Goal: Browse casually: Explore the website without a specific task or goal

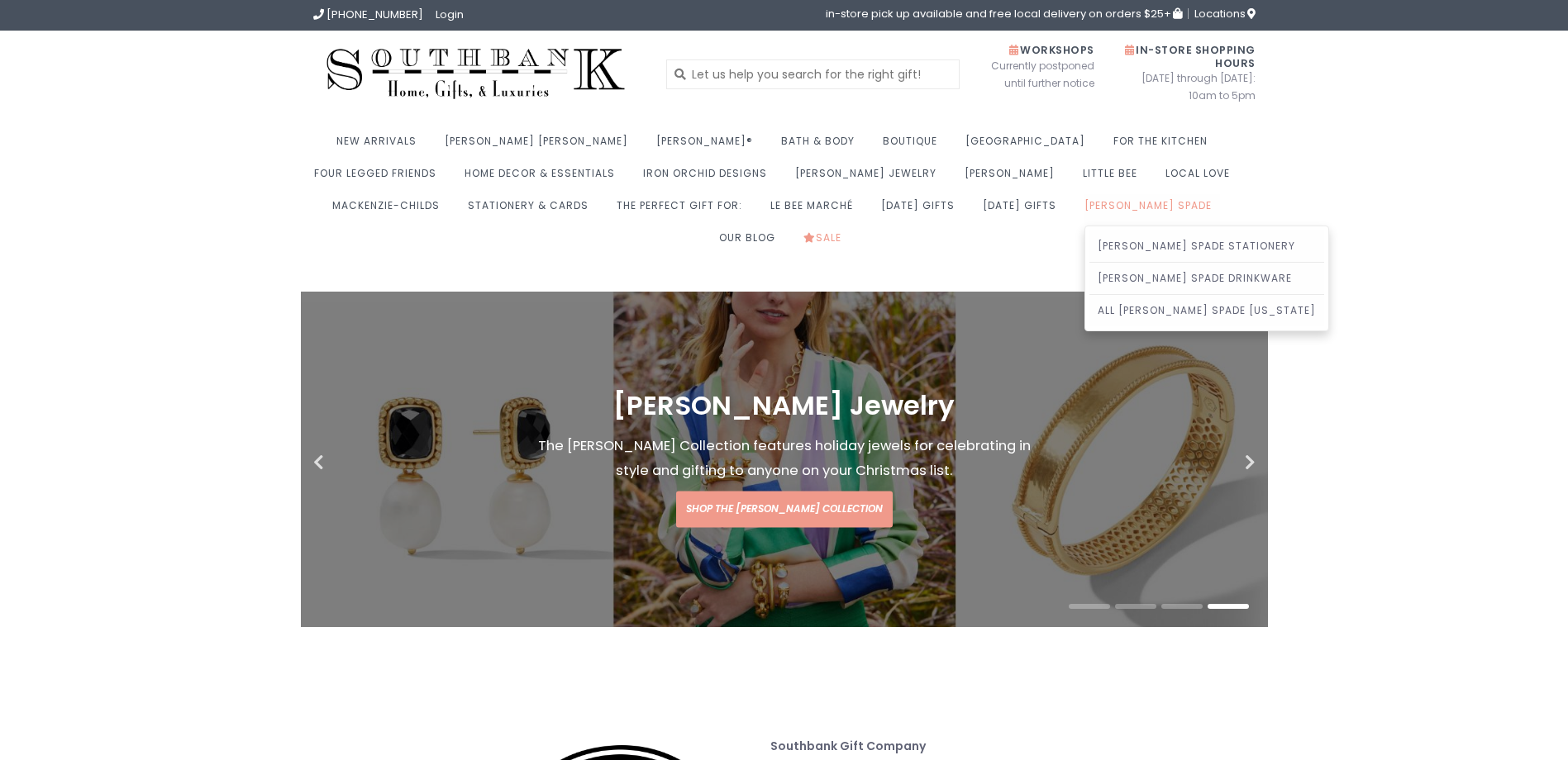
click at [1085, 204] on link "[PERSON_NAME] Spade" at bounding box center [1152, 210] width 135 height 32
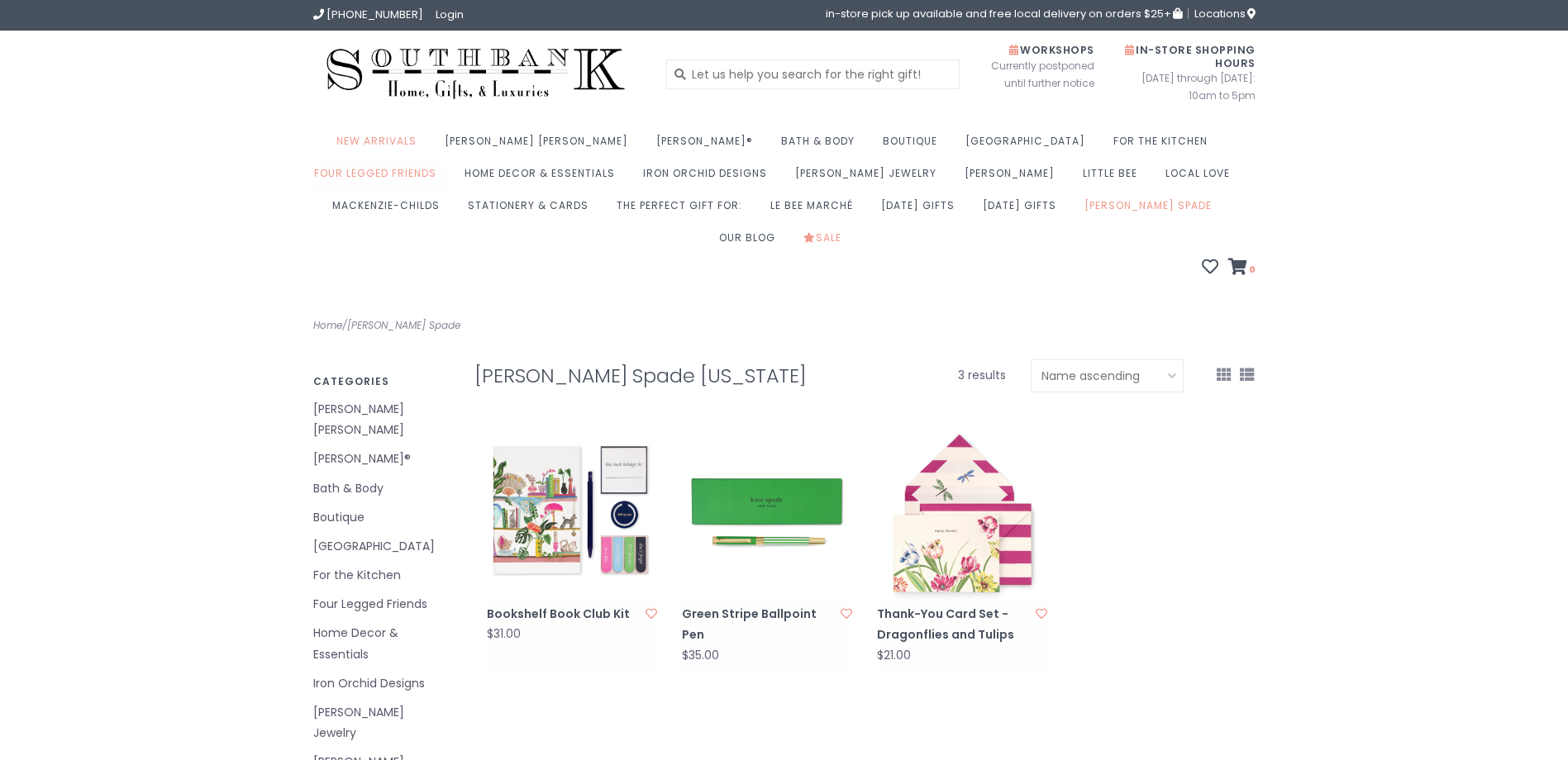
click at [445, 162] on link "Four Legged Friends" at bounding box center [379, 178] width 131 height 32
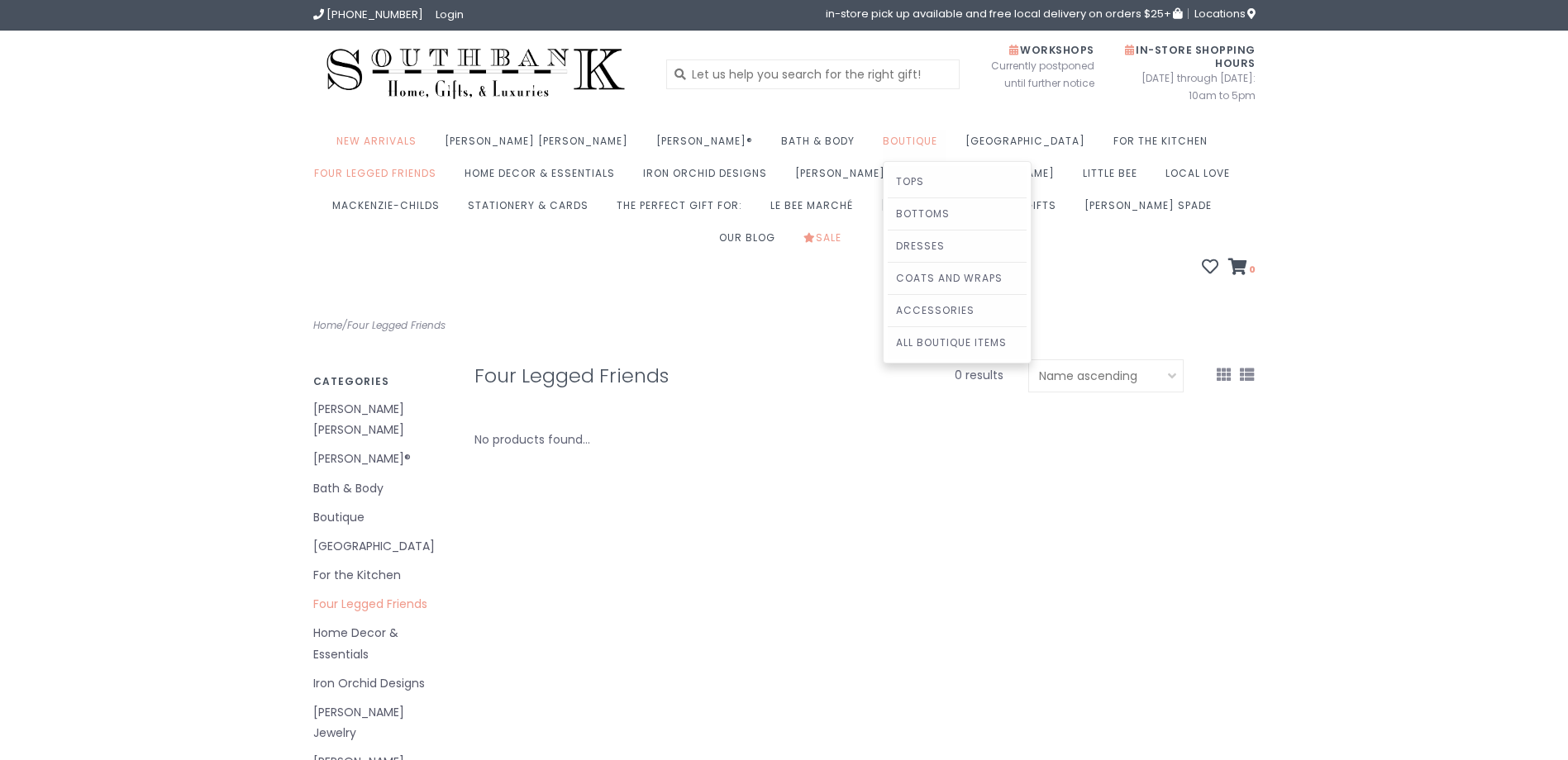
click at [883, 136] on link "Boutique" at bounding box center [914, 146] width 63 height 32
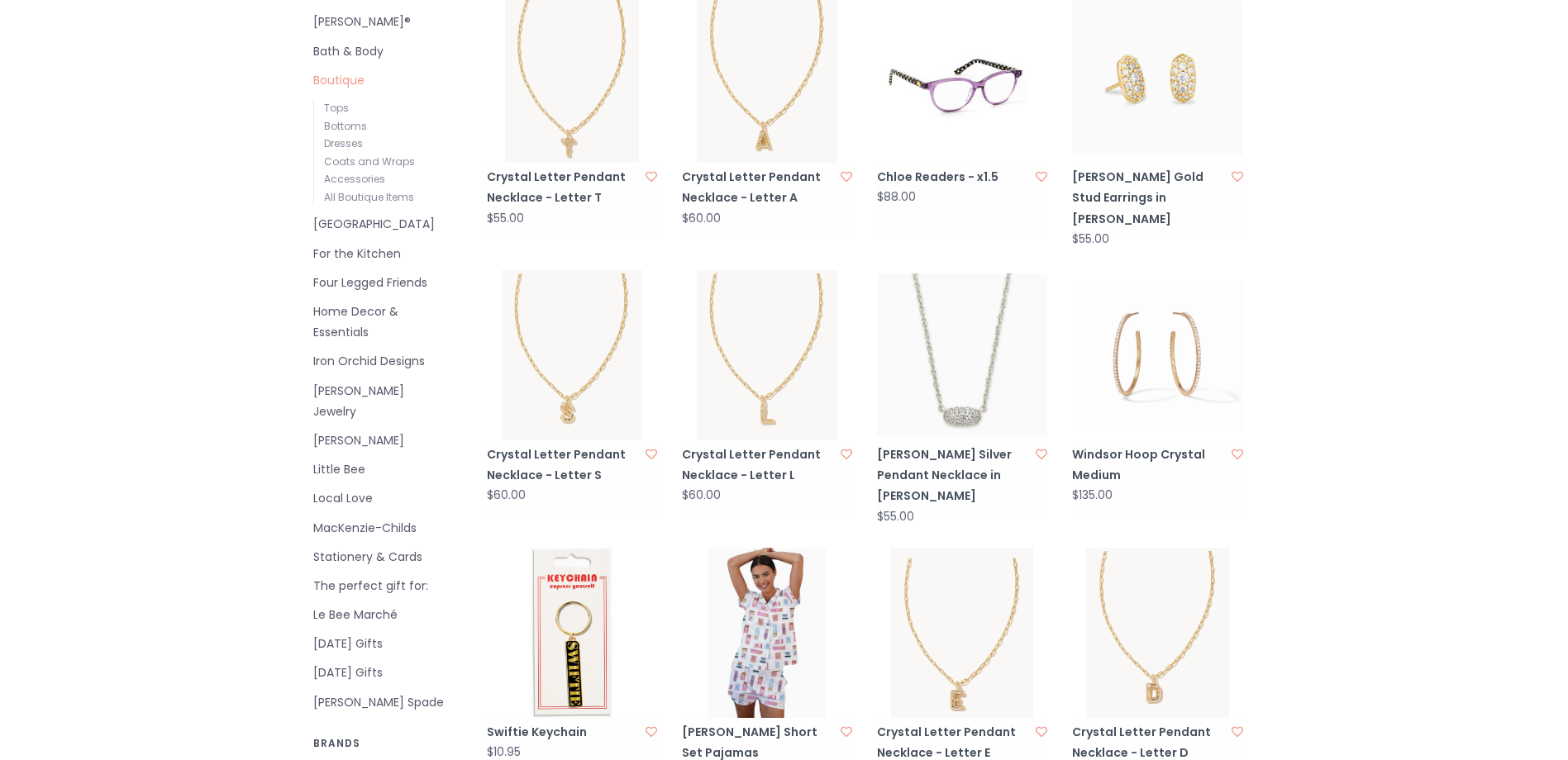
scroll to position [413, 0]
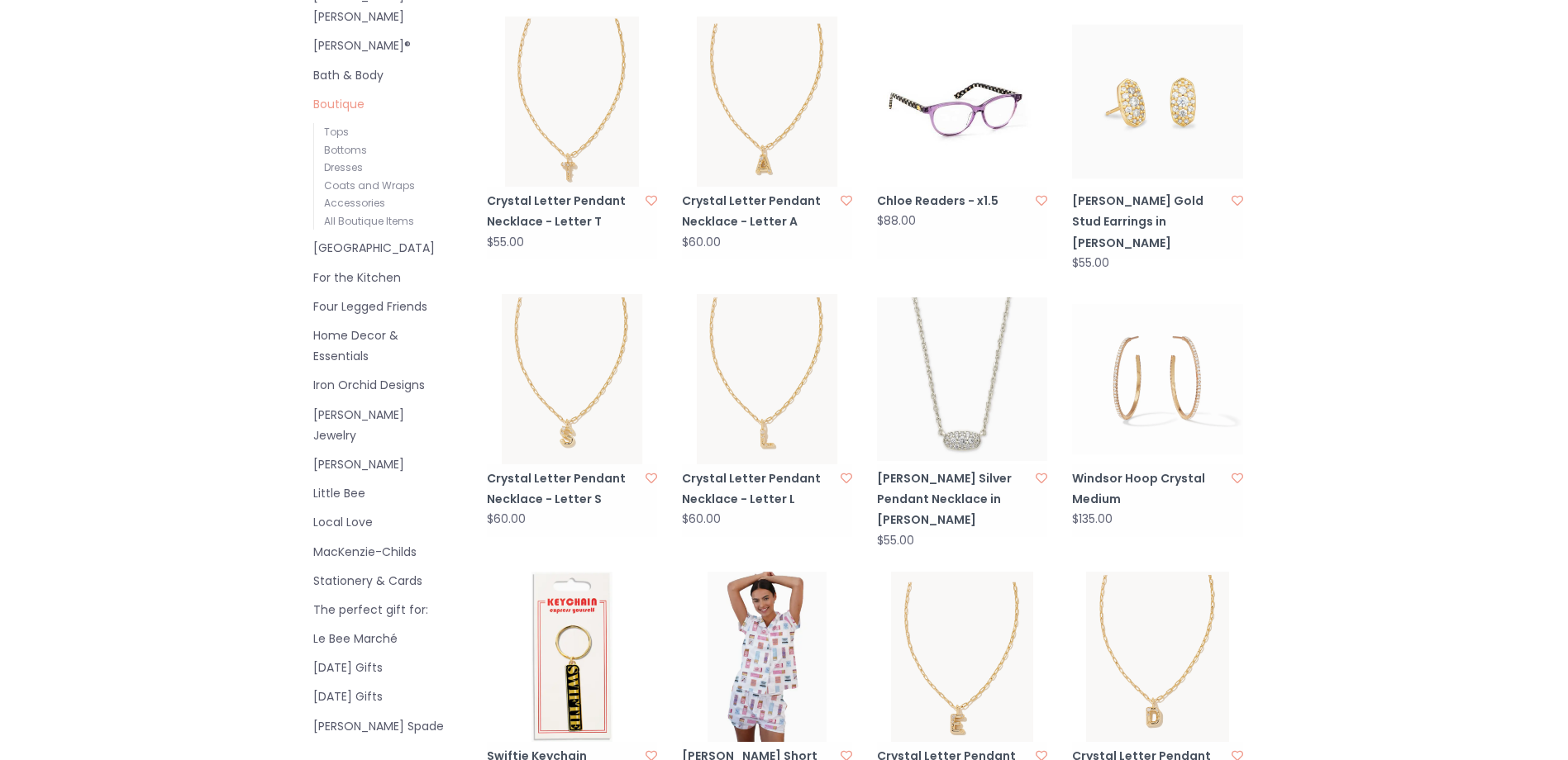
click at [1153, 385] on img at bounding box center [1157, 379] width 171 height 171
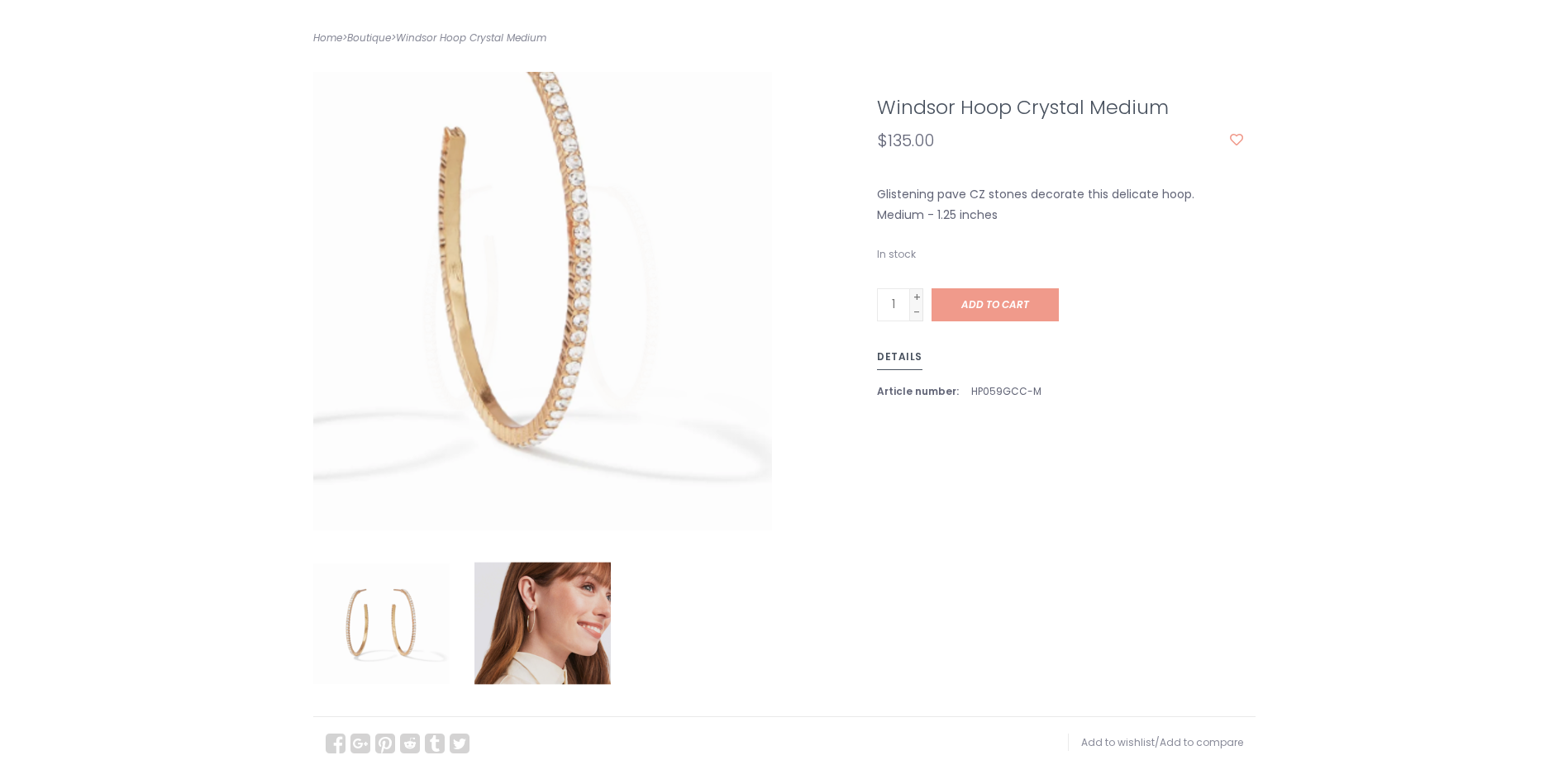
scroll to position [331, 0]
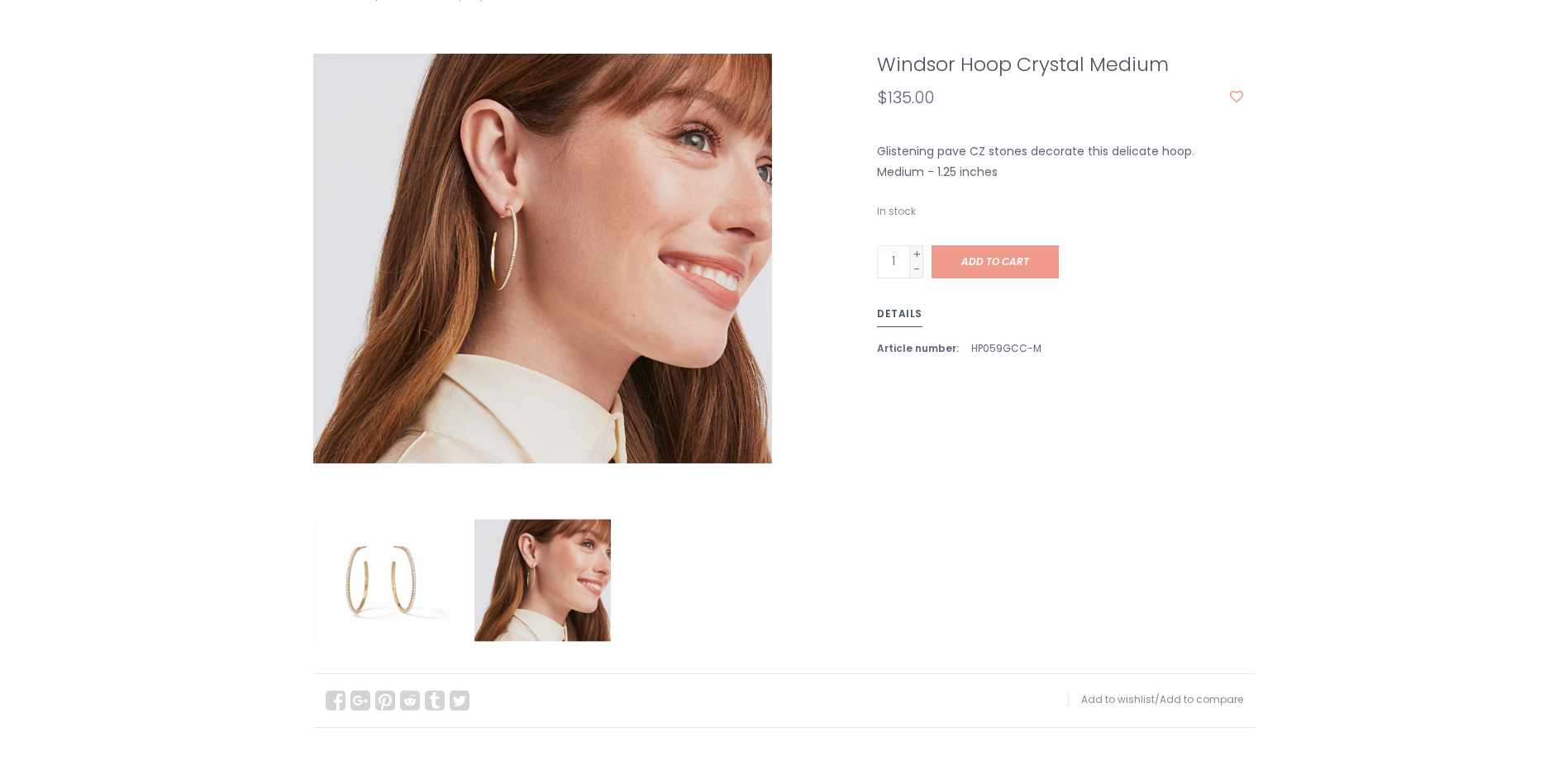
click at [591, 573] on img at bounding box center [543, 581] width 136 height 136
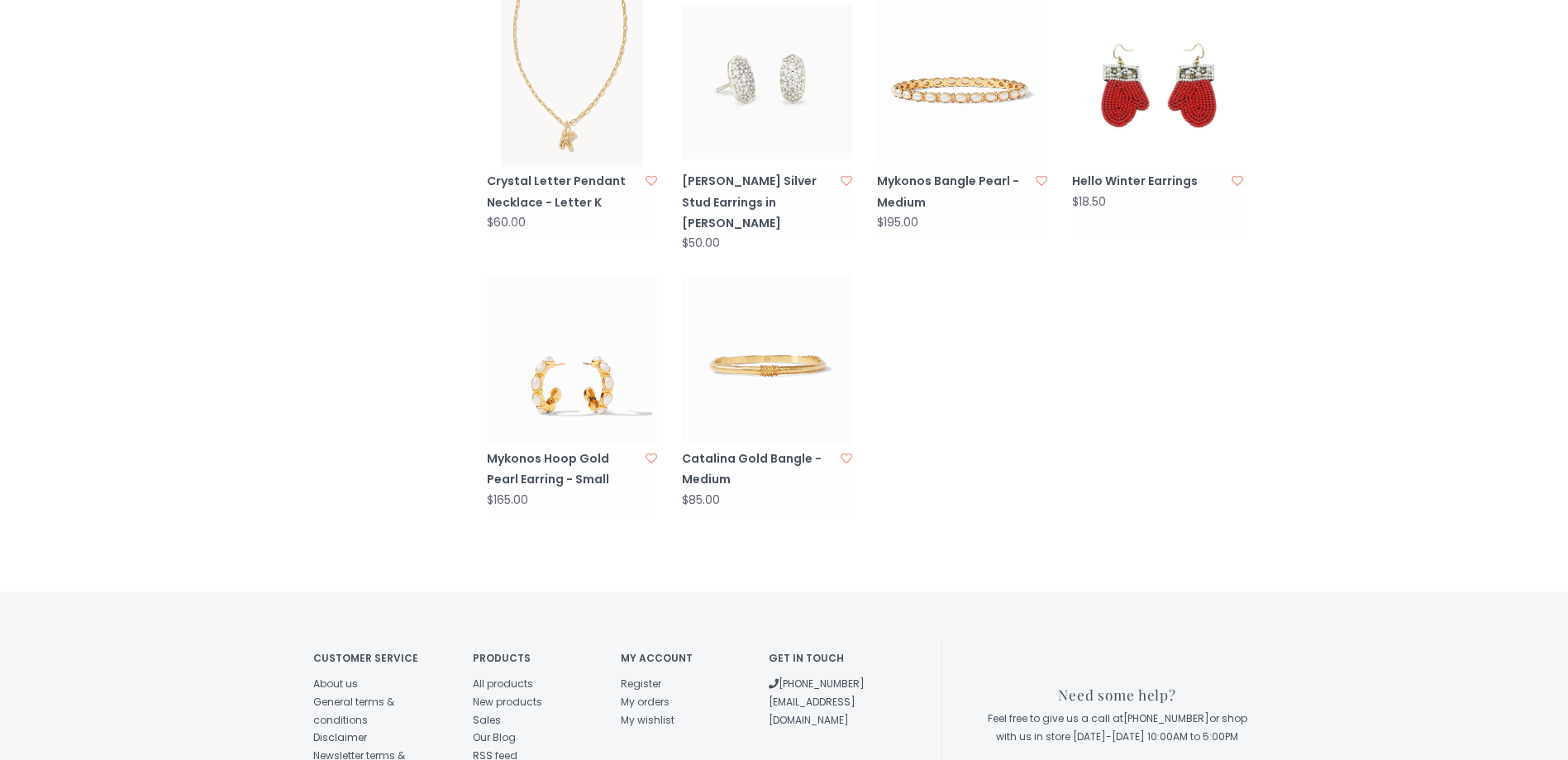
scroll to position [1649, 0]
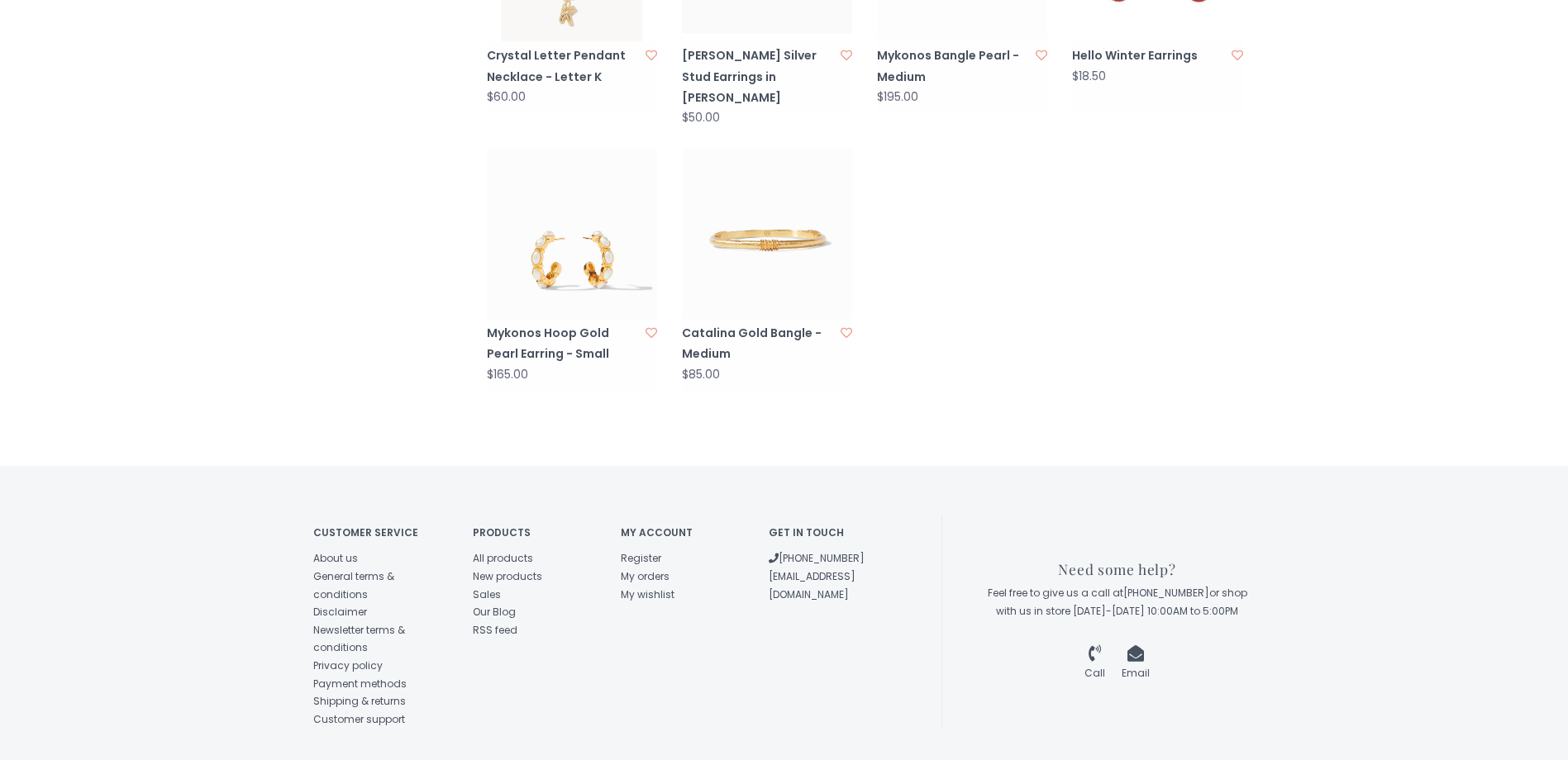
click at [716, 227] on img at bounding box center [766, 233] width 171 height 171
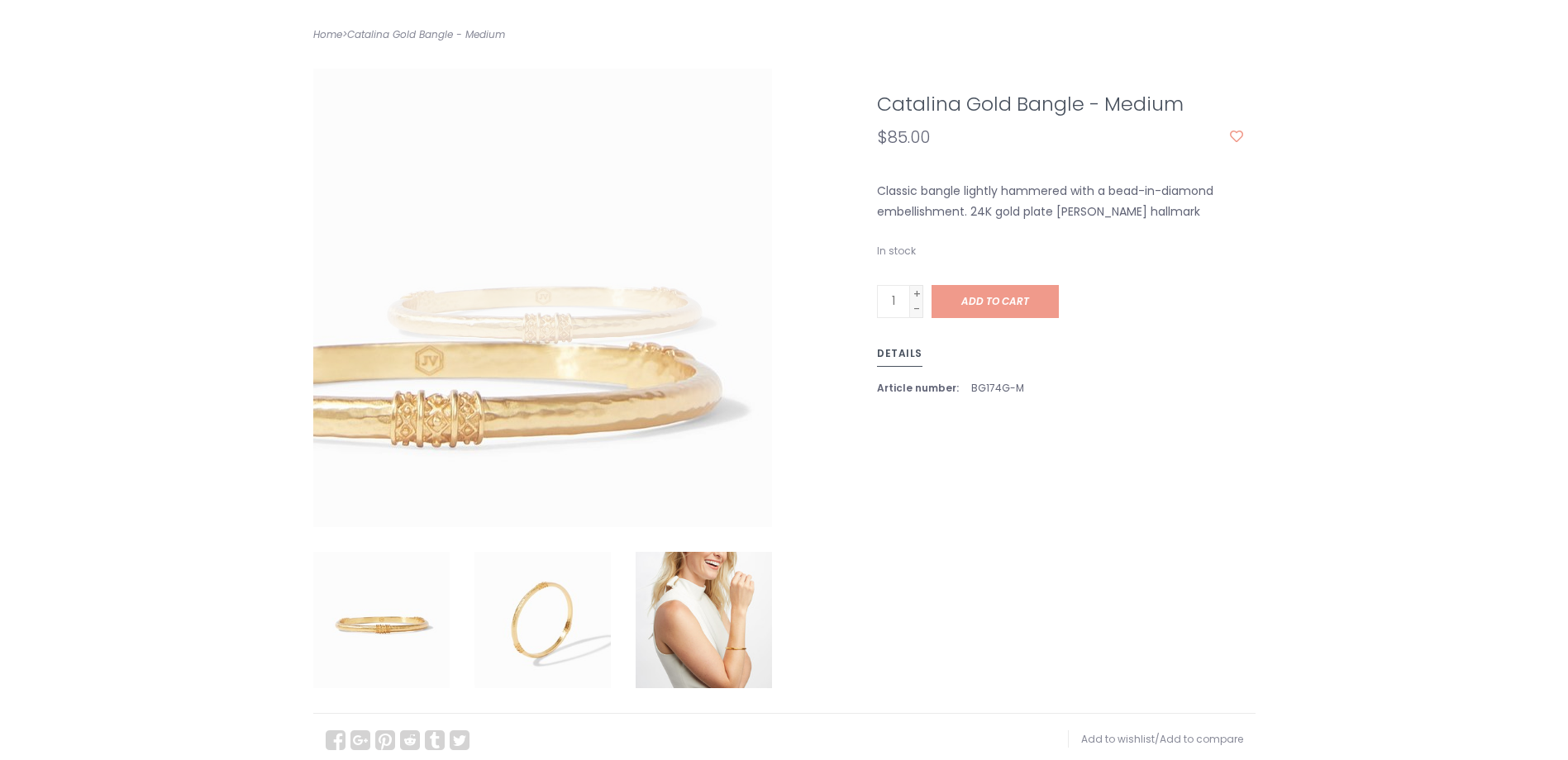
scroll to position [247, 0]
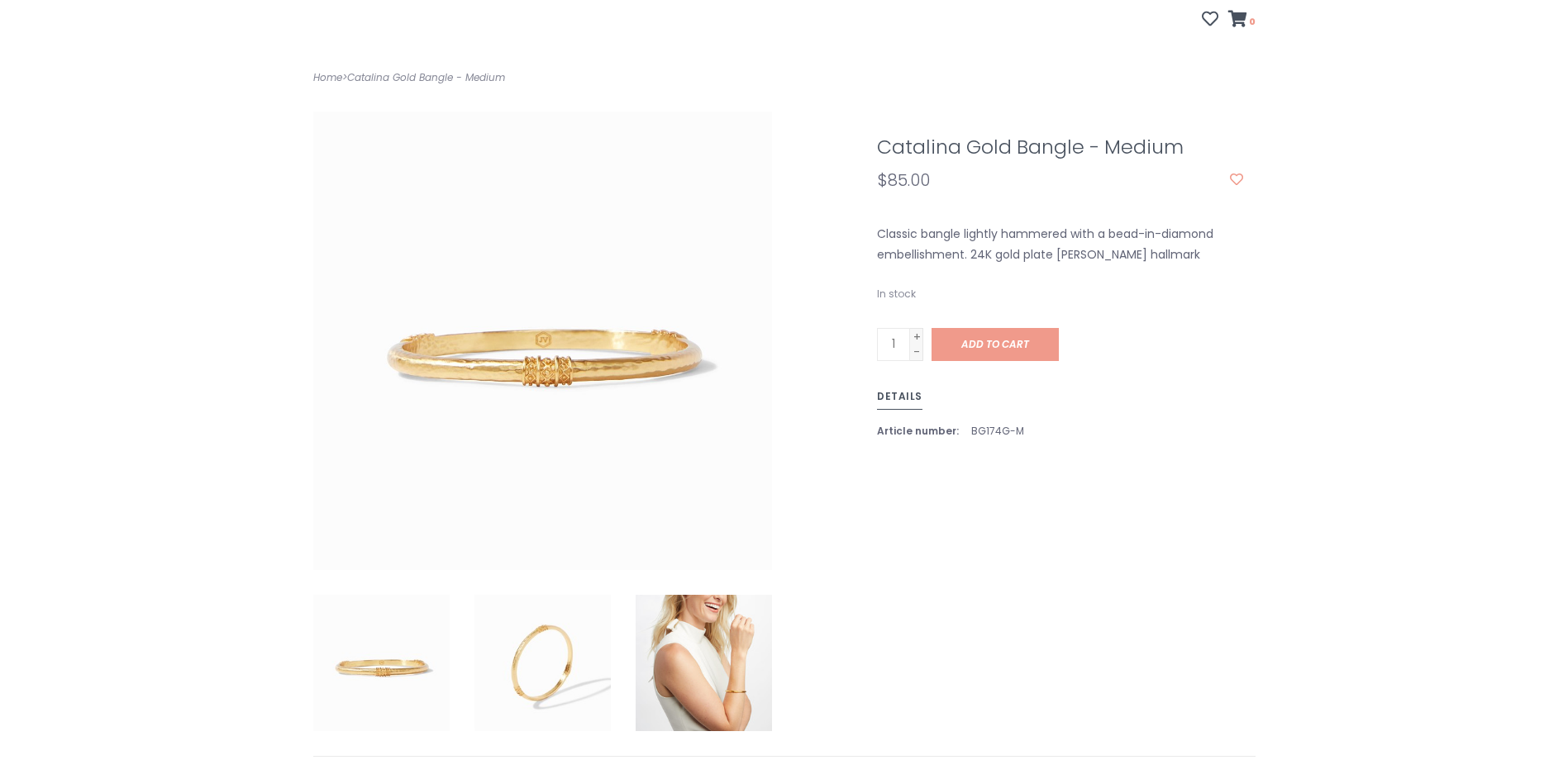
click at [727, 595] on img at bounding box center [704, 663] width 136 height 136
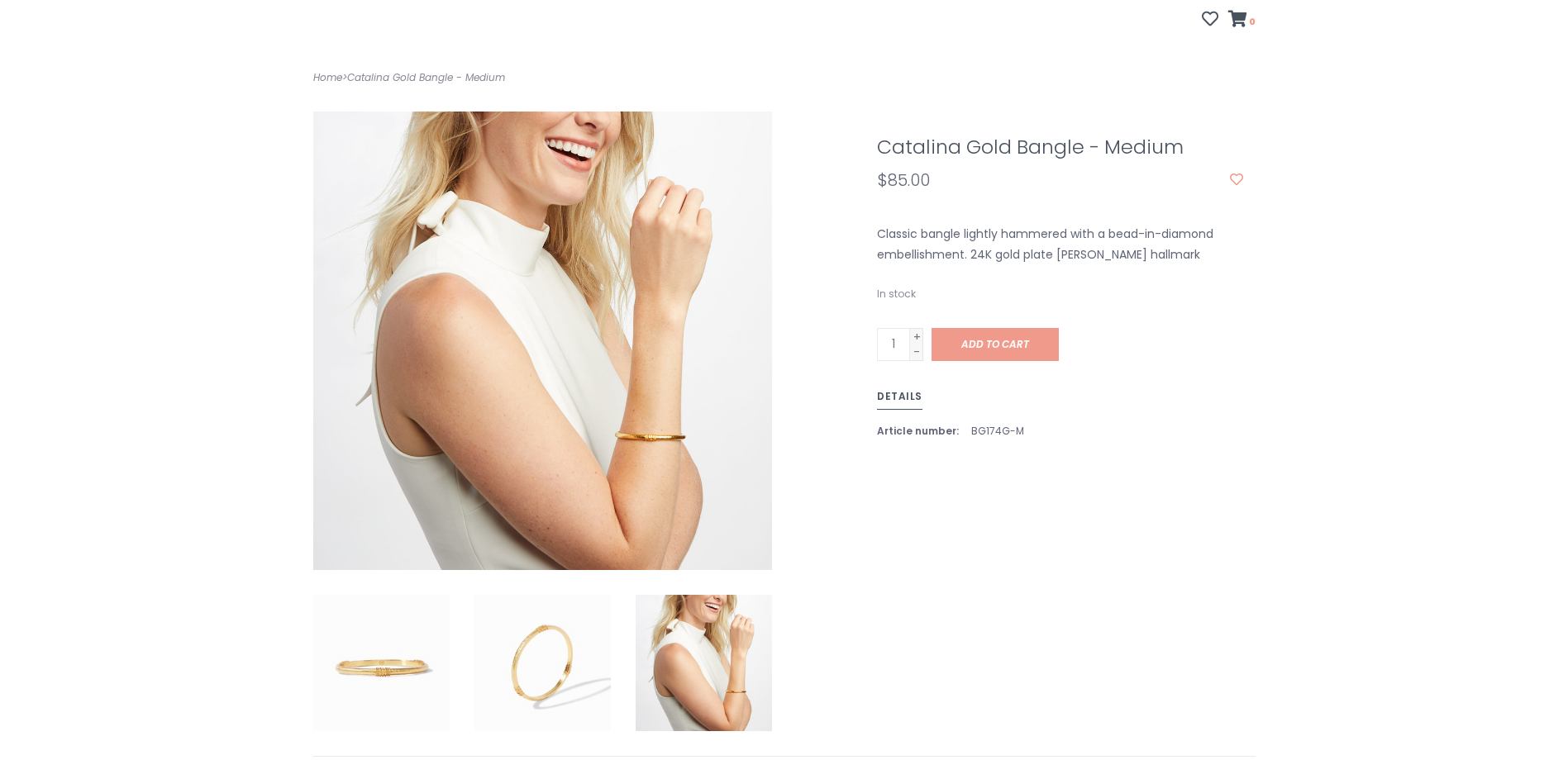
click at [547, 629] on img at bounding box center [543, 663] width 136 height 136
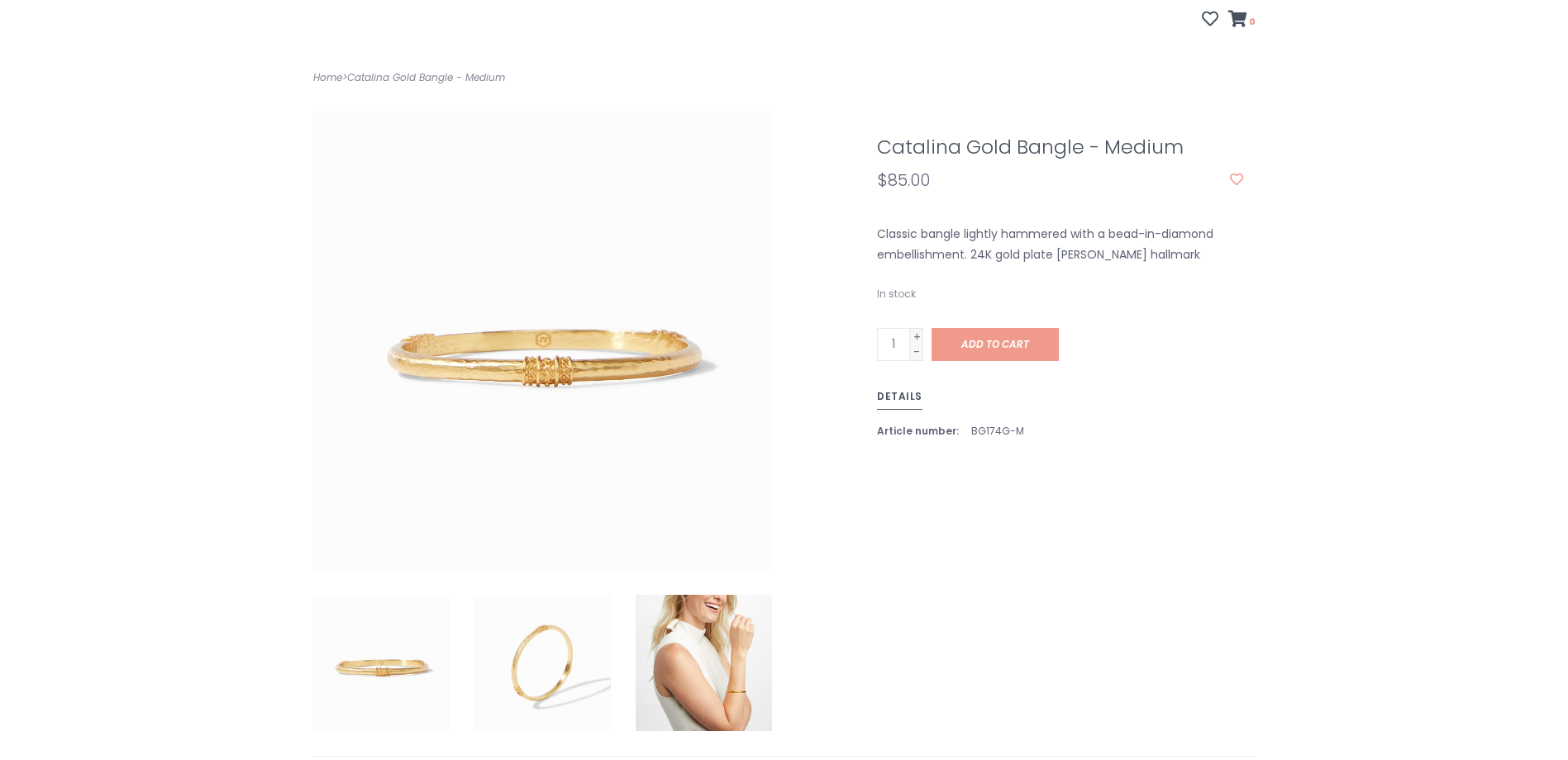
click at [396, 650] on img at bounding box center [381, 663] width 136 height 136
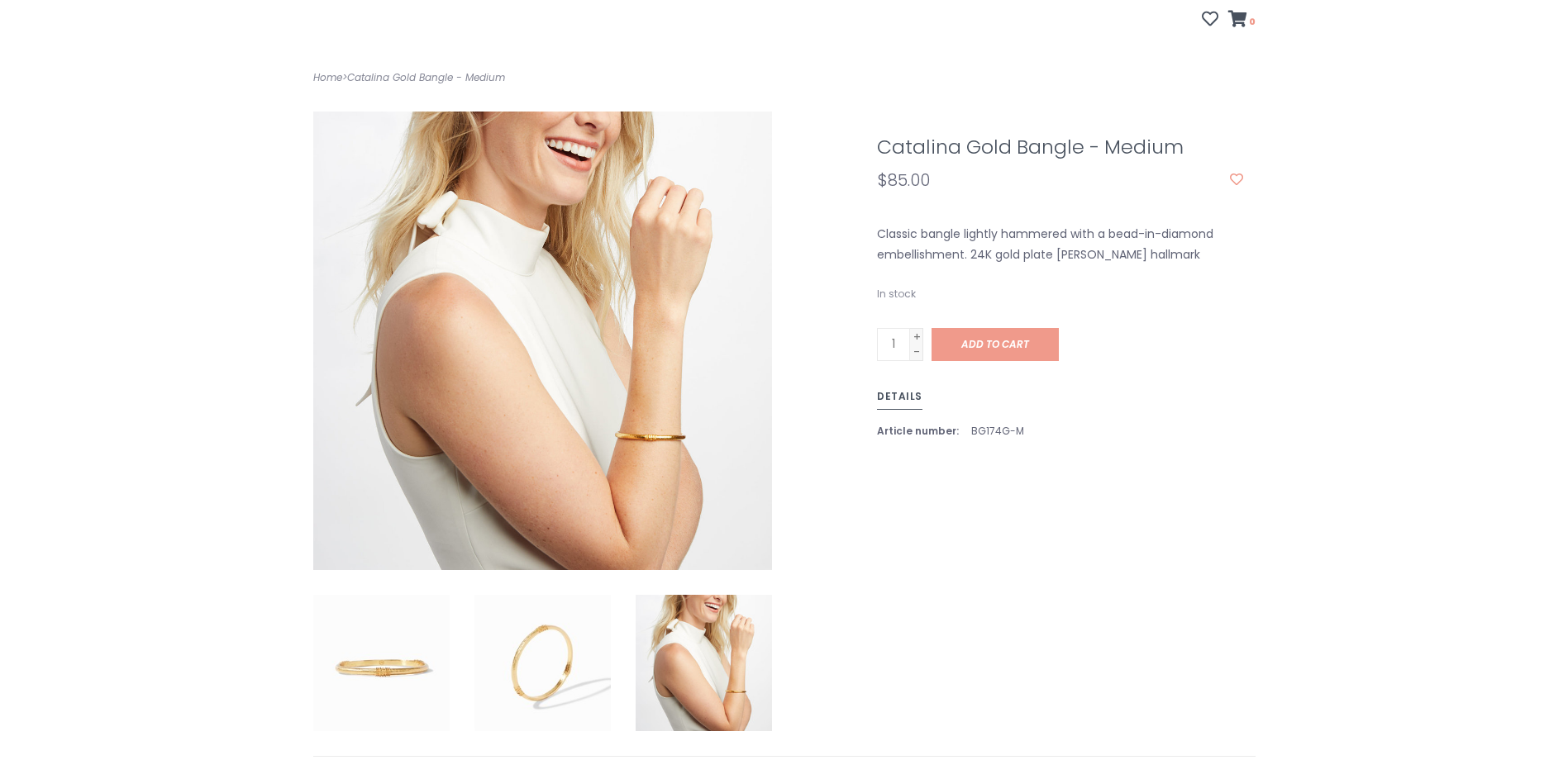
click at [679, 655] on img at bounding box center [704, 663] width 136 height 136
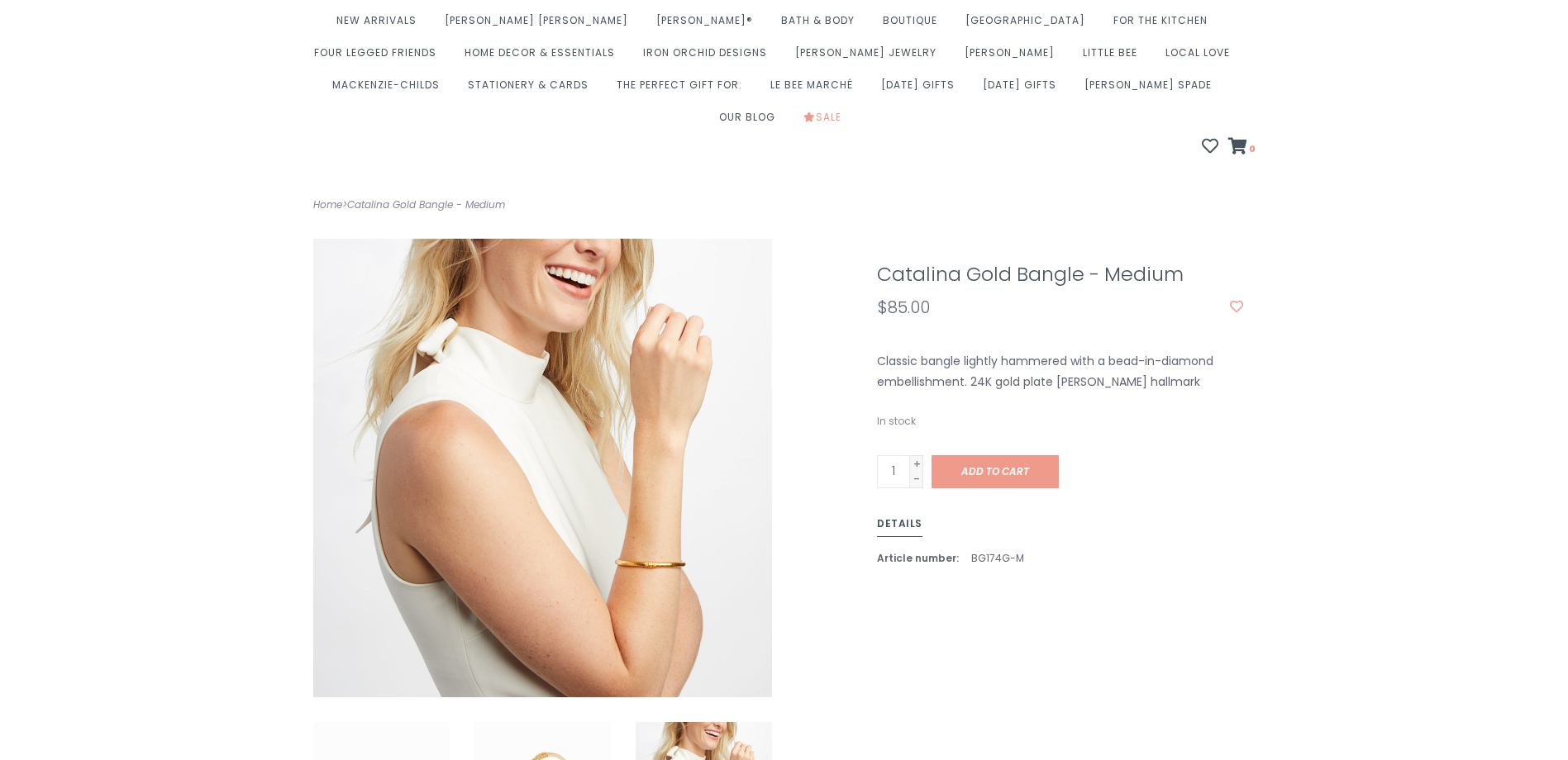
scroll to position [0, 0]
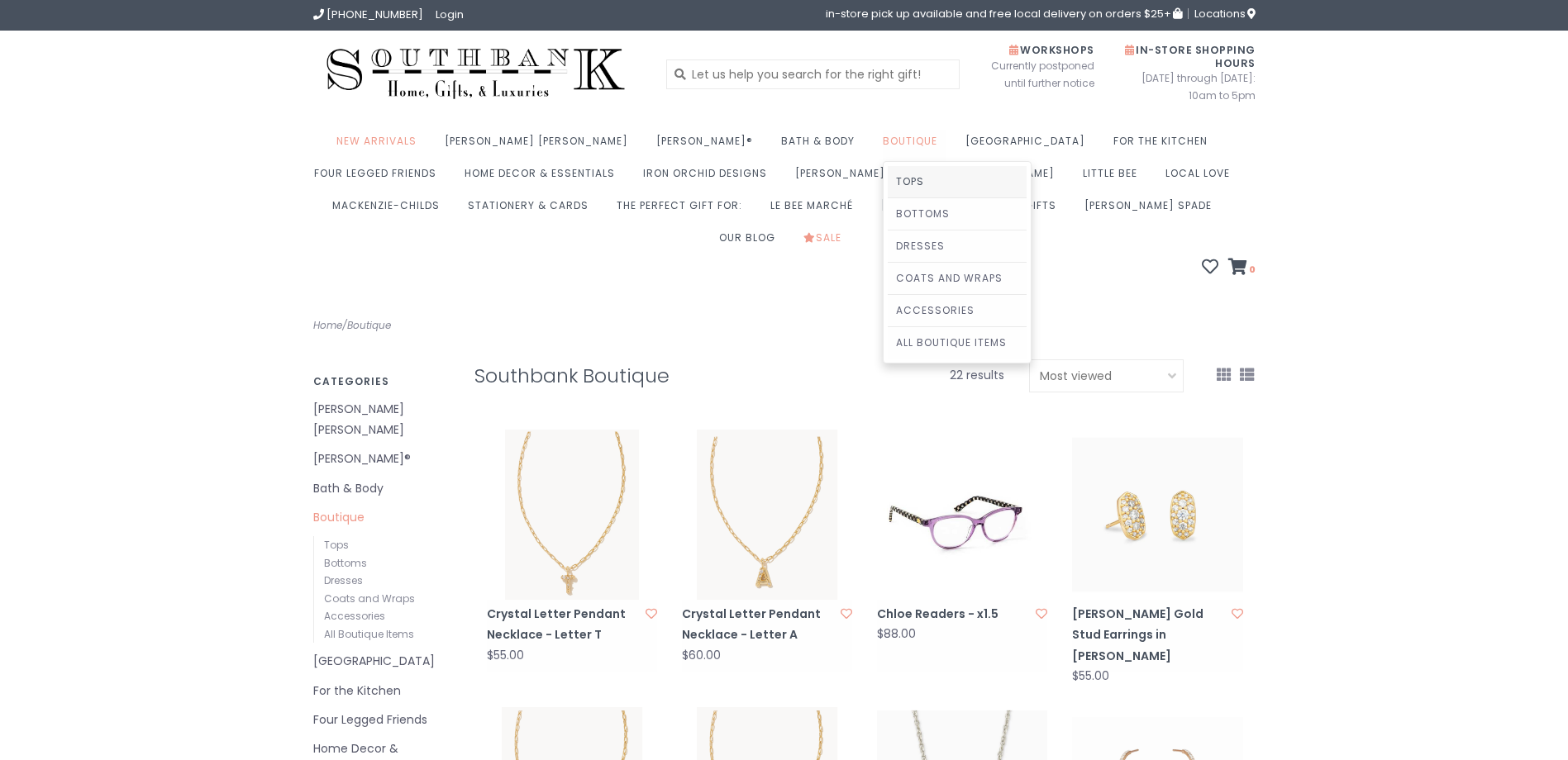
click at [887, 178] on link "Tops" at bounding box center [956, 182] width 139 height 32
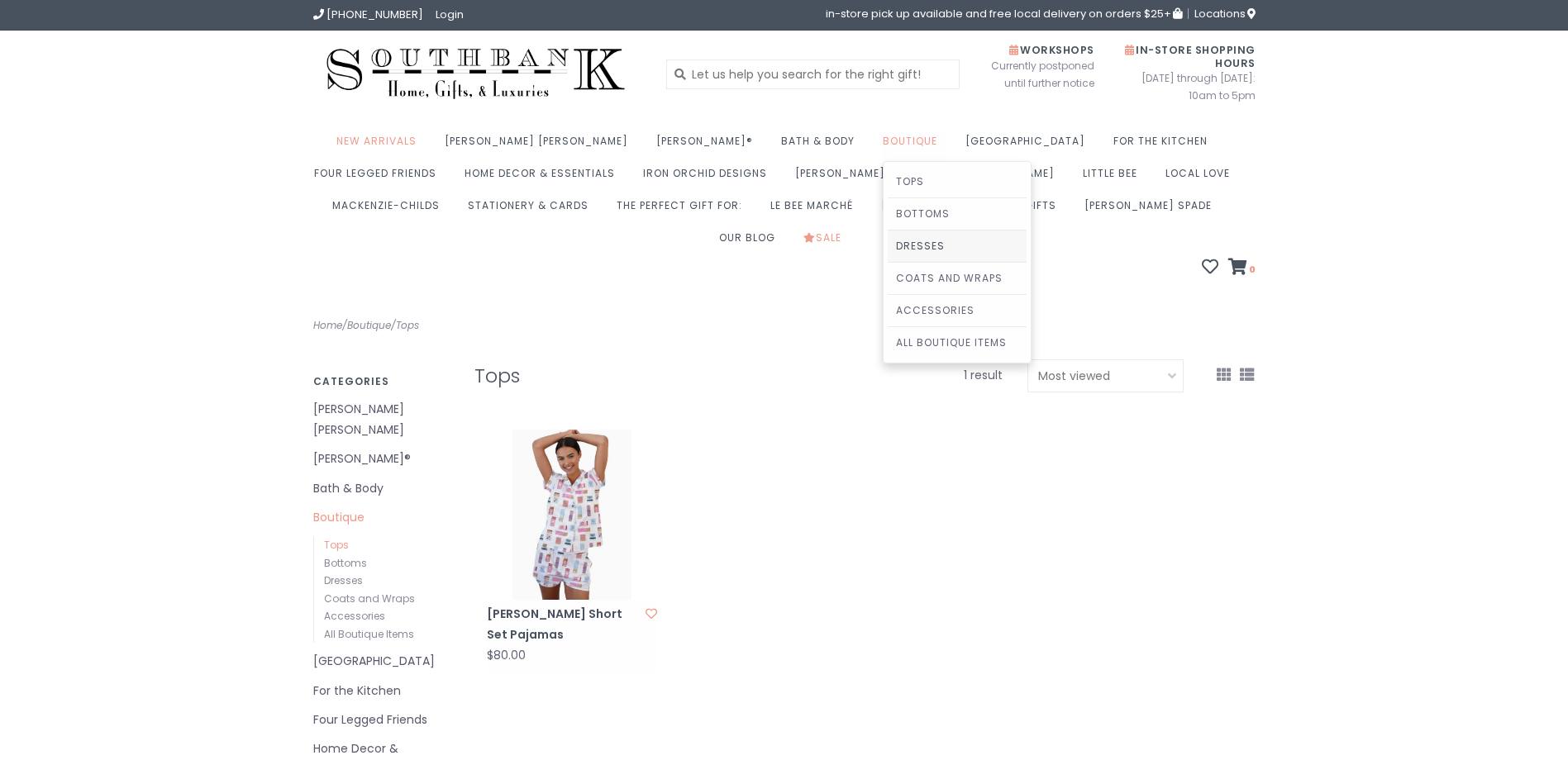
click at [887, 245] on link "Dresses" at bounding box center [956, 247] width 139 height 32
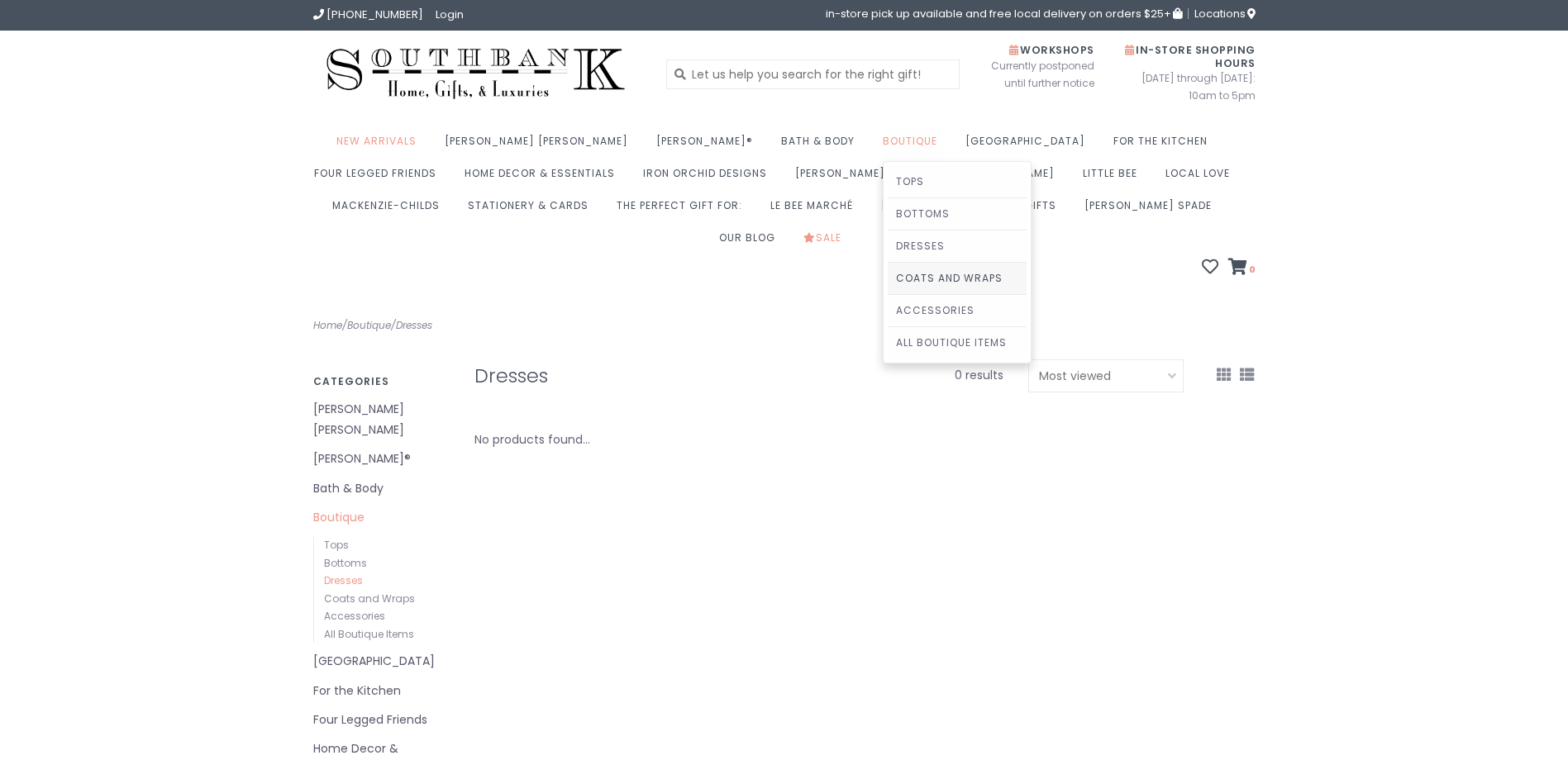
click at [887, 276] on link "Coats and Wraps" at bounding box center [956, 278] width 139 height 32
click at [887, 340] on link "All Boutique Items" at bounding box center [956, 343] width 139 height 32
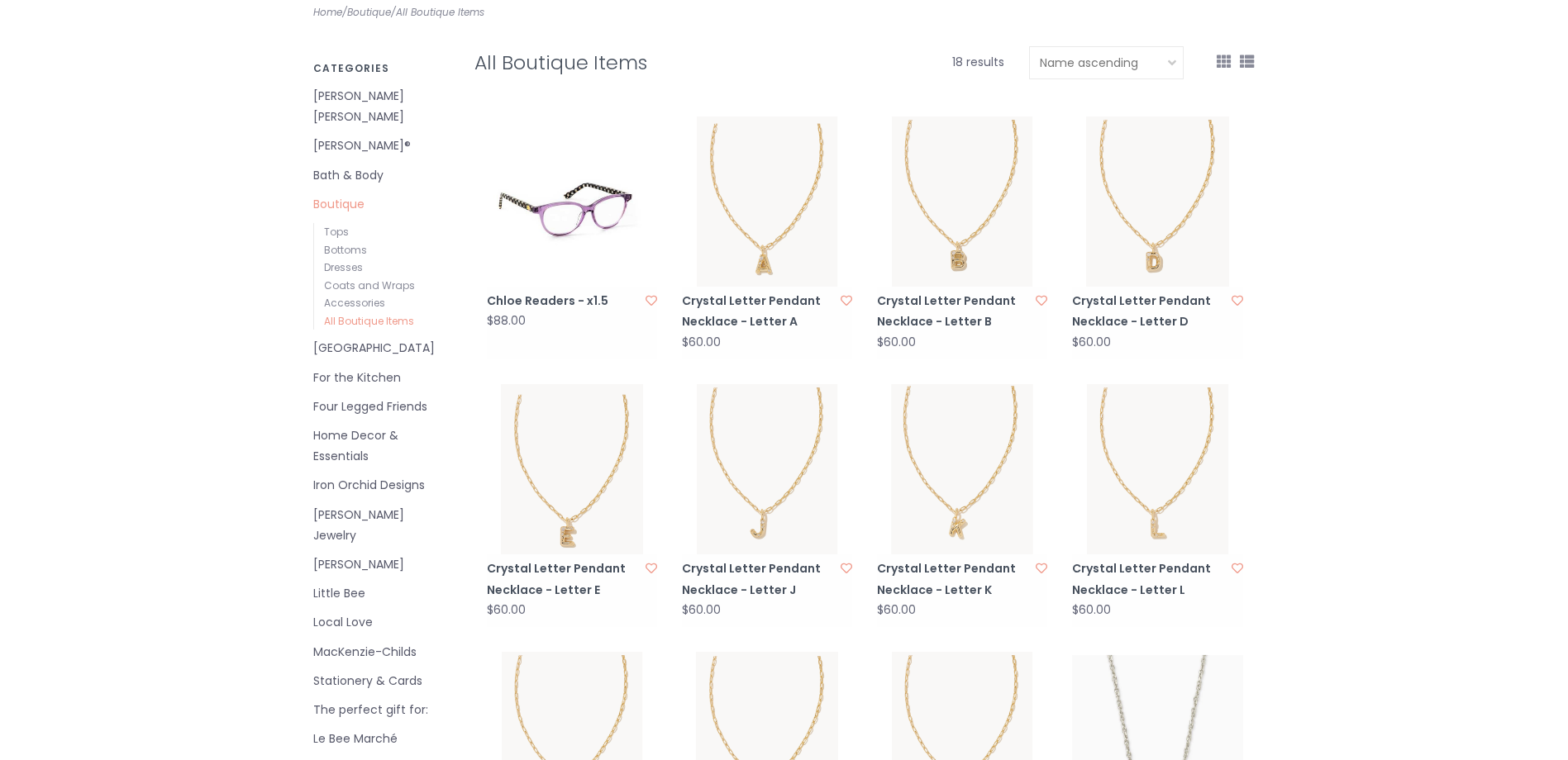
scroll to position [331, 0]
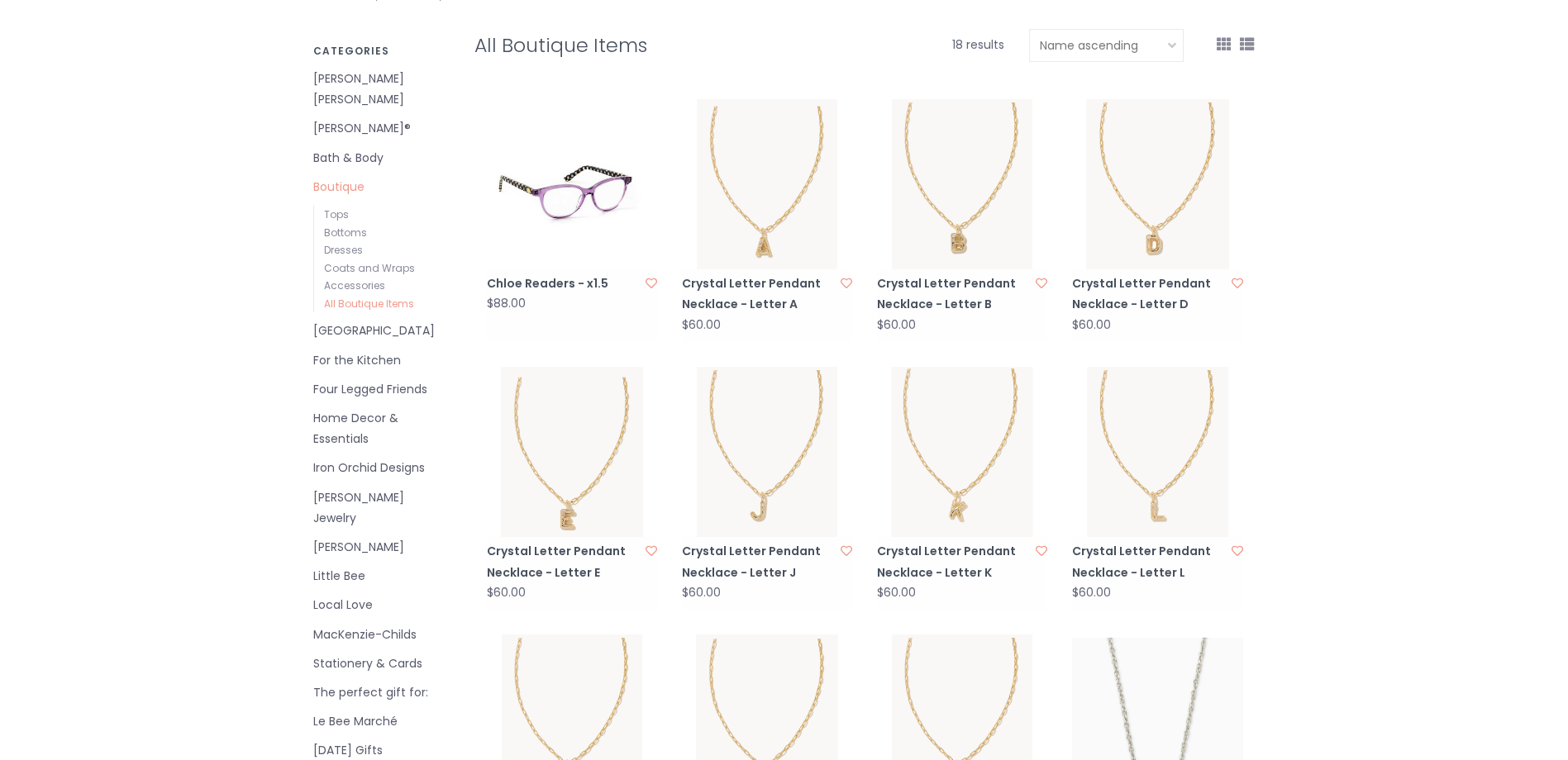
click at [416, 379] on link "Four Legged Friends" at bounding box center [381, 389] width 136 height 20
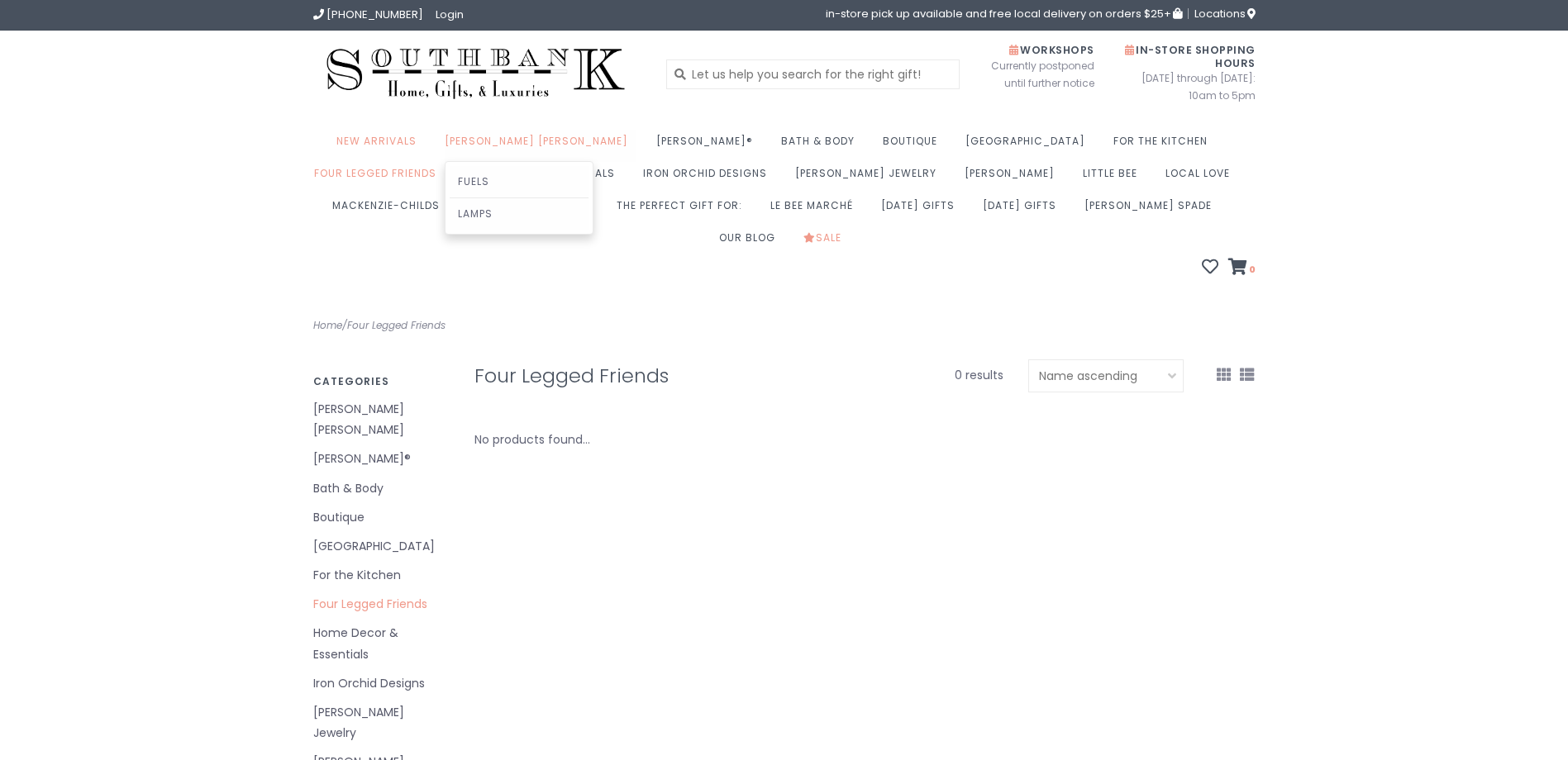
click at [501, 138] on link "[PERSON_NAME] [PERSON_NAME]" at bounding box center [540, 146] width 192 height 32
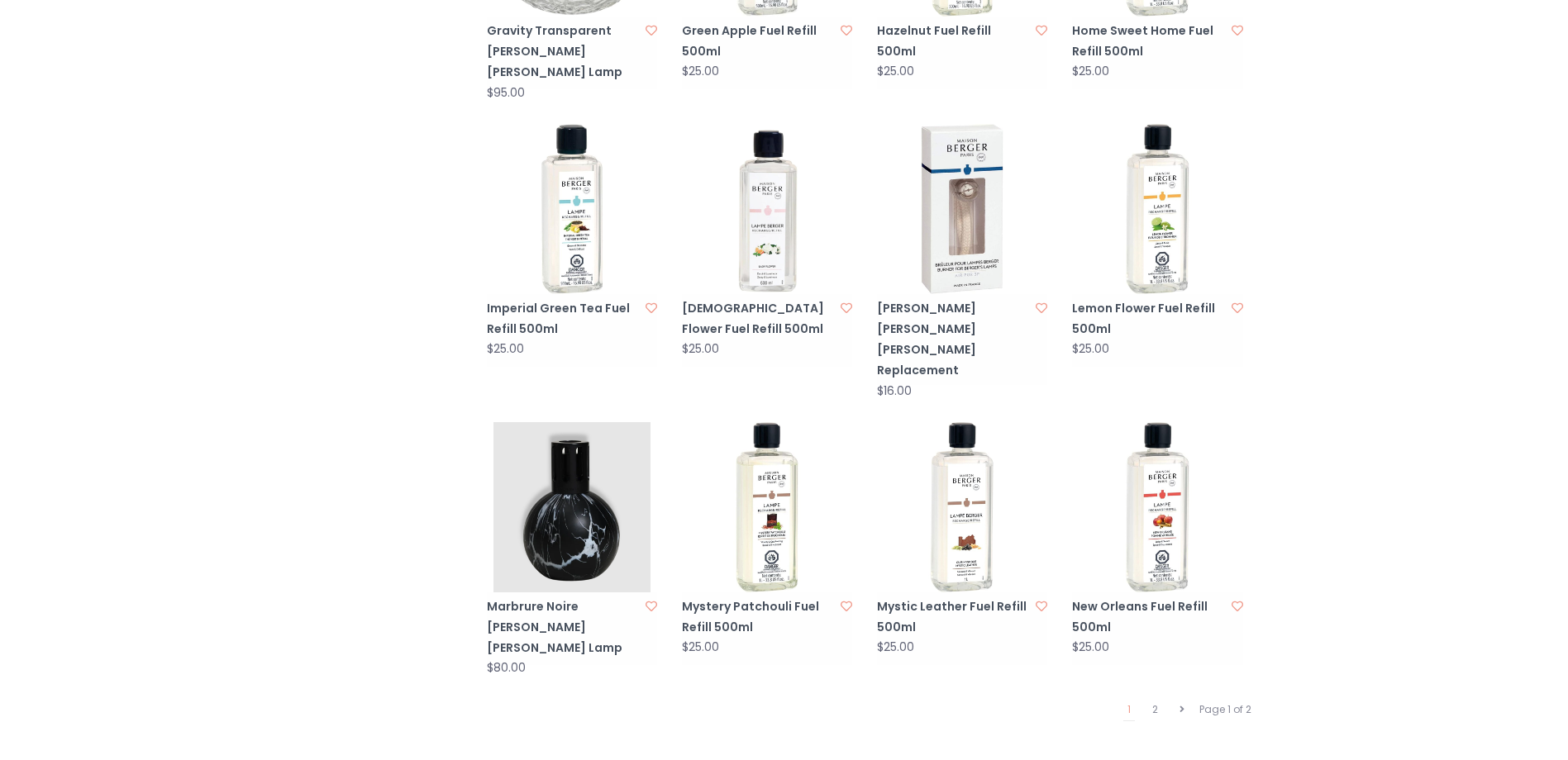
scroll to position [1569, 0]
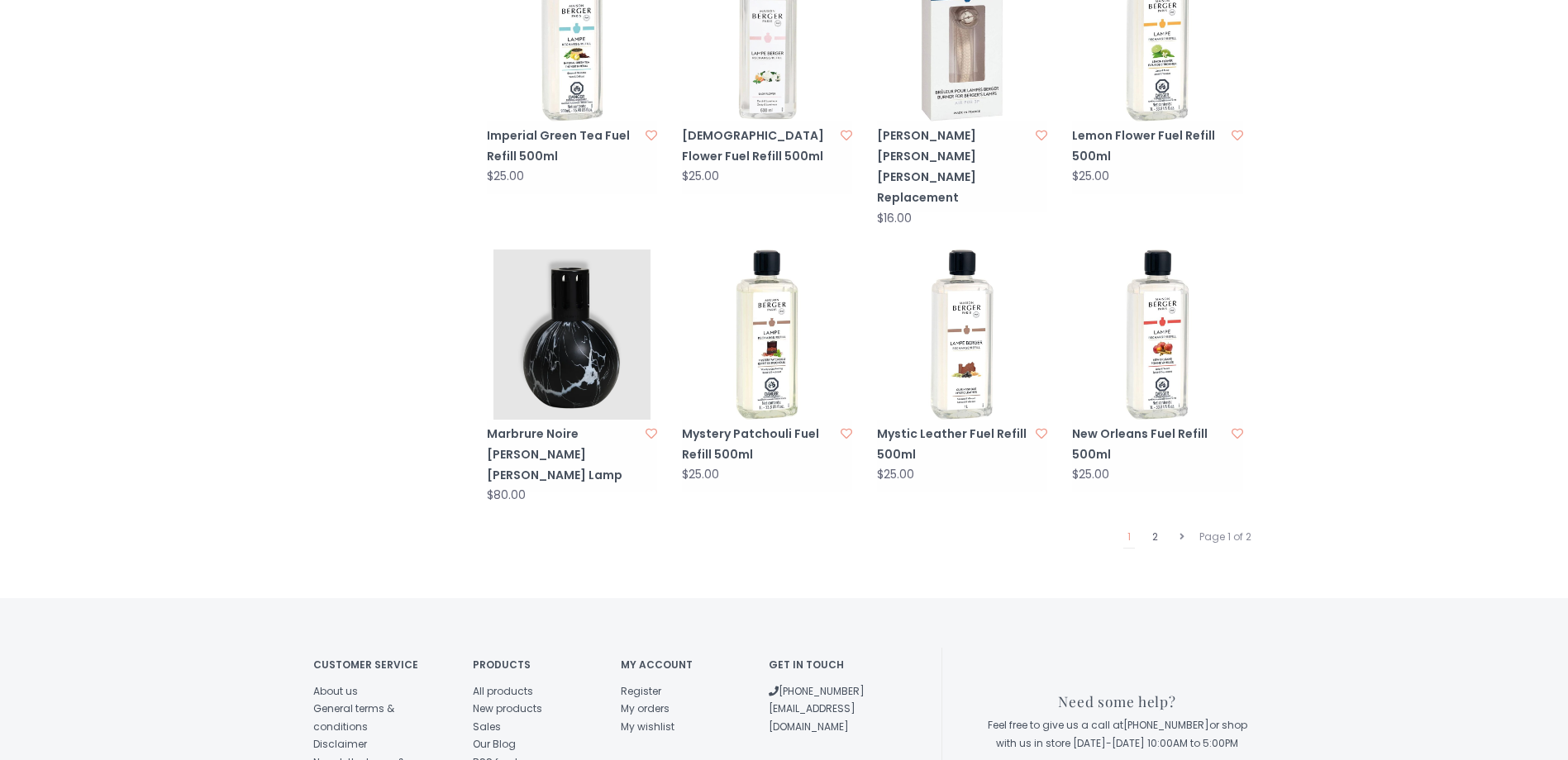
click at [1154, 527] on link "2" at bounding box center [1155, 537] width 14 height 21
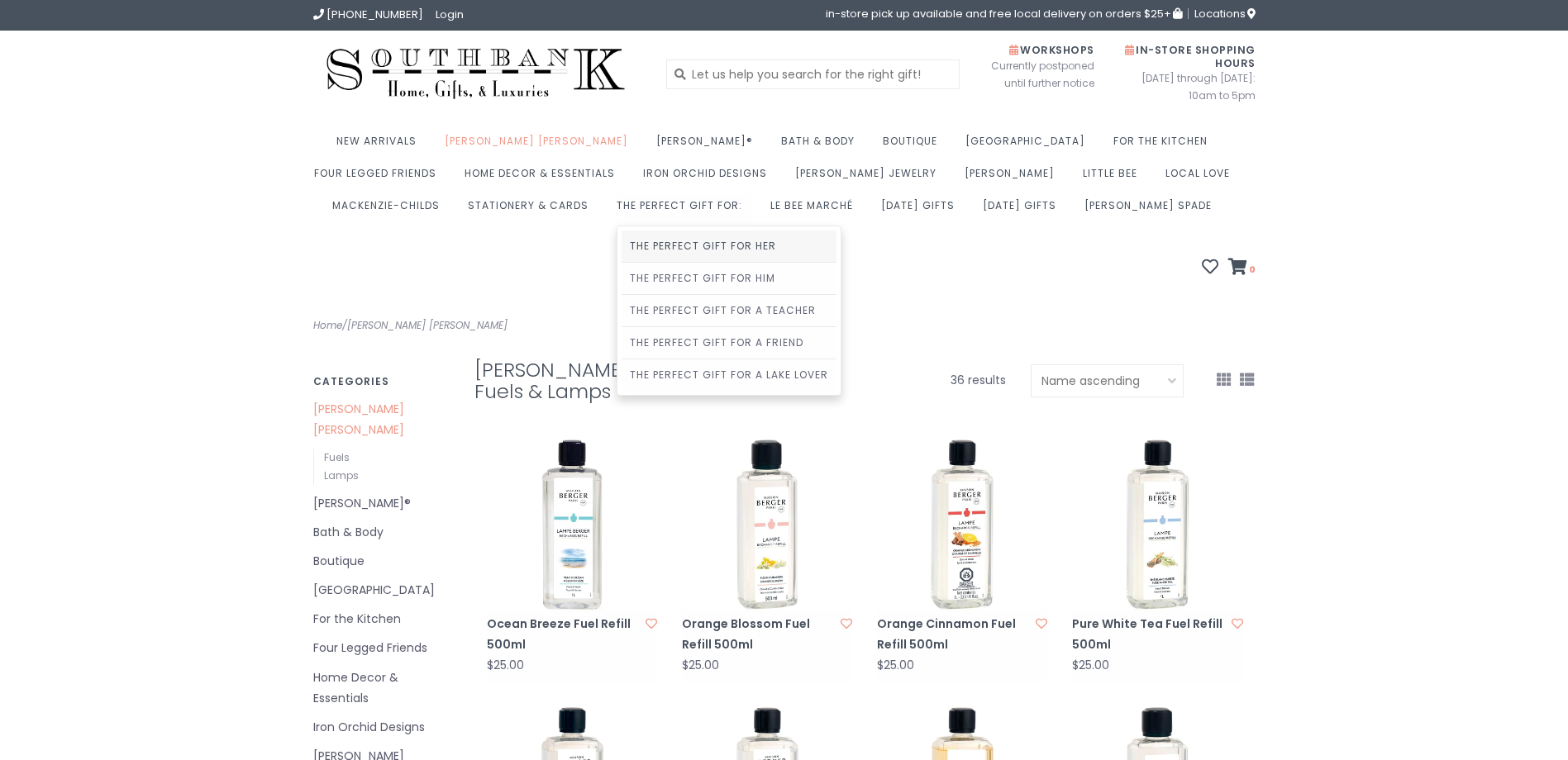
click at [621, 246] on link "The Perfect Gift For Her" at bounding box center [728, 247] width 215 height 32
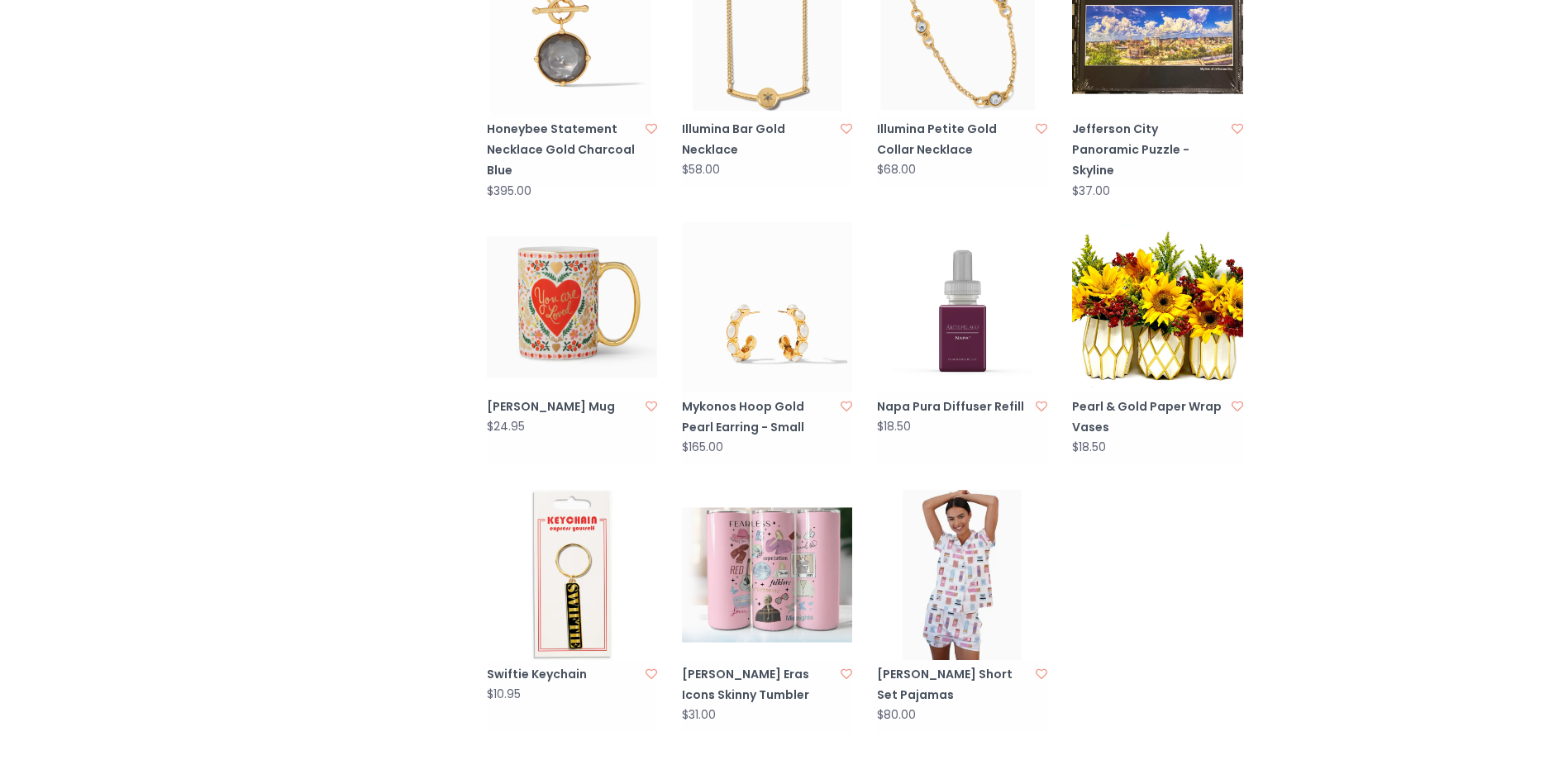
scroll to position [1322, 0]
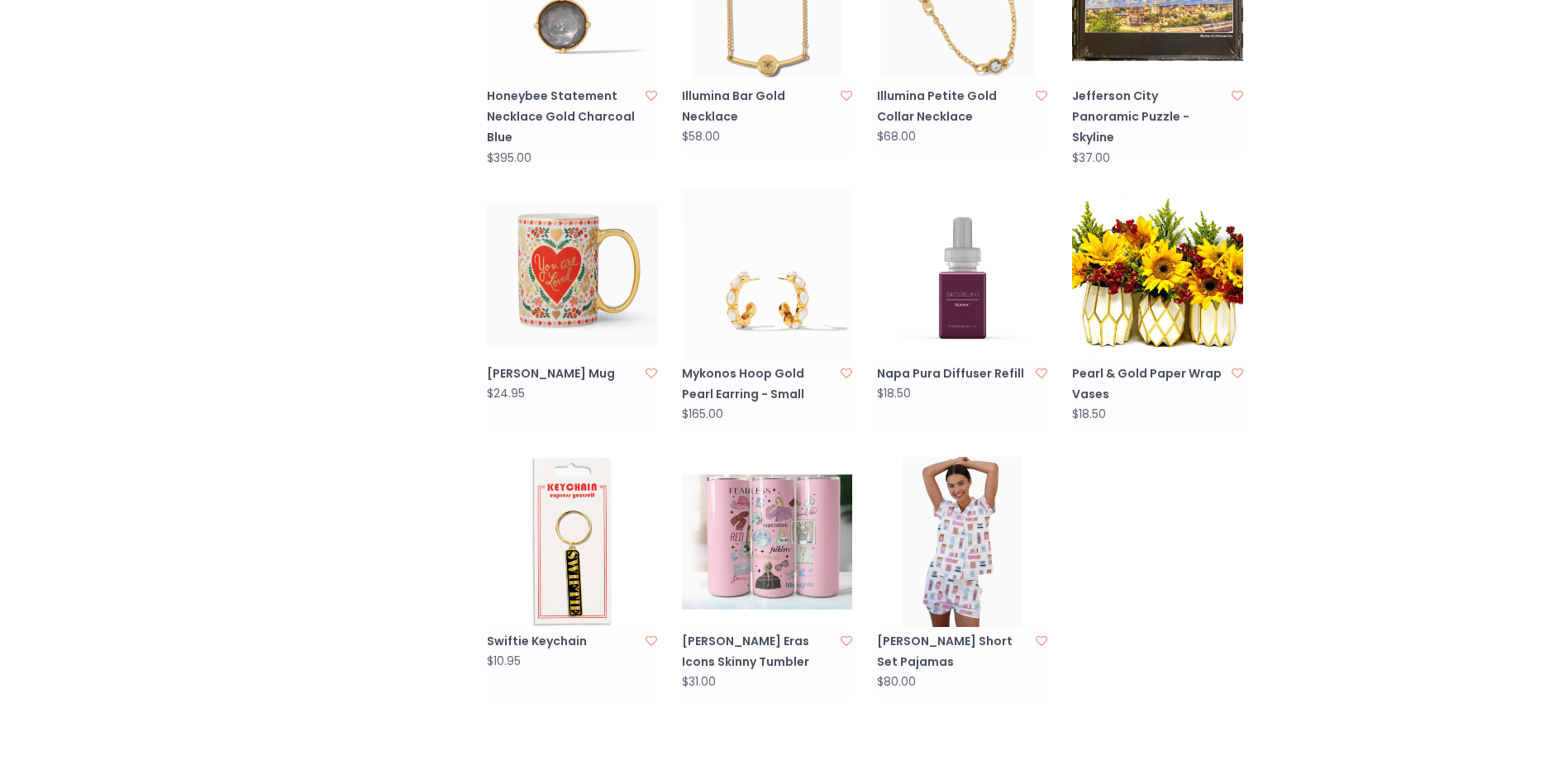
click at [973, 519] on img at bounding box center [962, 542] width 171 height 171
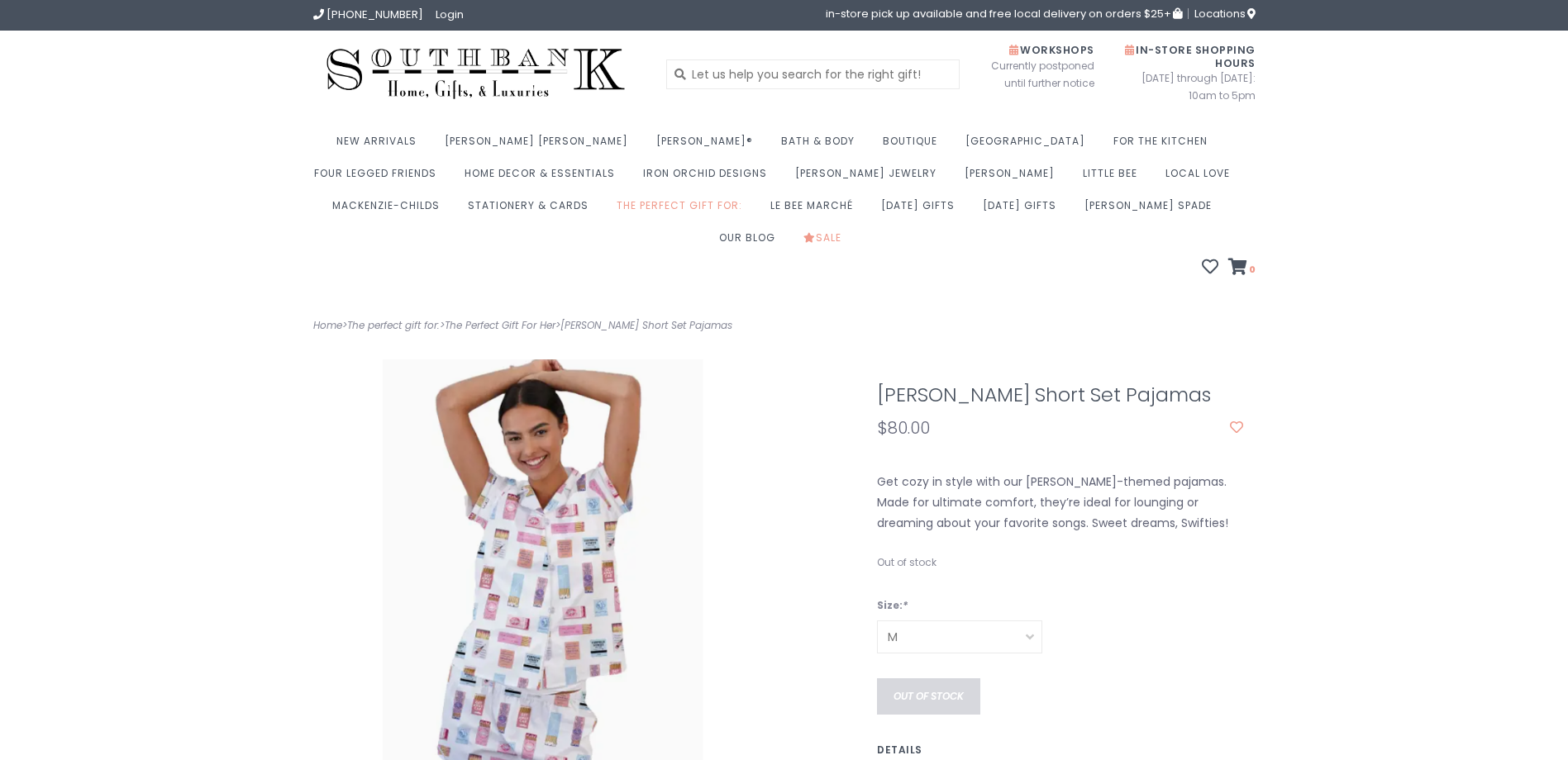
click at [931, 620] on select "S M L" at bounding box center [959, 636] width 165 height 33
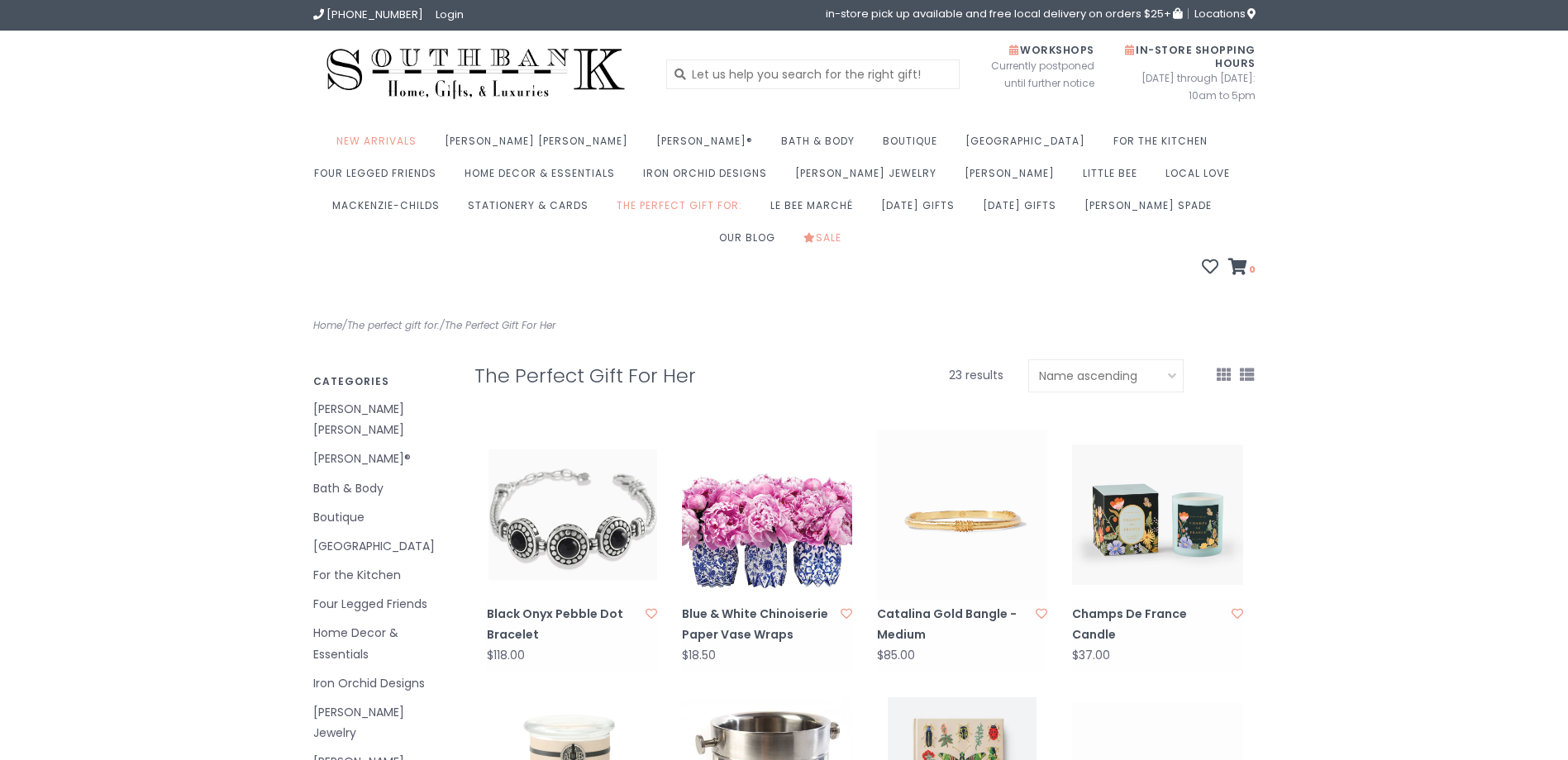
scroll to position [1322, 0]
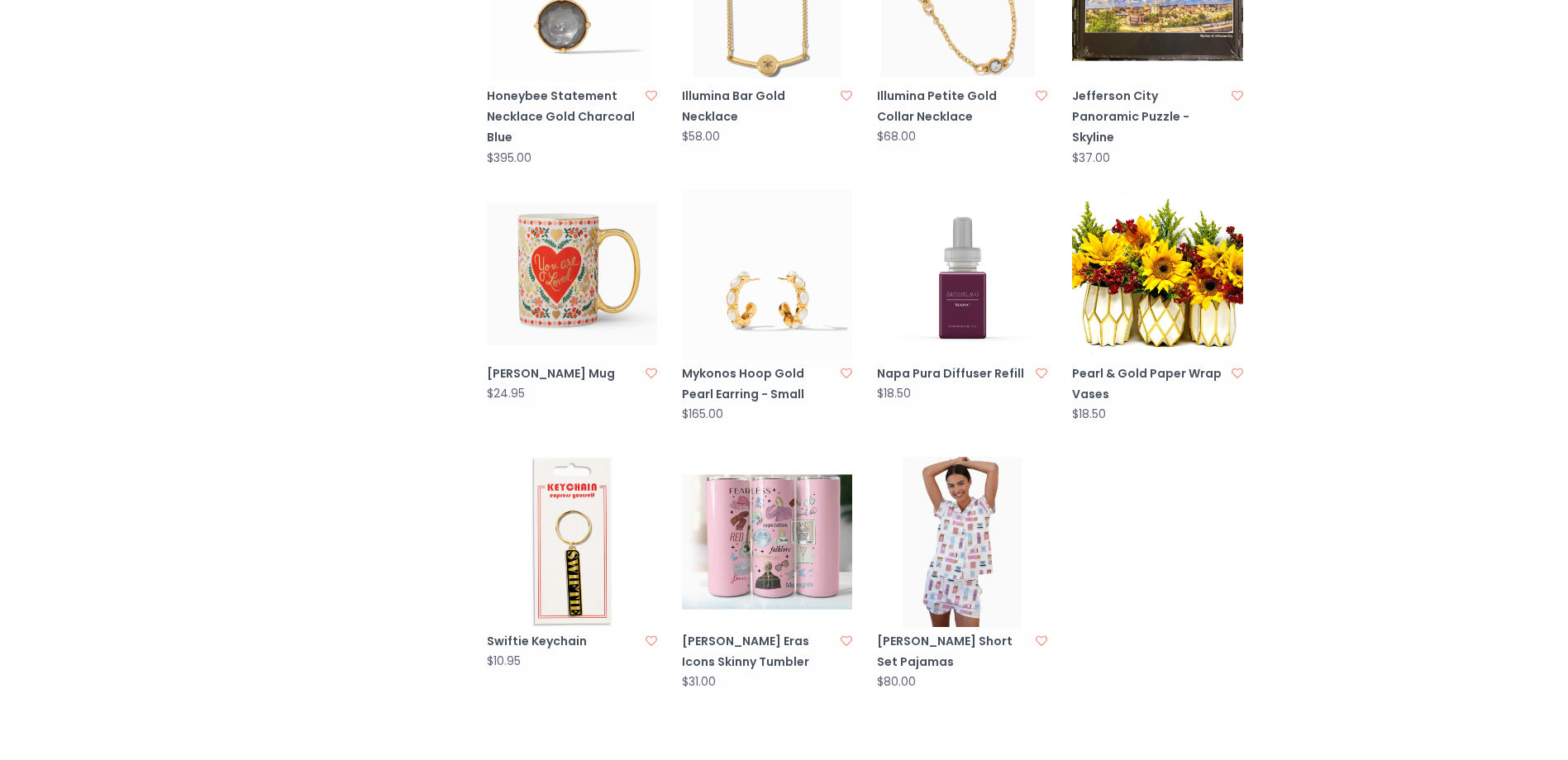
click at [771, 506] on img at bounding box center [766, 542] width 171 height 171
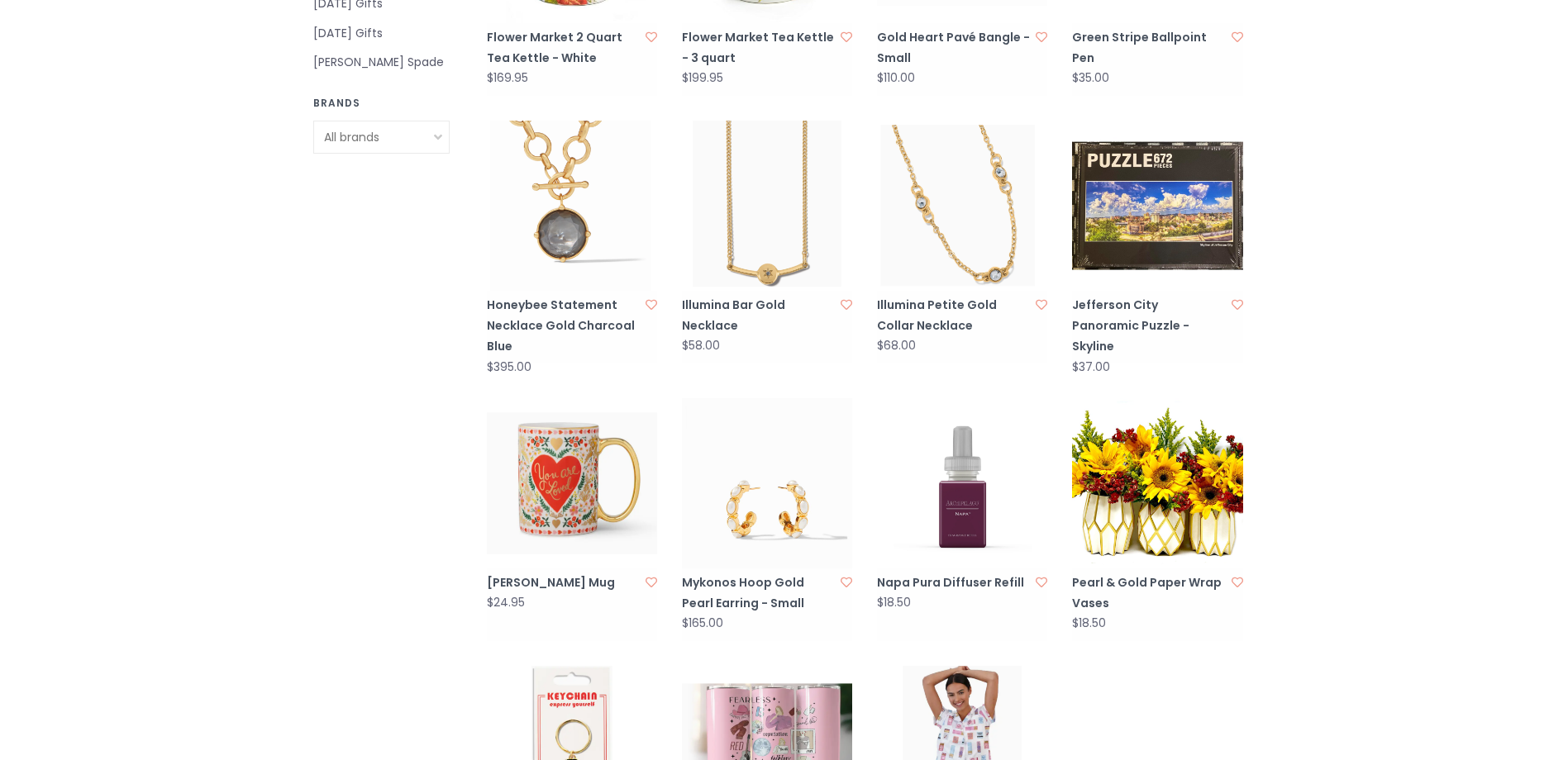
scroll to position [1074, 0]
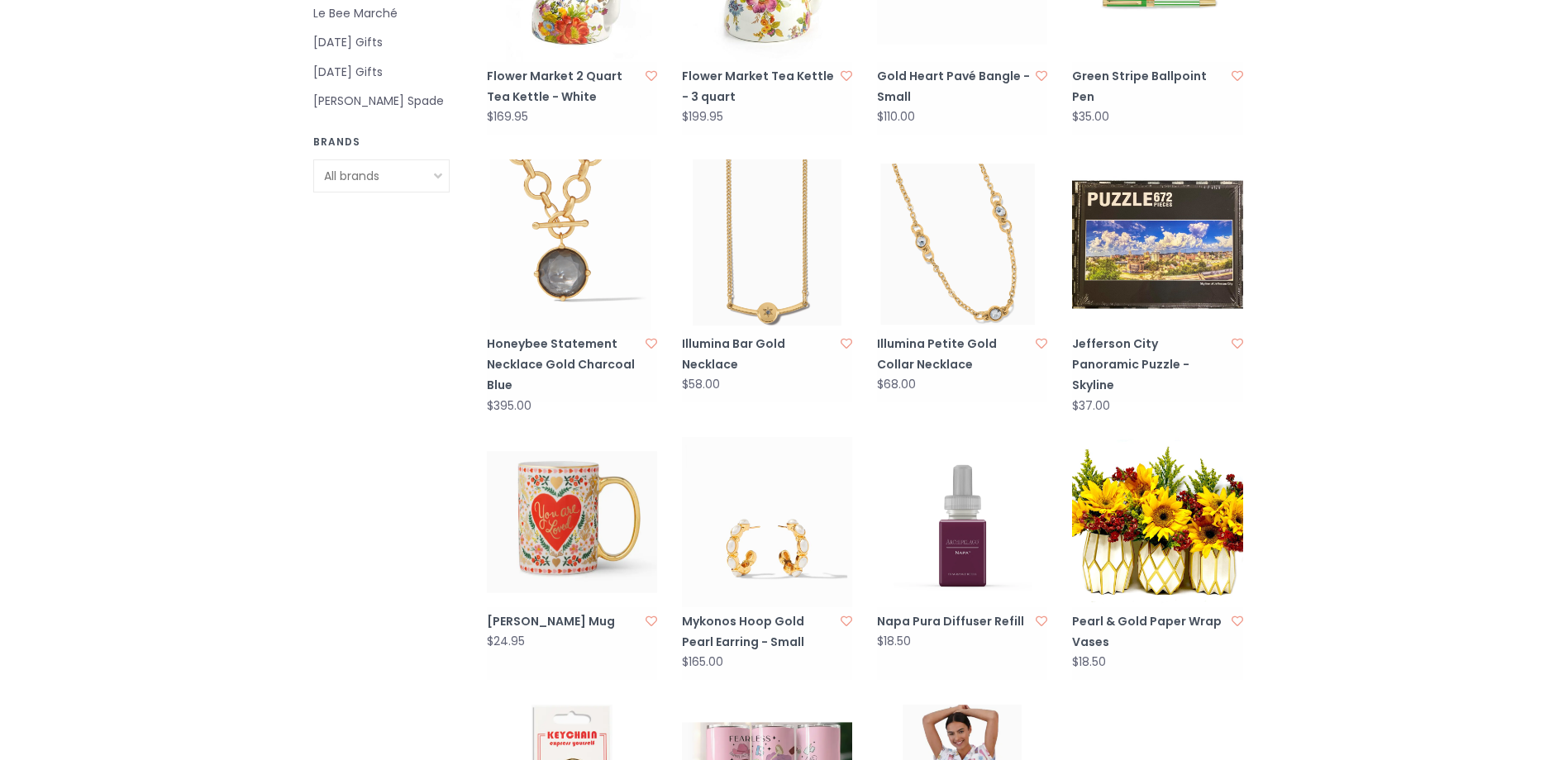
click at [525, 334] on link "Honeybee Statement Necklace Gold Charcoal Blue" at bounding box center [564, 365] width 154 height 63
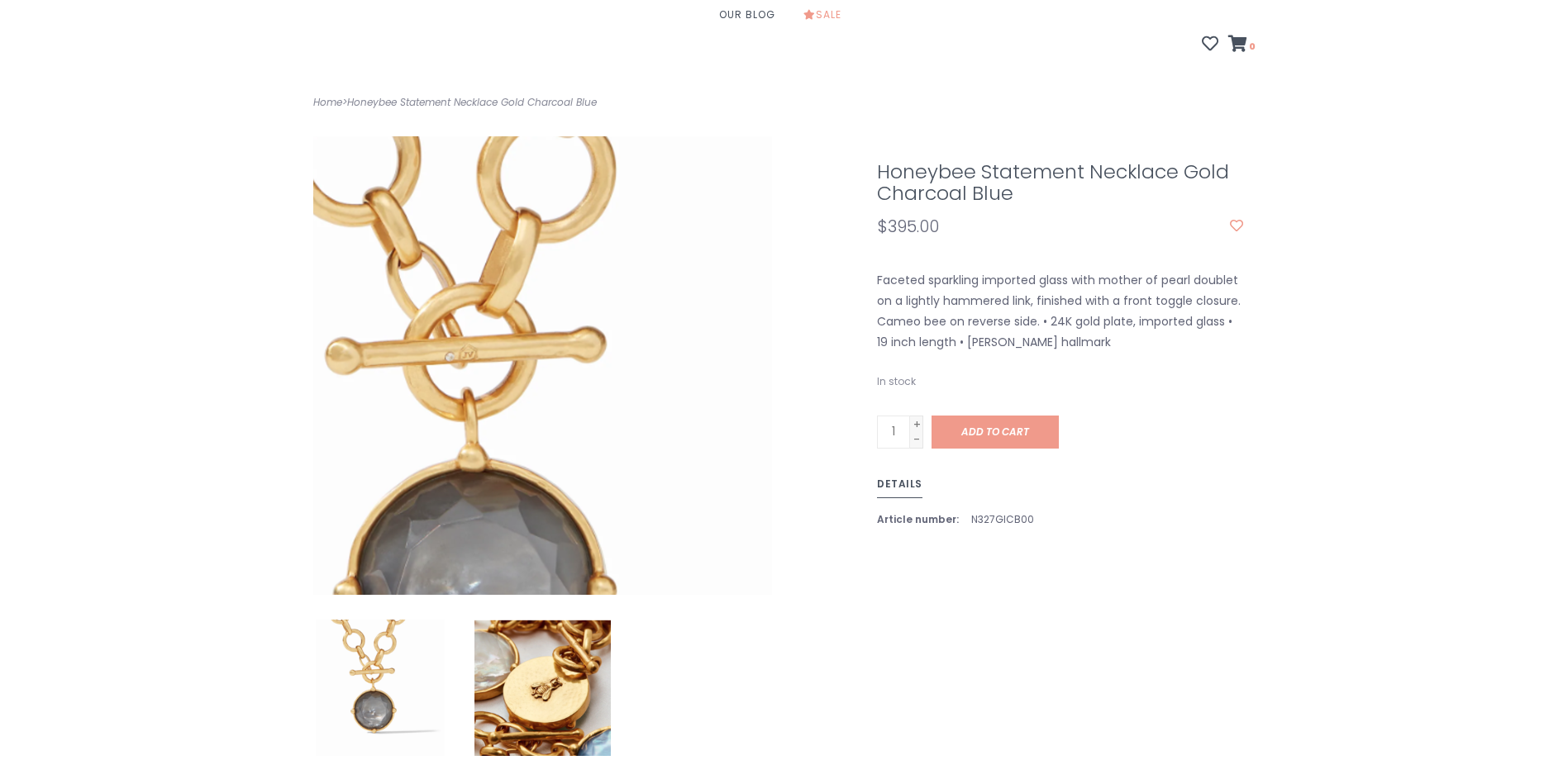
scroll to position [247, 0]
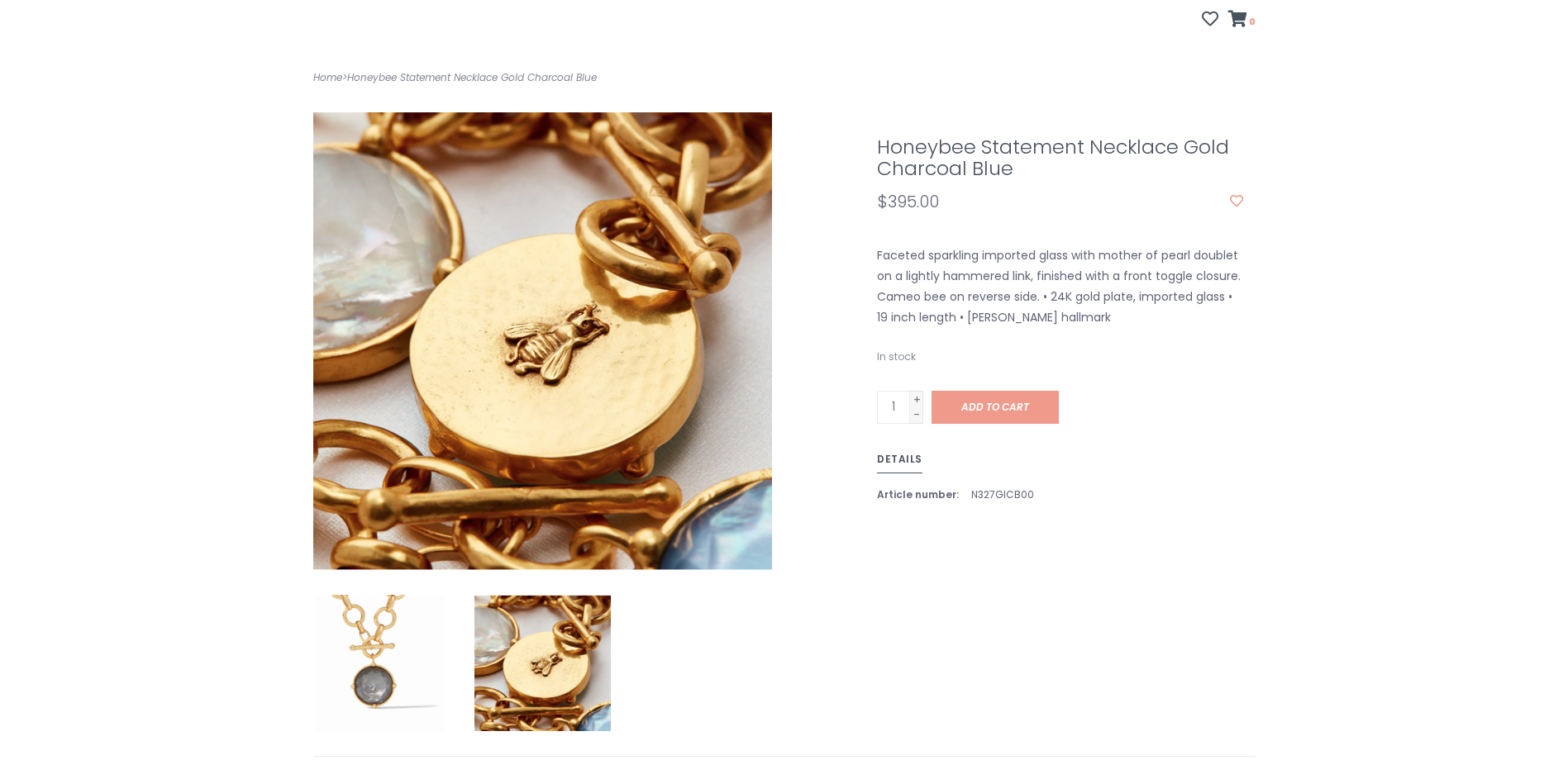
click at [564, 641] on img at bounding box center [543, 663] width 136 height 136
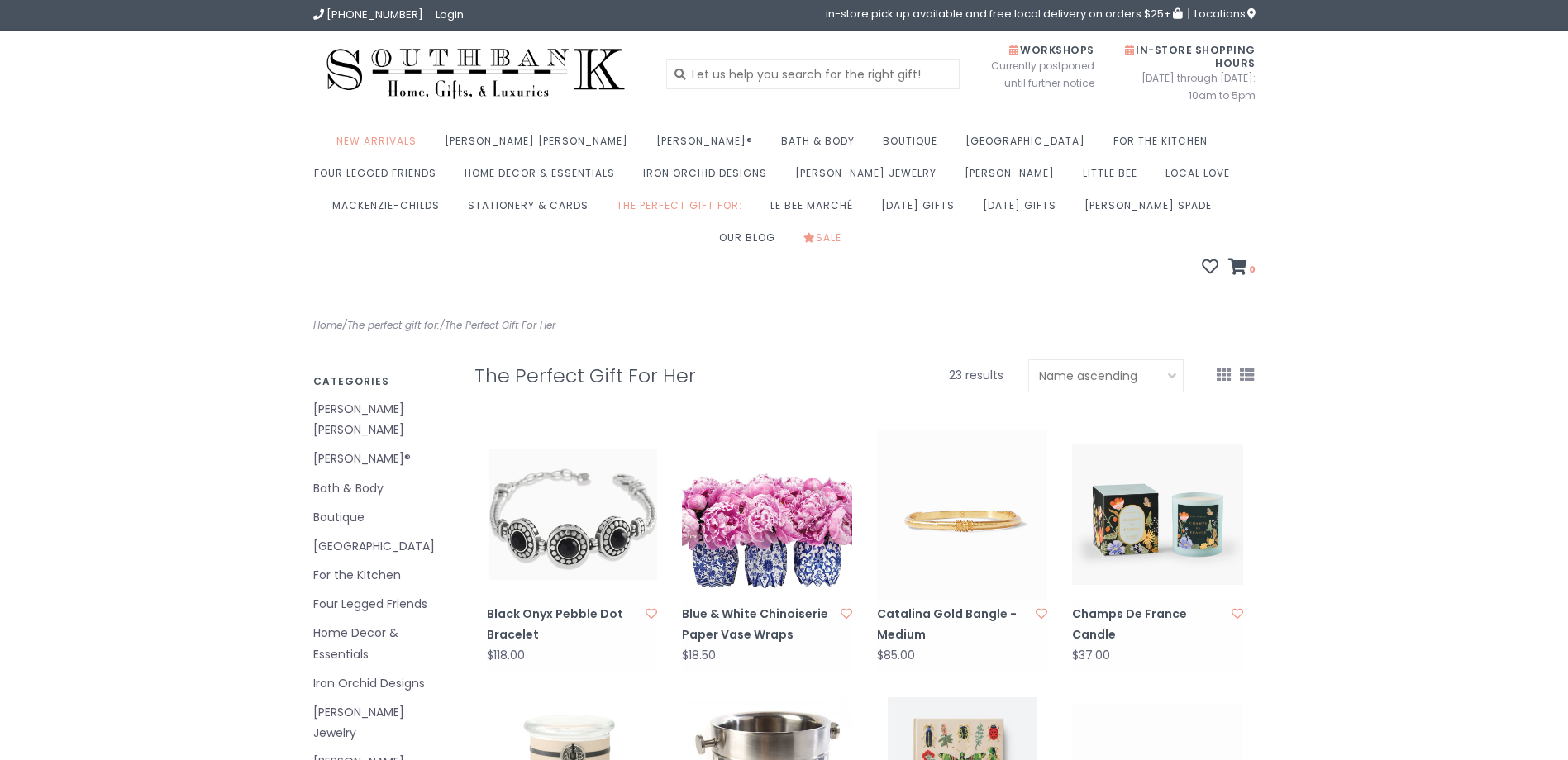
scroll to position [1074, 0]
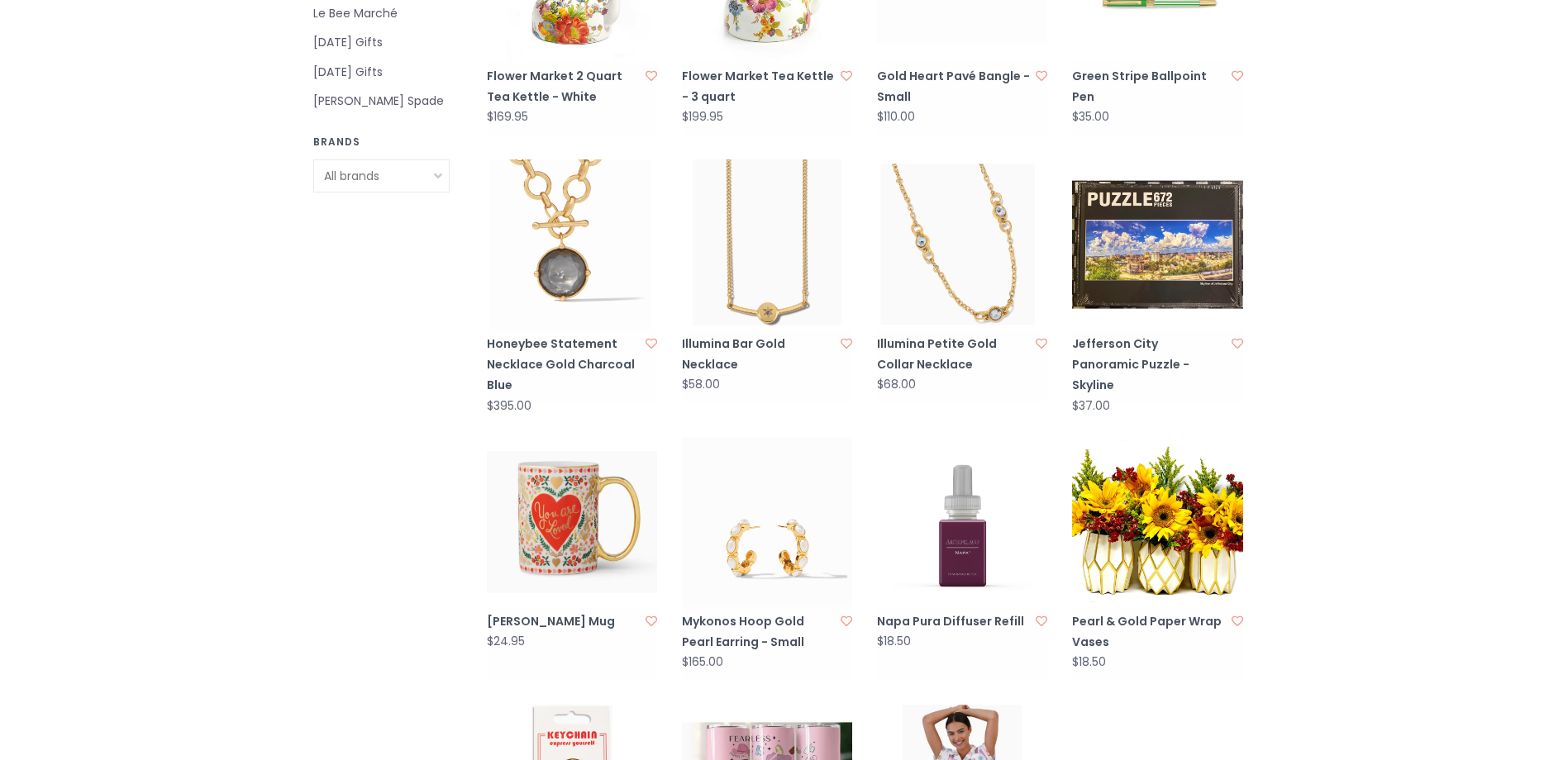
click at [564, 526] on img at bounding box center [572, 522] width 171 height 171
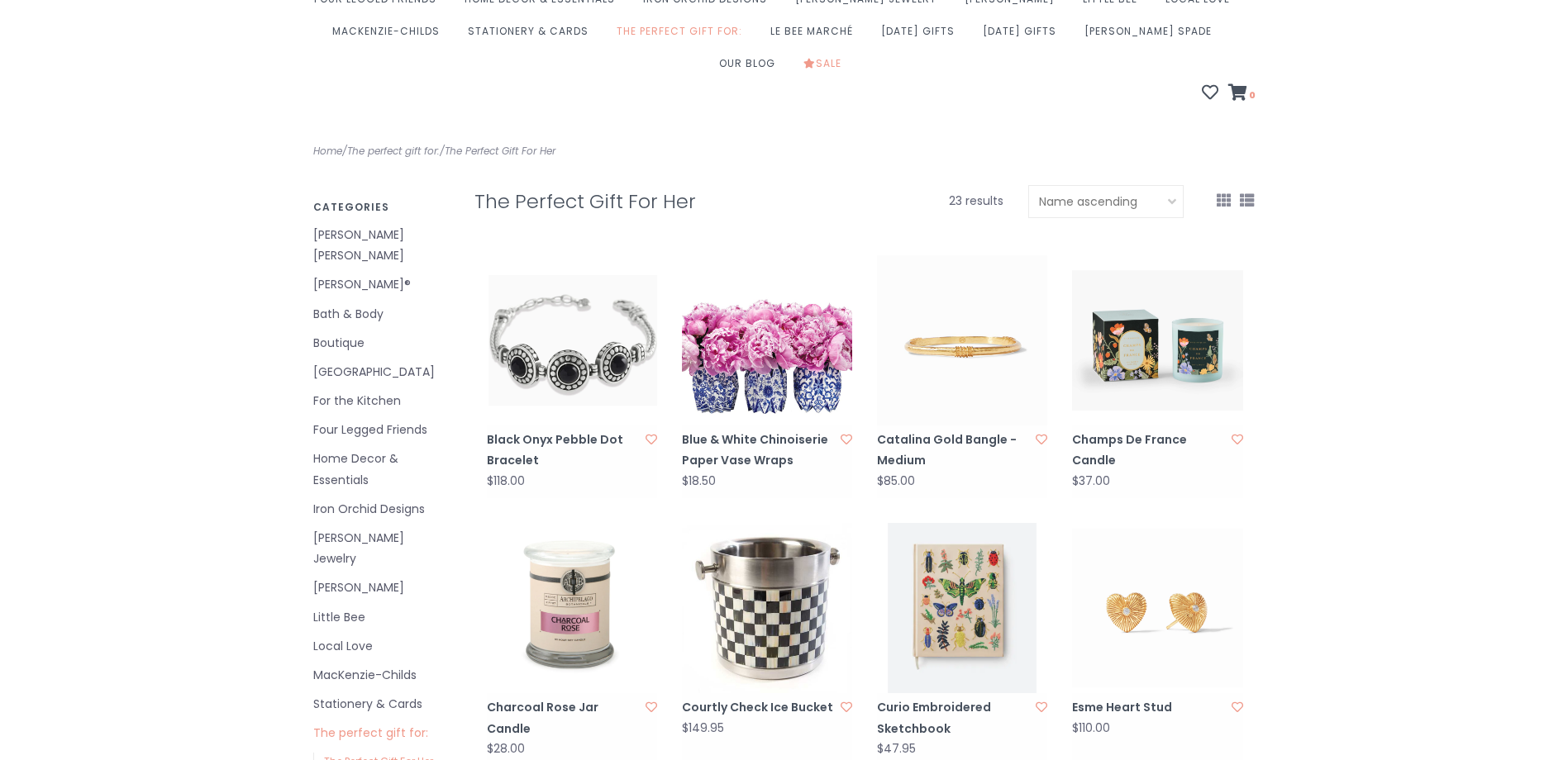
scroll to position [165, 0]
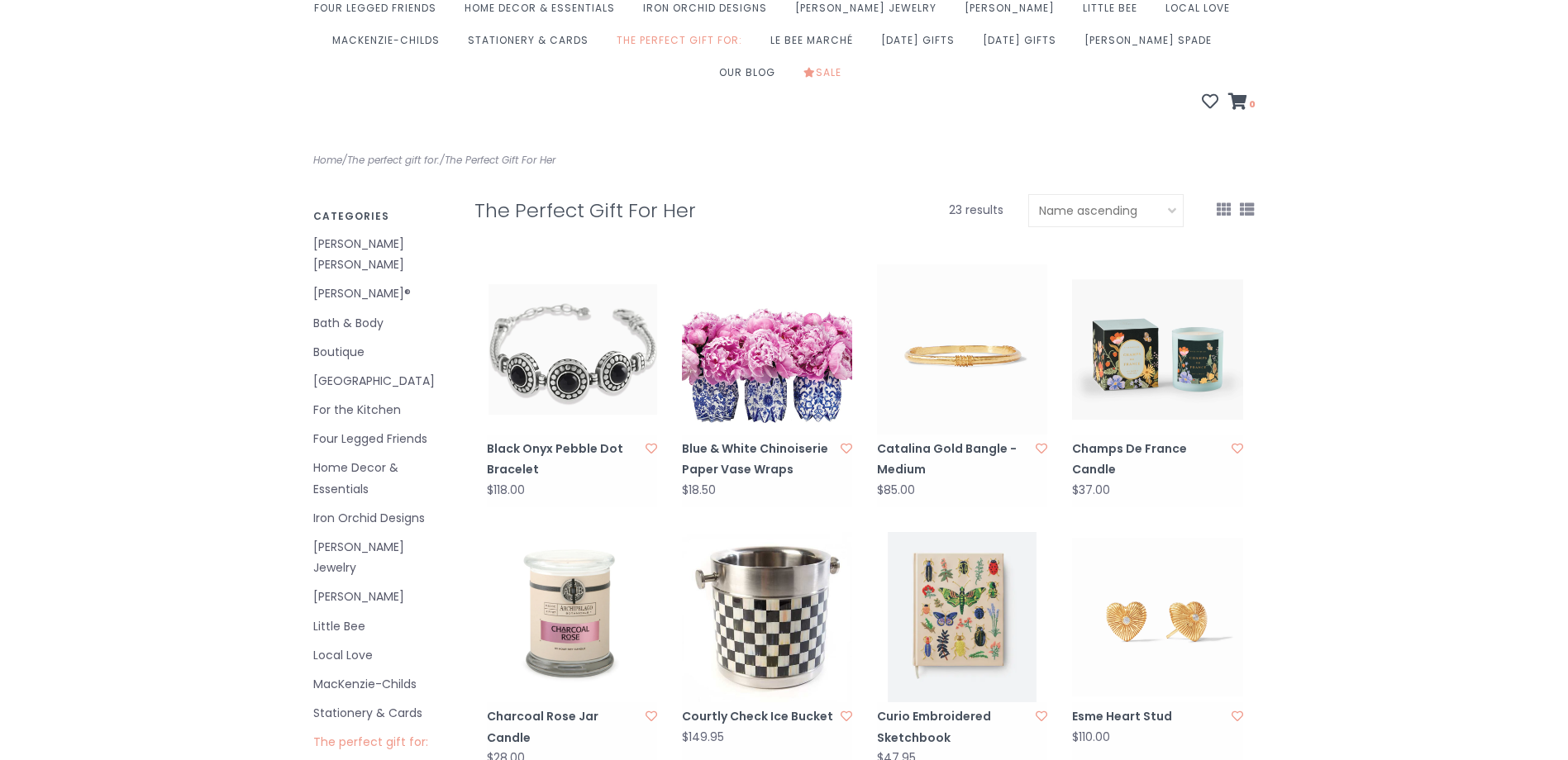
click at [723, 438] on link "Blue & White Chinoiserie Paper Vase Wraps" at bounding box center [758, 459] width 154 height 42
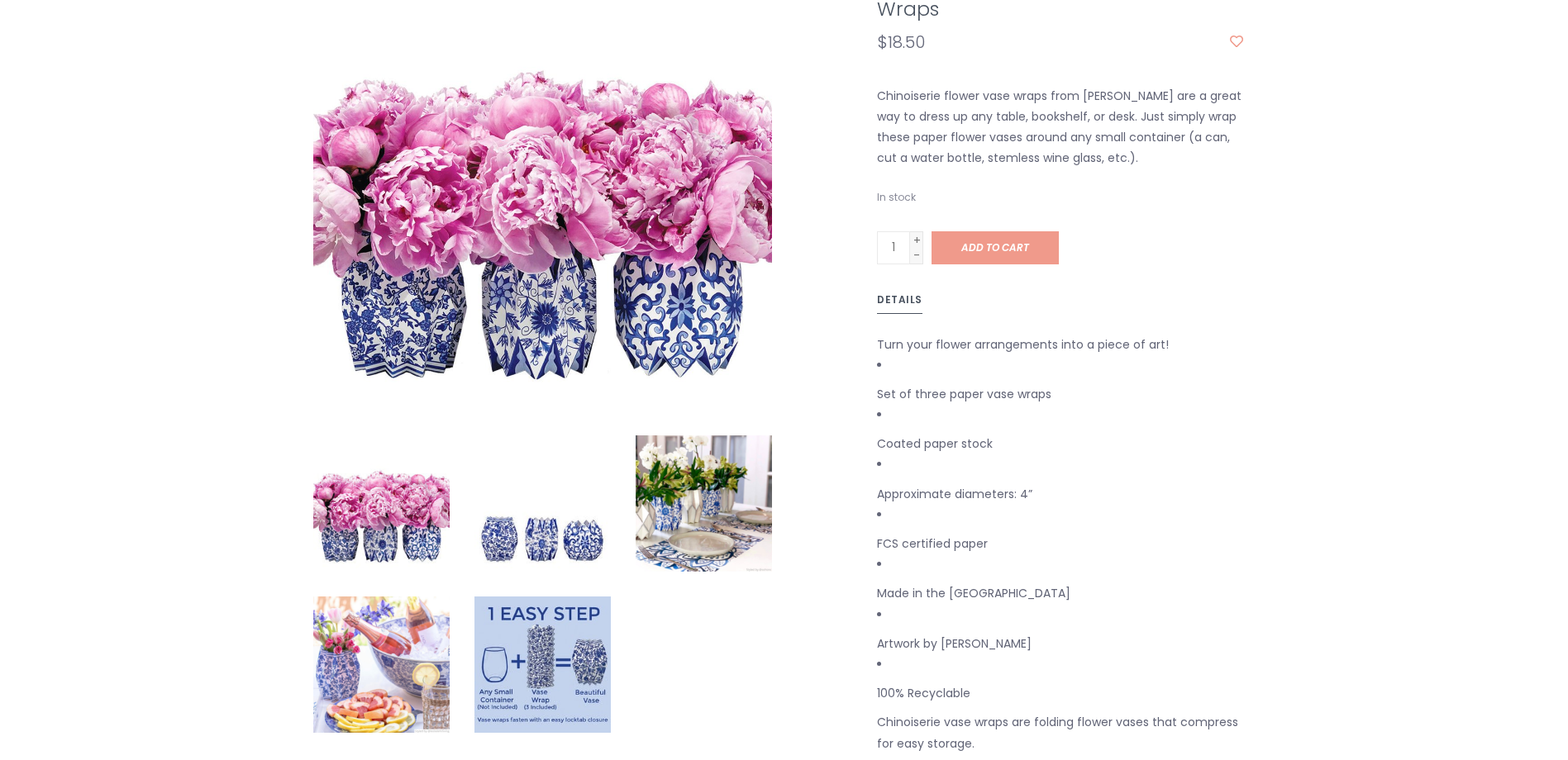
scroll to position [413, 0]
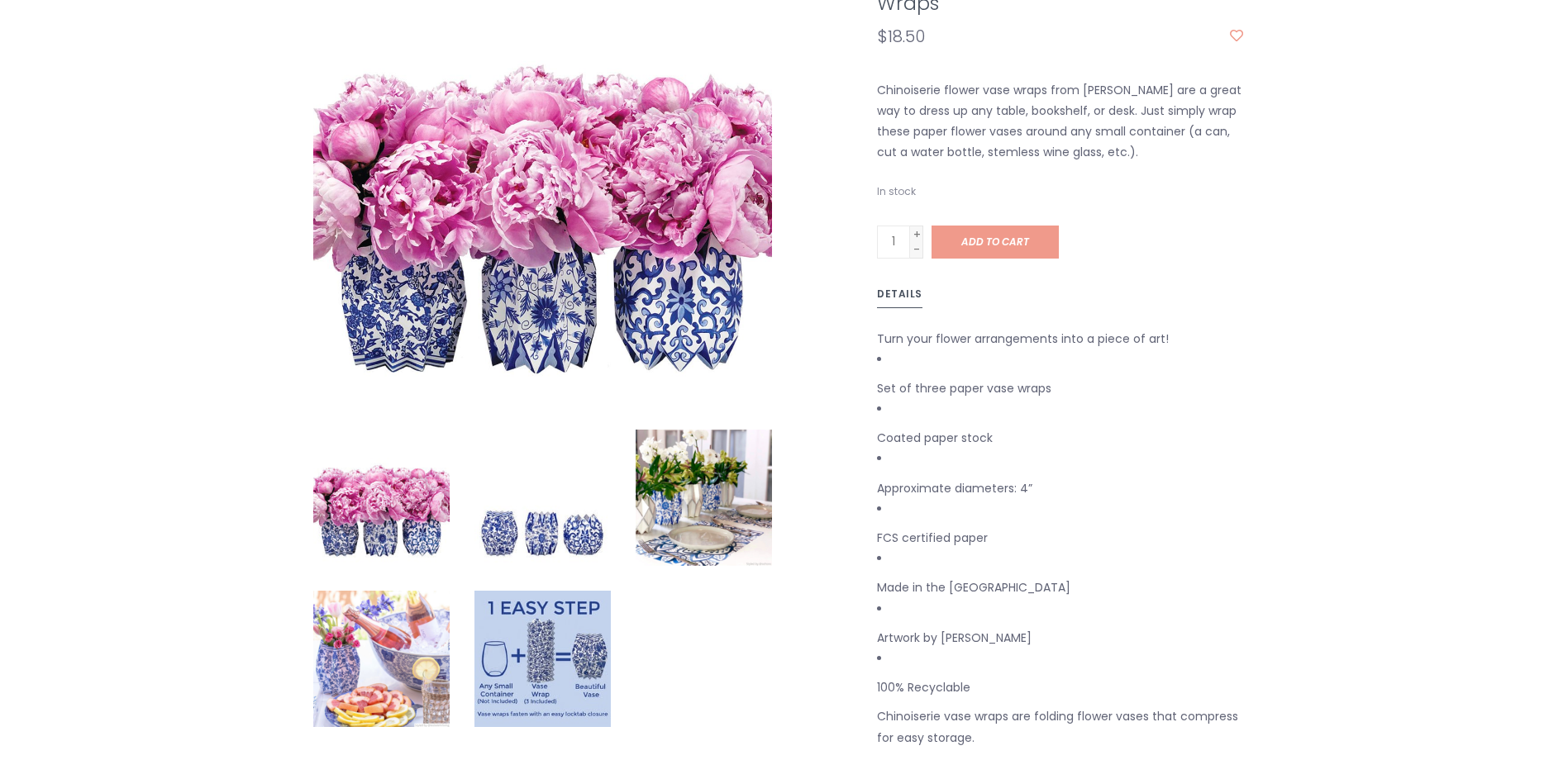
click at [696, 477] on img at bounding box center [704, 498] width 136 height 136
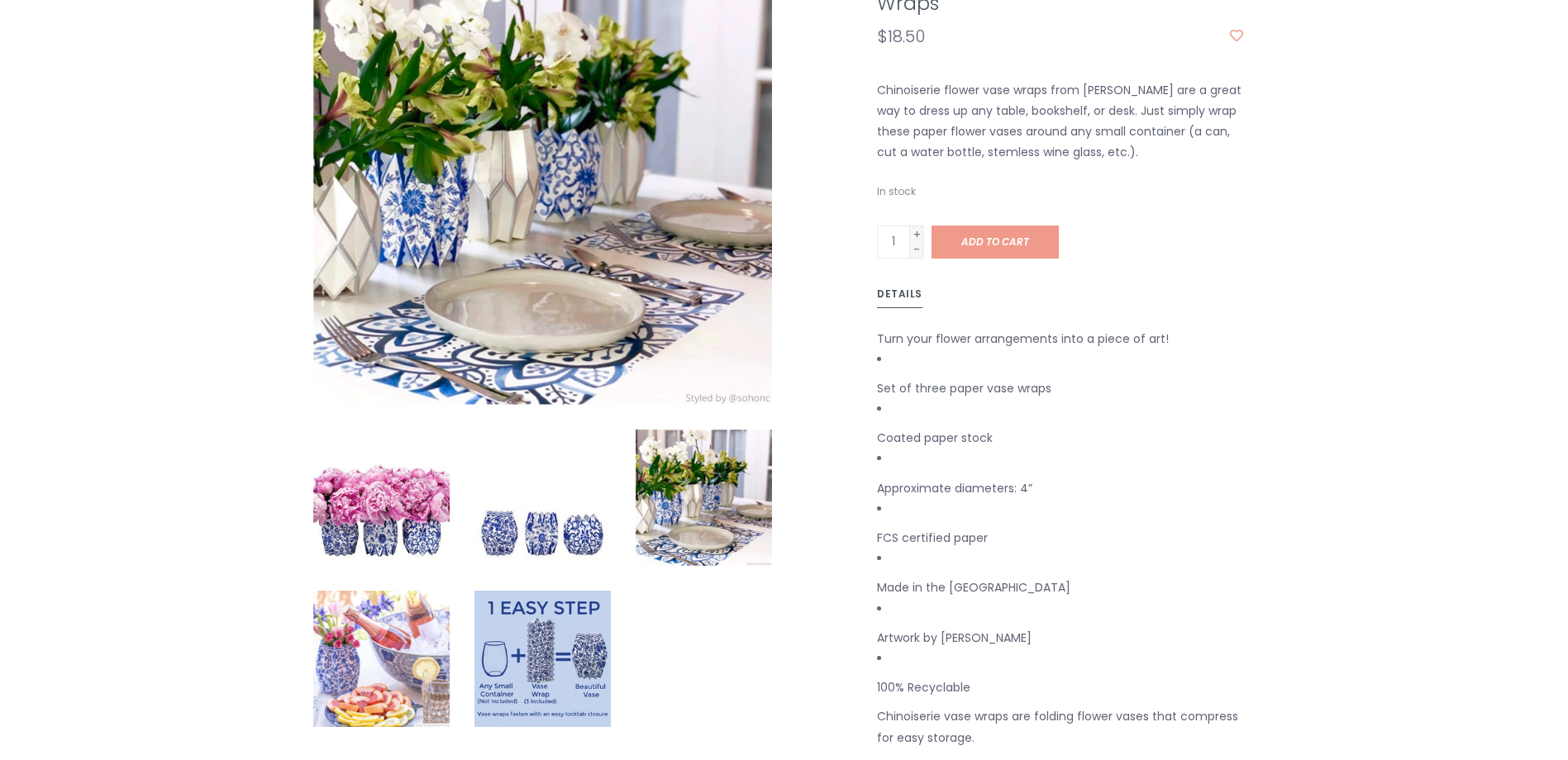
click at [696, 477] on img at bounding box center [704, 498] width 136 height 136
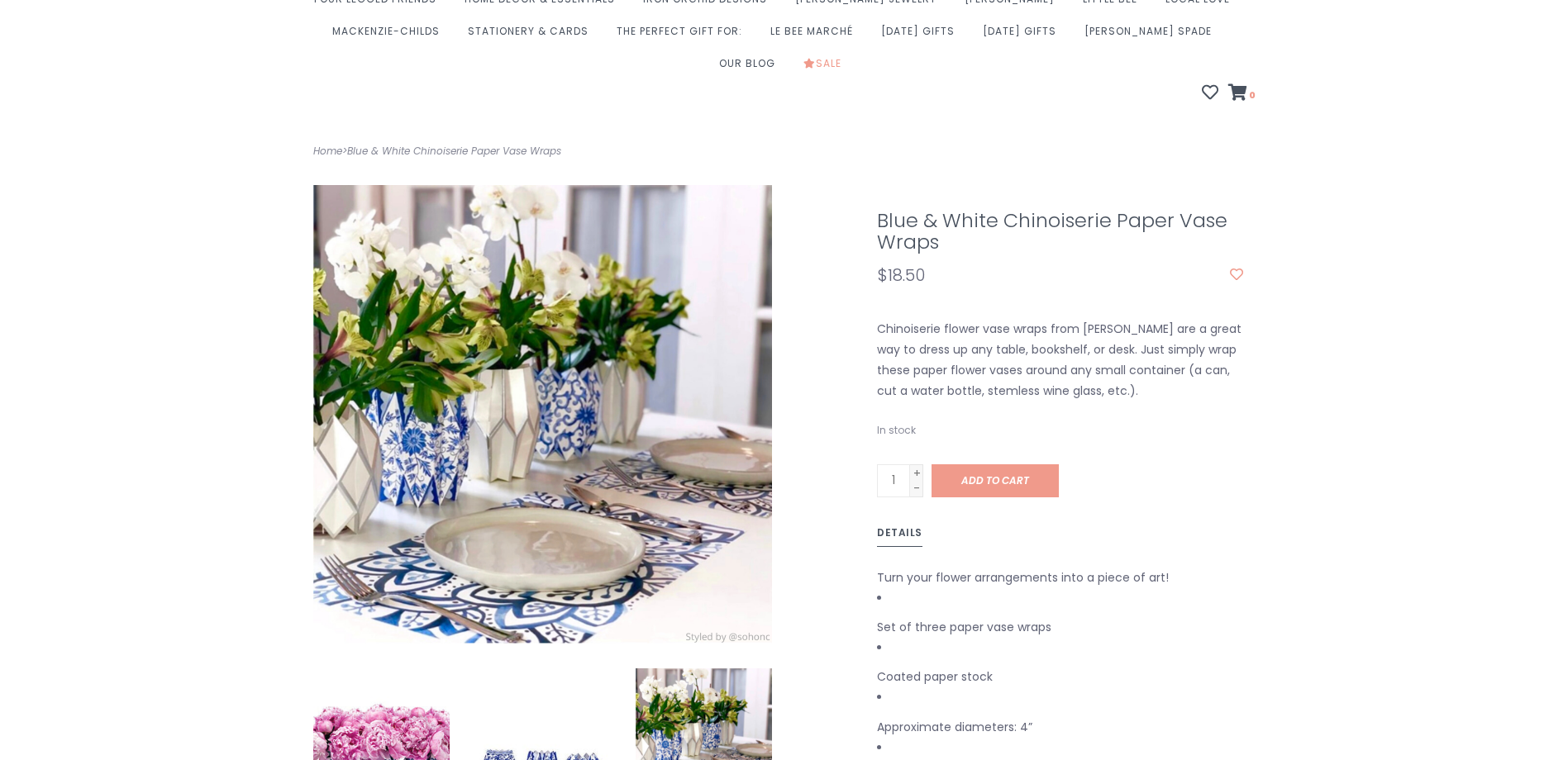
scroll to position [165, 0]
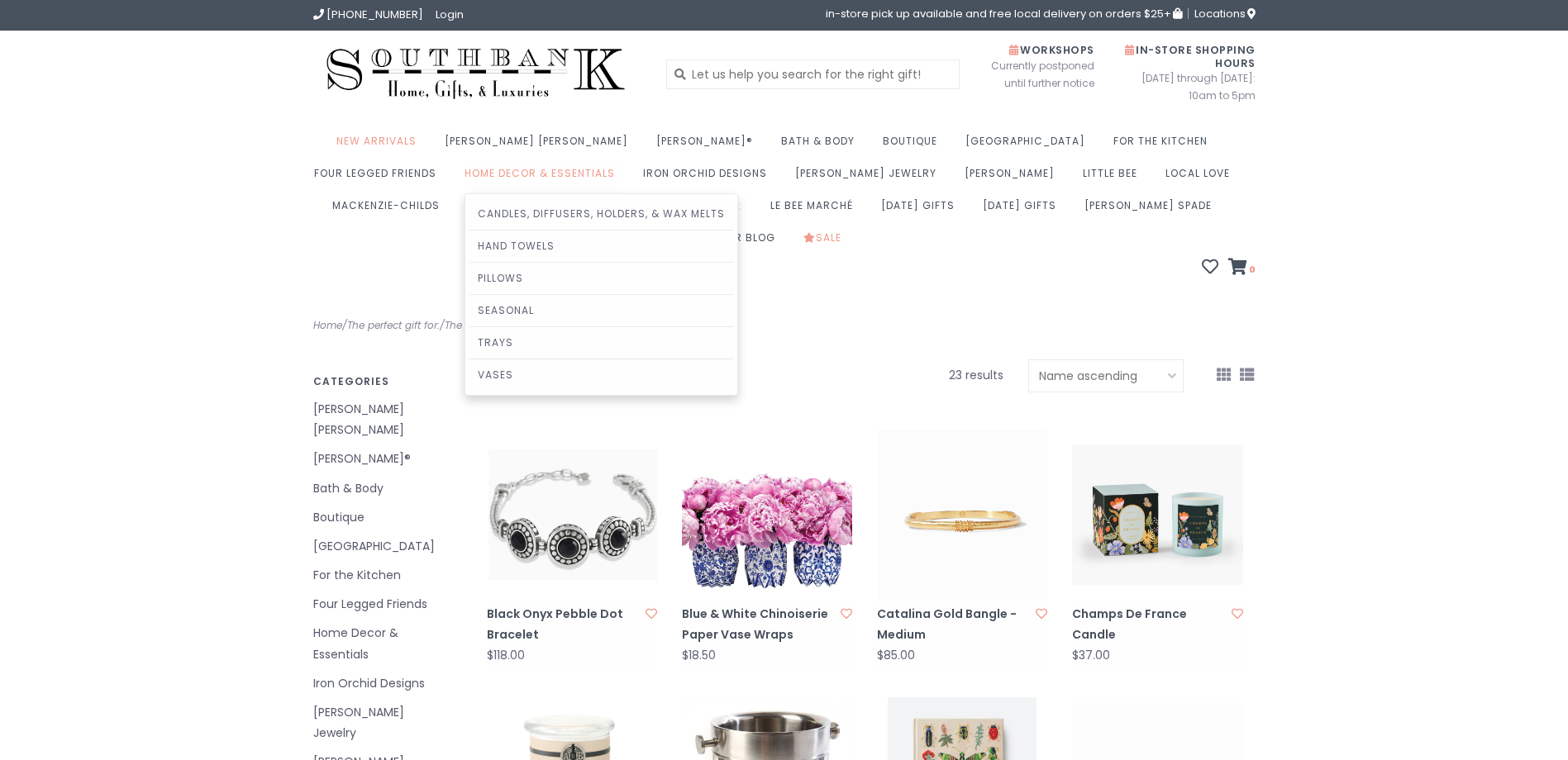
click at [464, 174] on link "Home Decor & Essentials" at bounding box center [544, 178] width 159 height 32
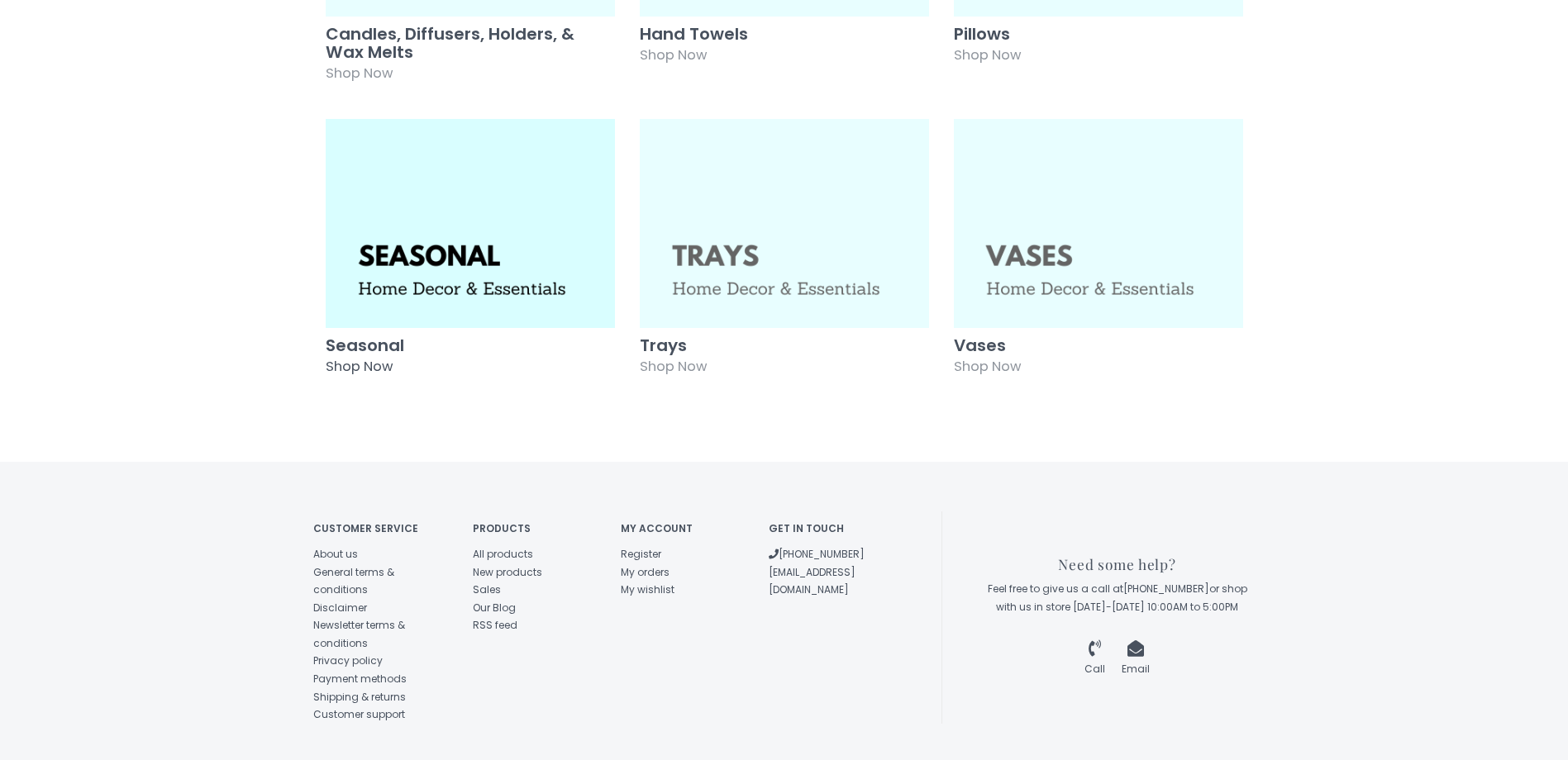
scroll to position [607, 0]
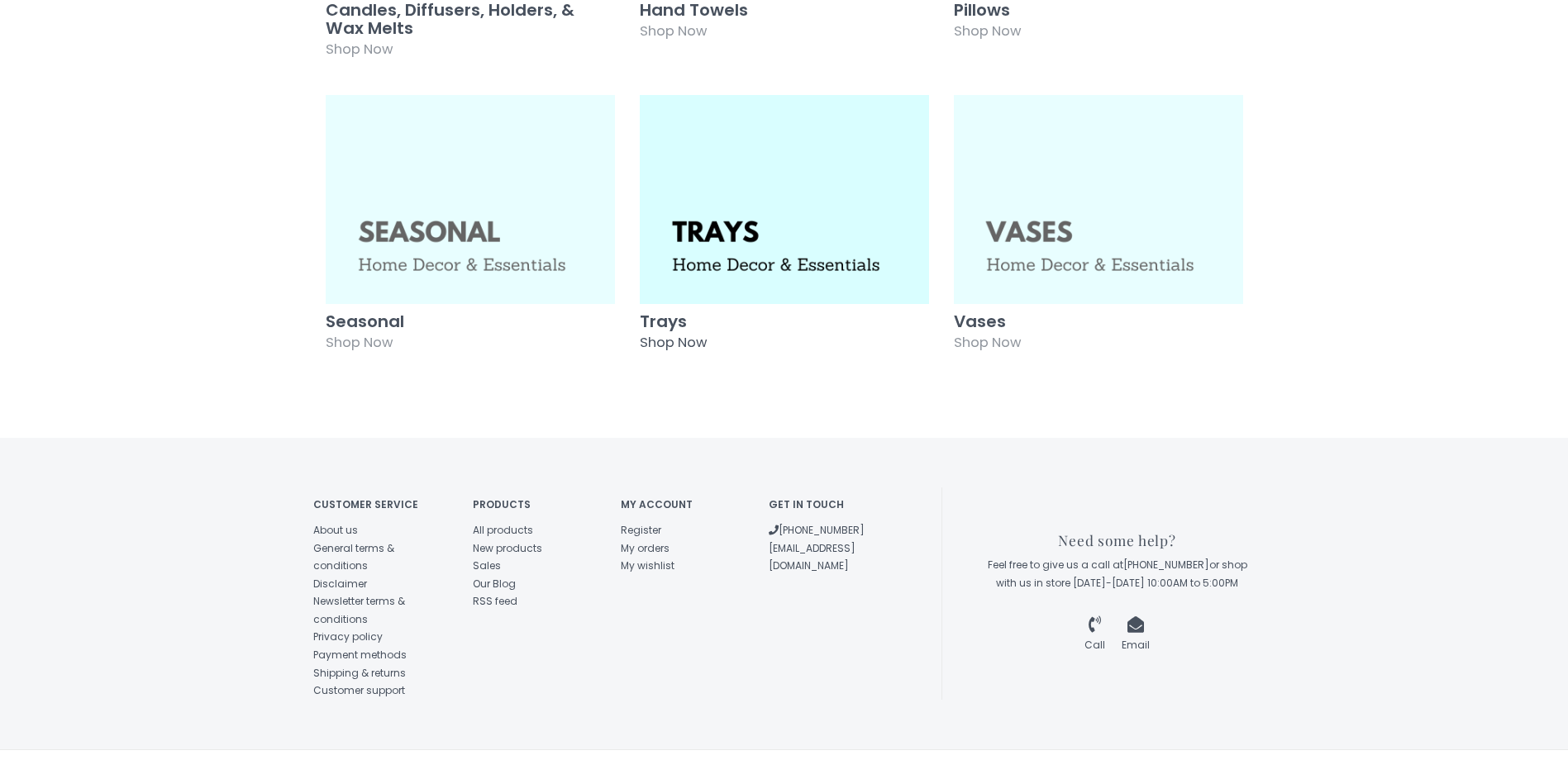
click at [667, 333] on span "Shop Now" at bounding box center [674, 343] width 67 height 19
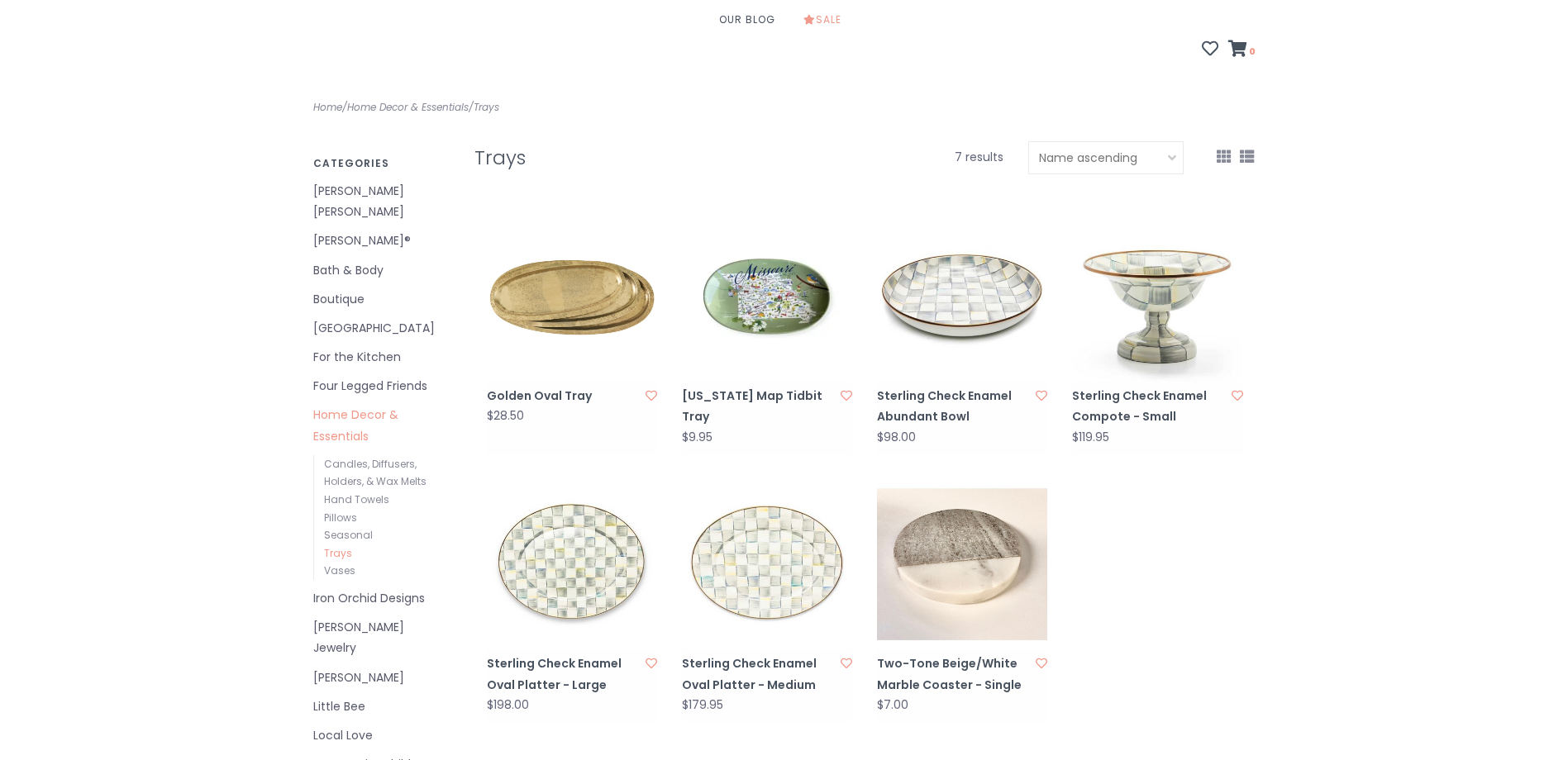
scroll to position [247, 0]
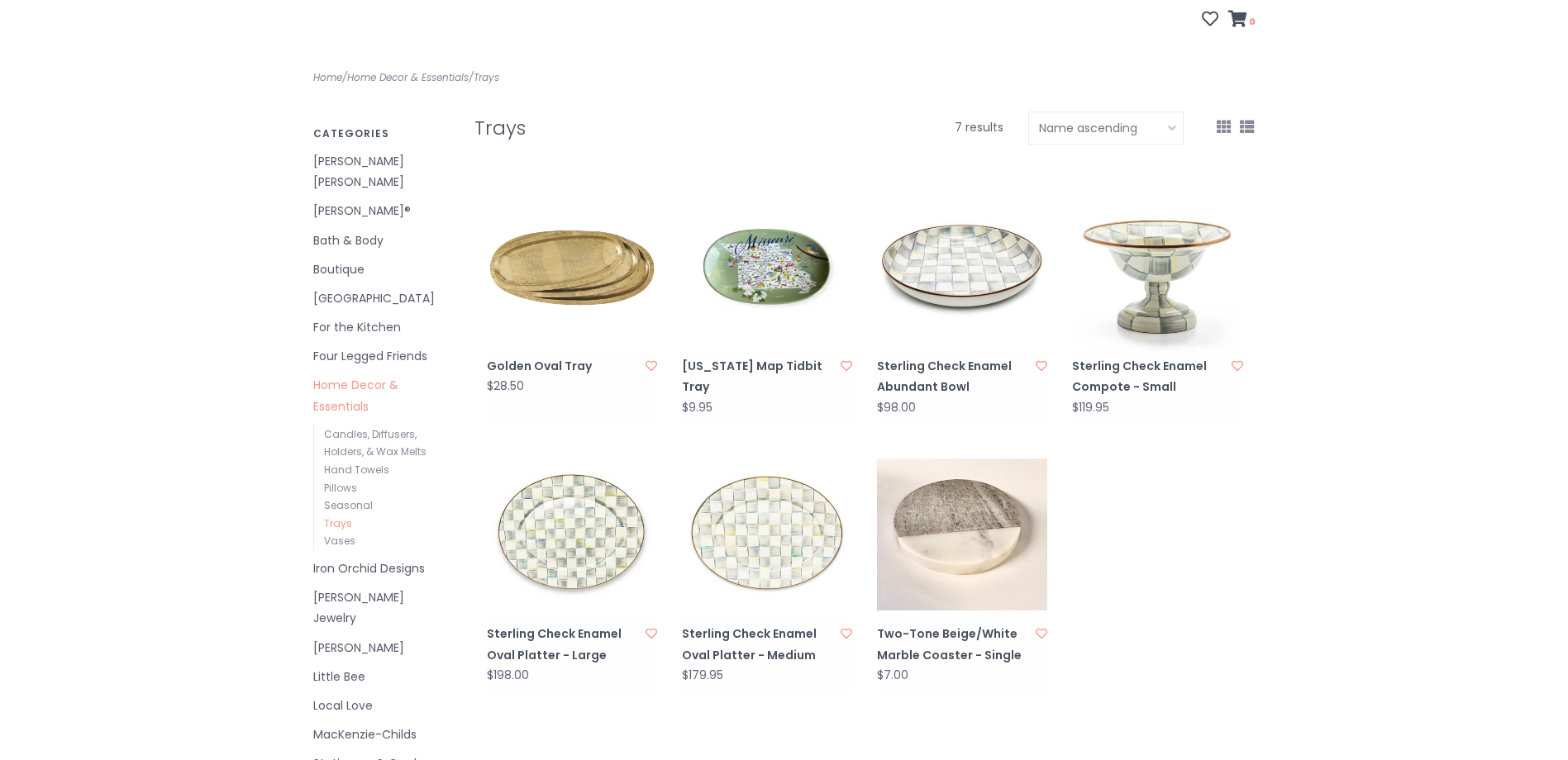
click at [745, 250] on img at bounding box center [766, 267] width 171 height 171
click at [345, 498] on link "Seasonal" at bounding box center [348, 505] width 49 height 14
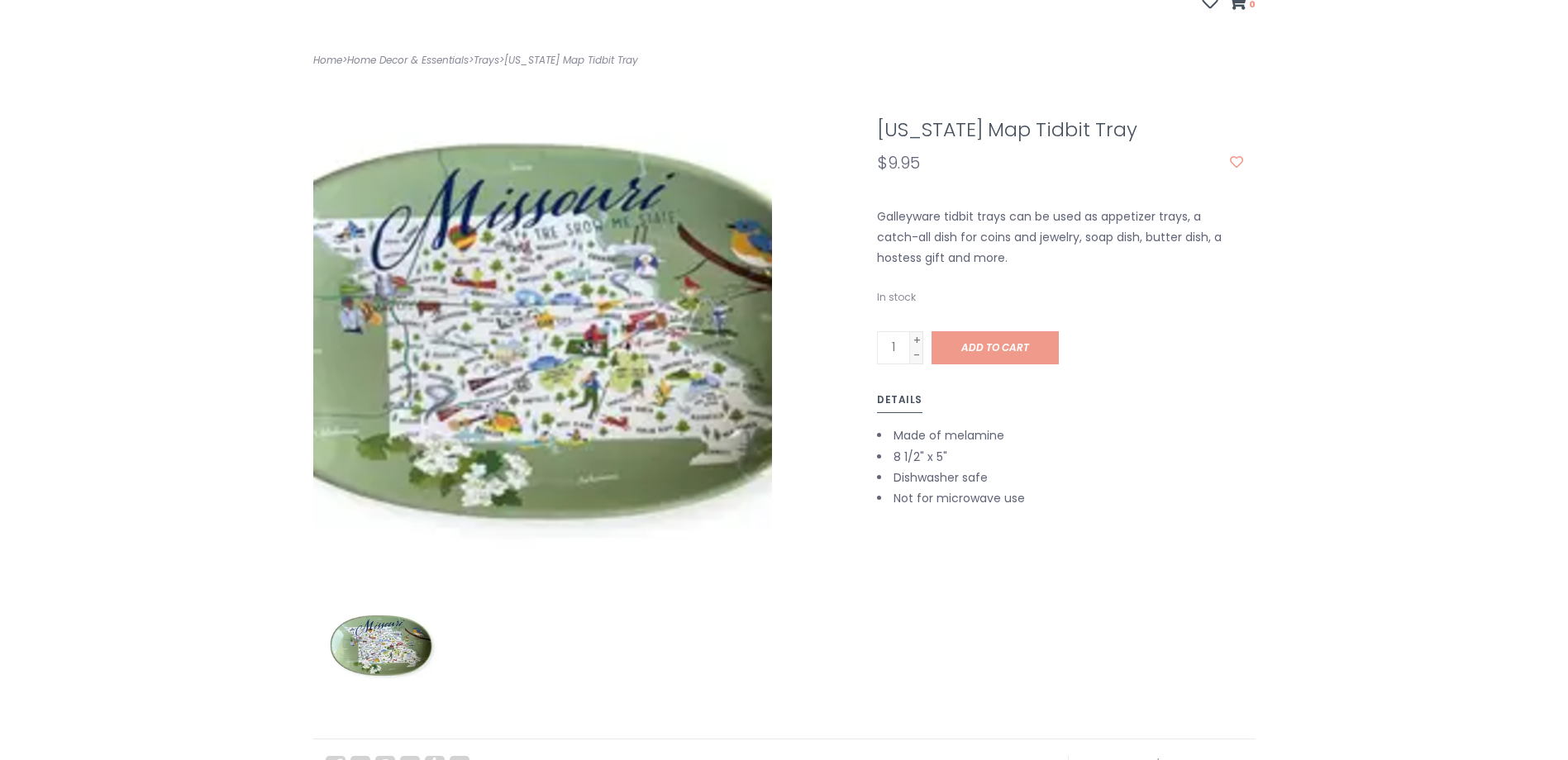
scroll to position [331, 0]
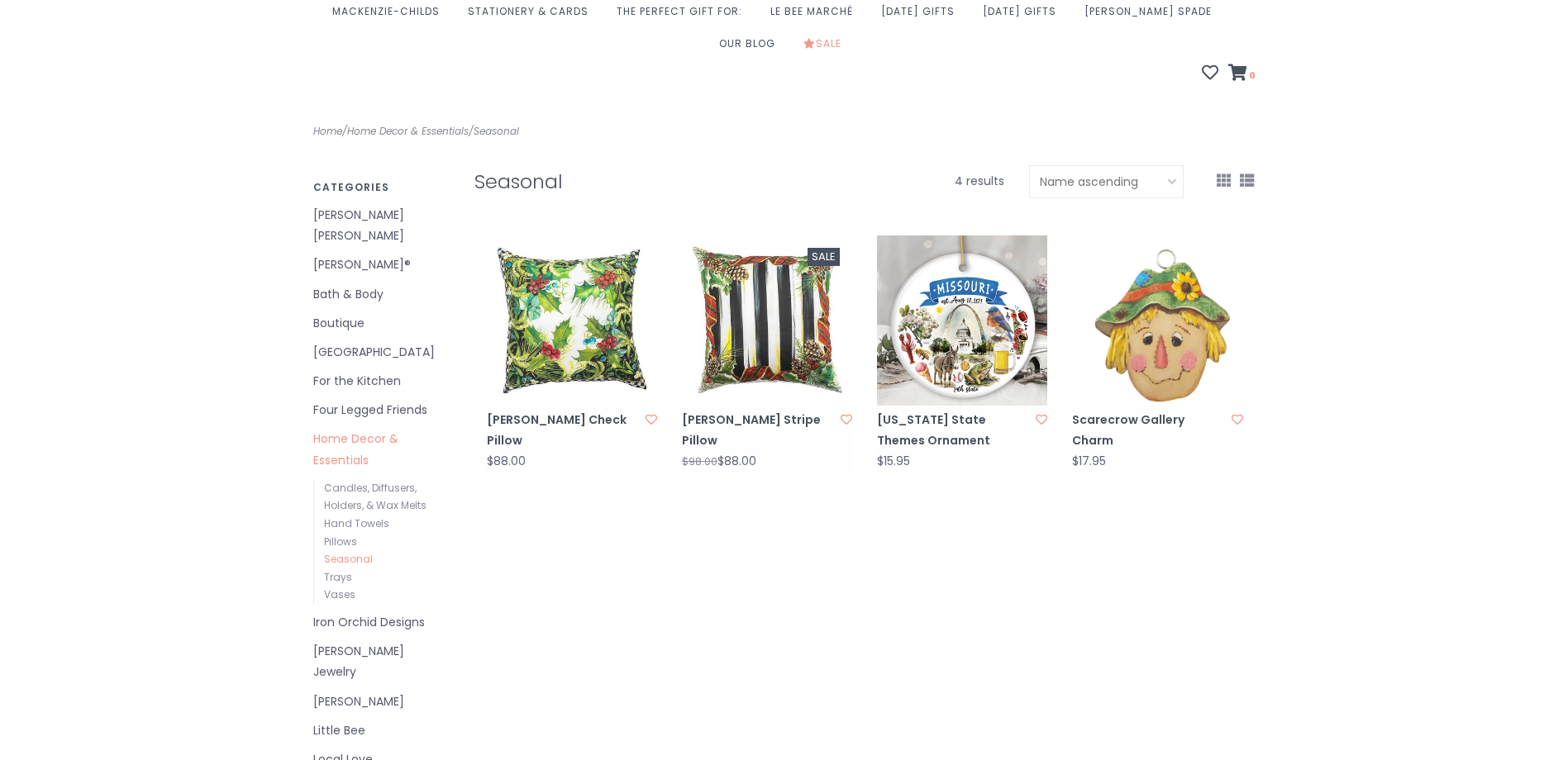
scroll to position [165, 0]
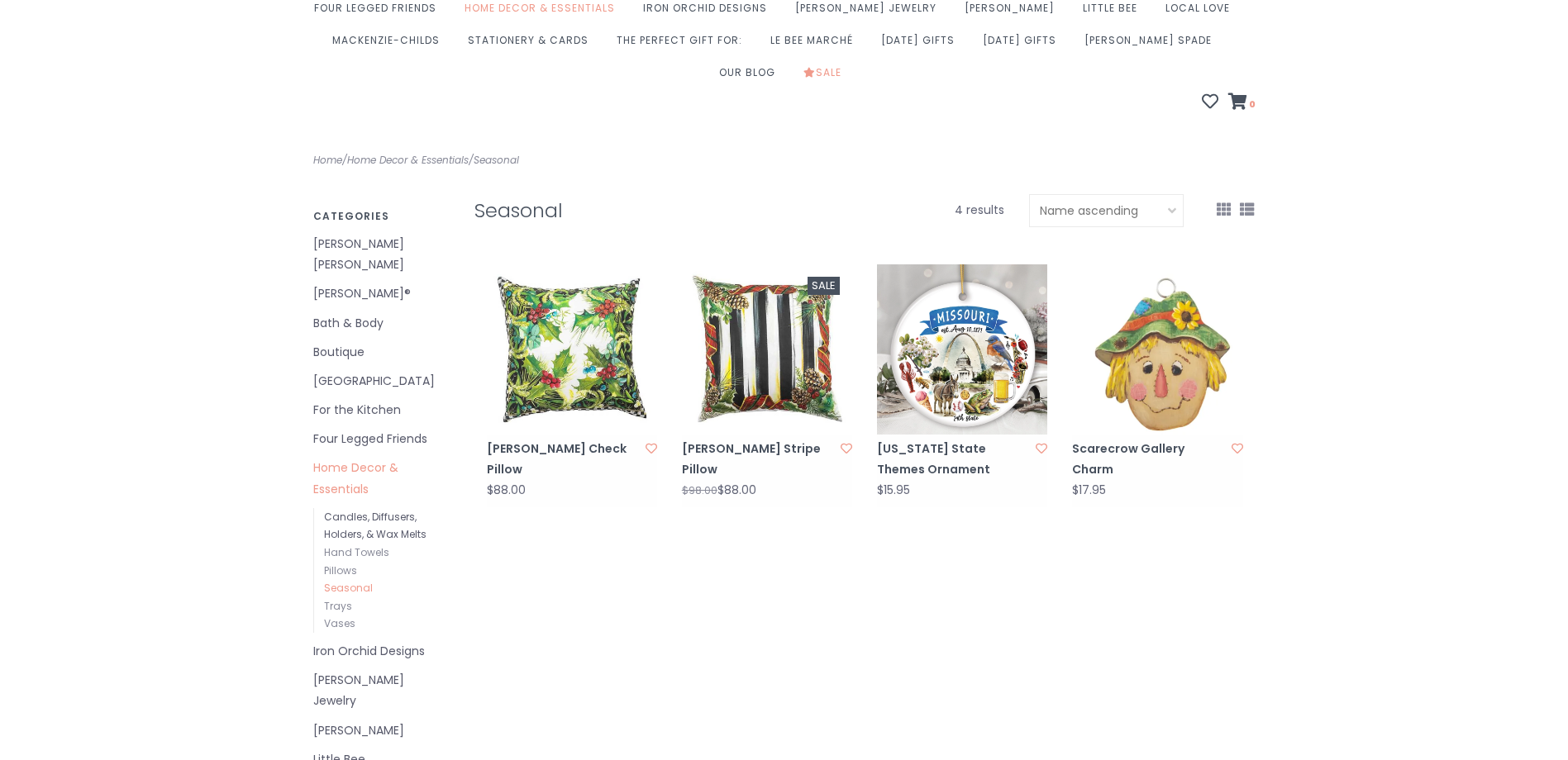
click at [342, 510] on link "Candles, Diffusers, Holders, & Wax Melts" at bounding box center [376, 526] width 103 height 32
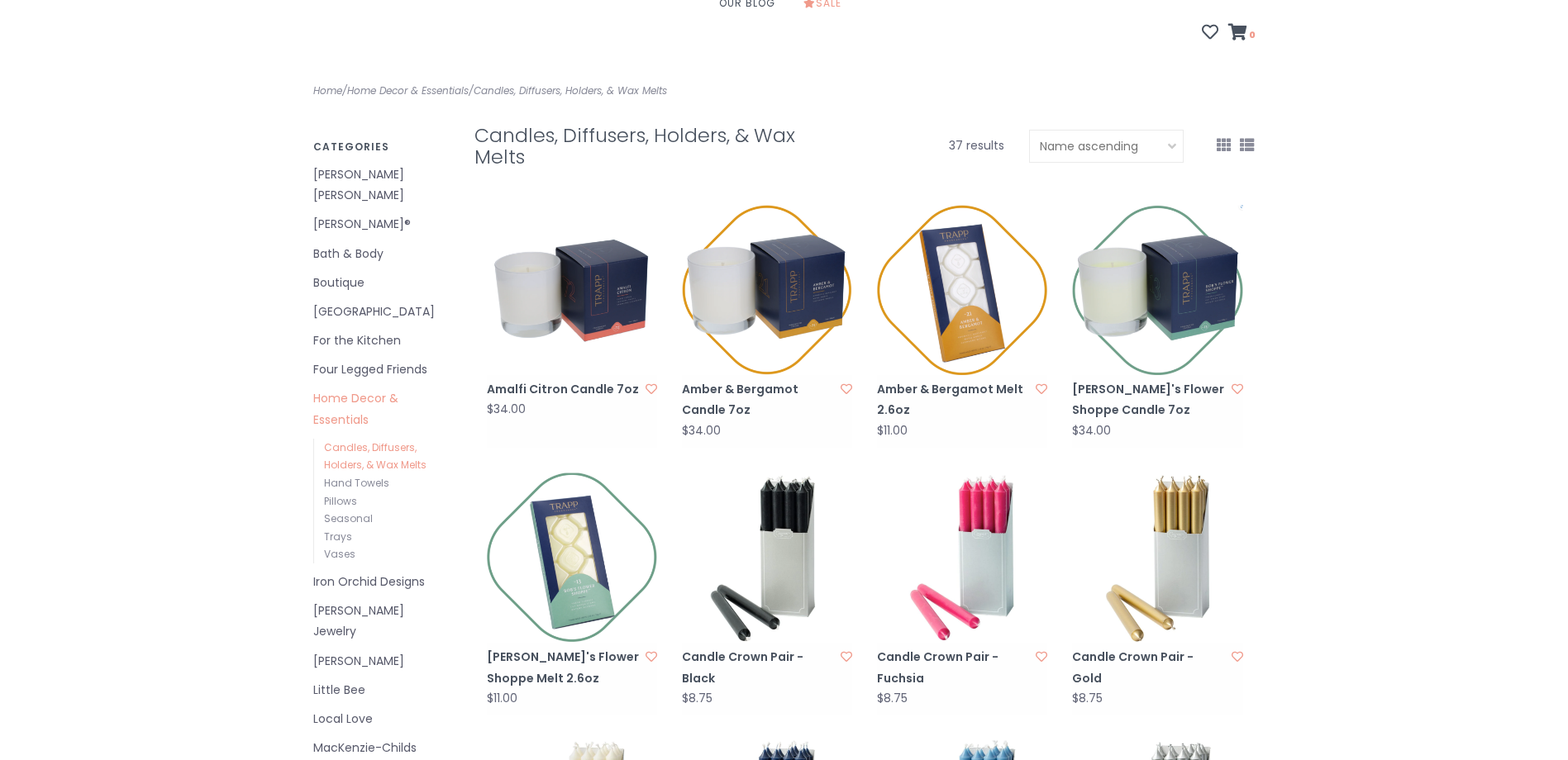
scroll to position [331, 0]
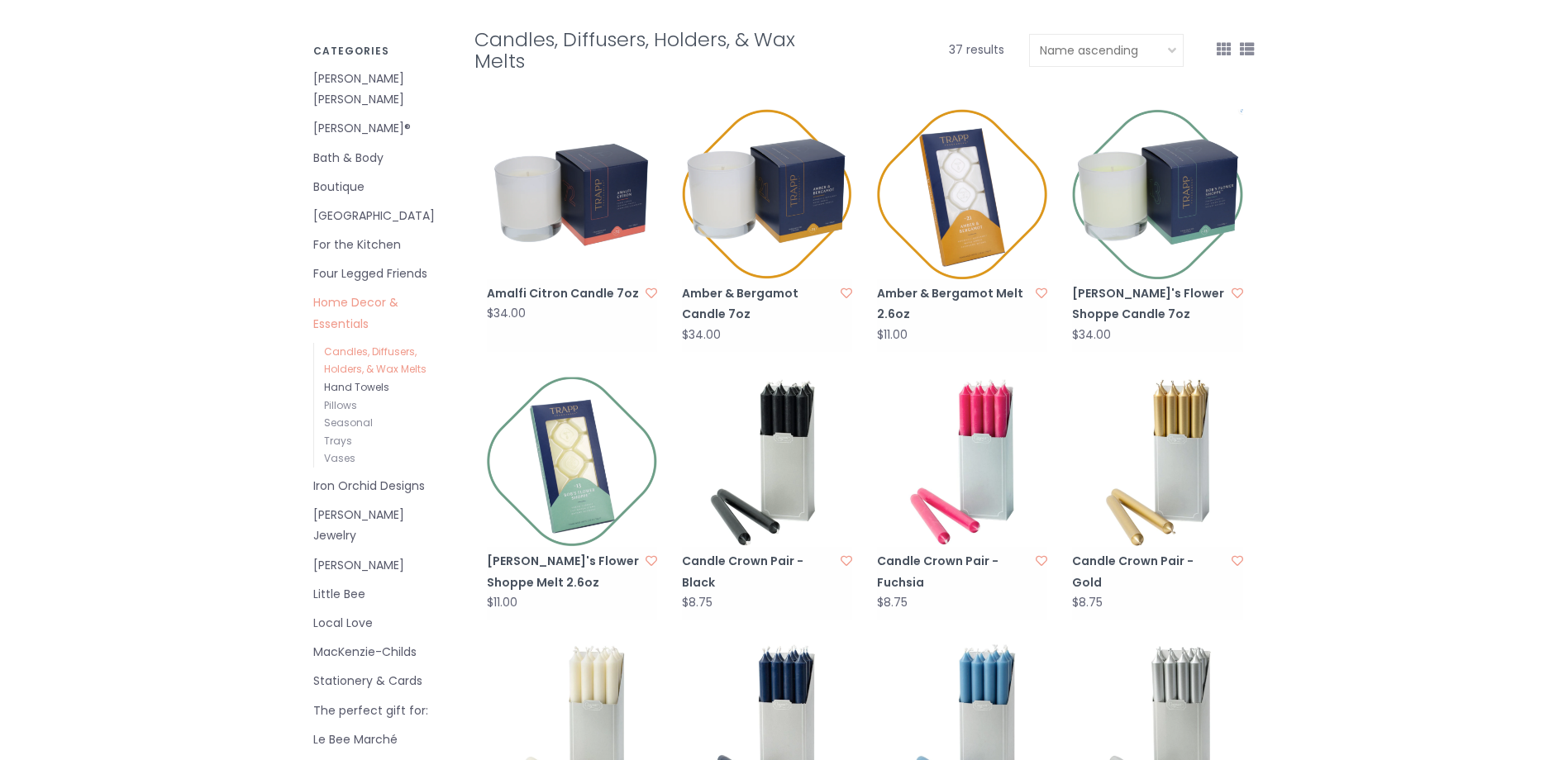
click at [362, 380] on link "Hand Towels" at bounding box center [357, 387] width 65 height 14
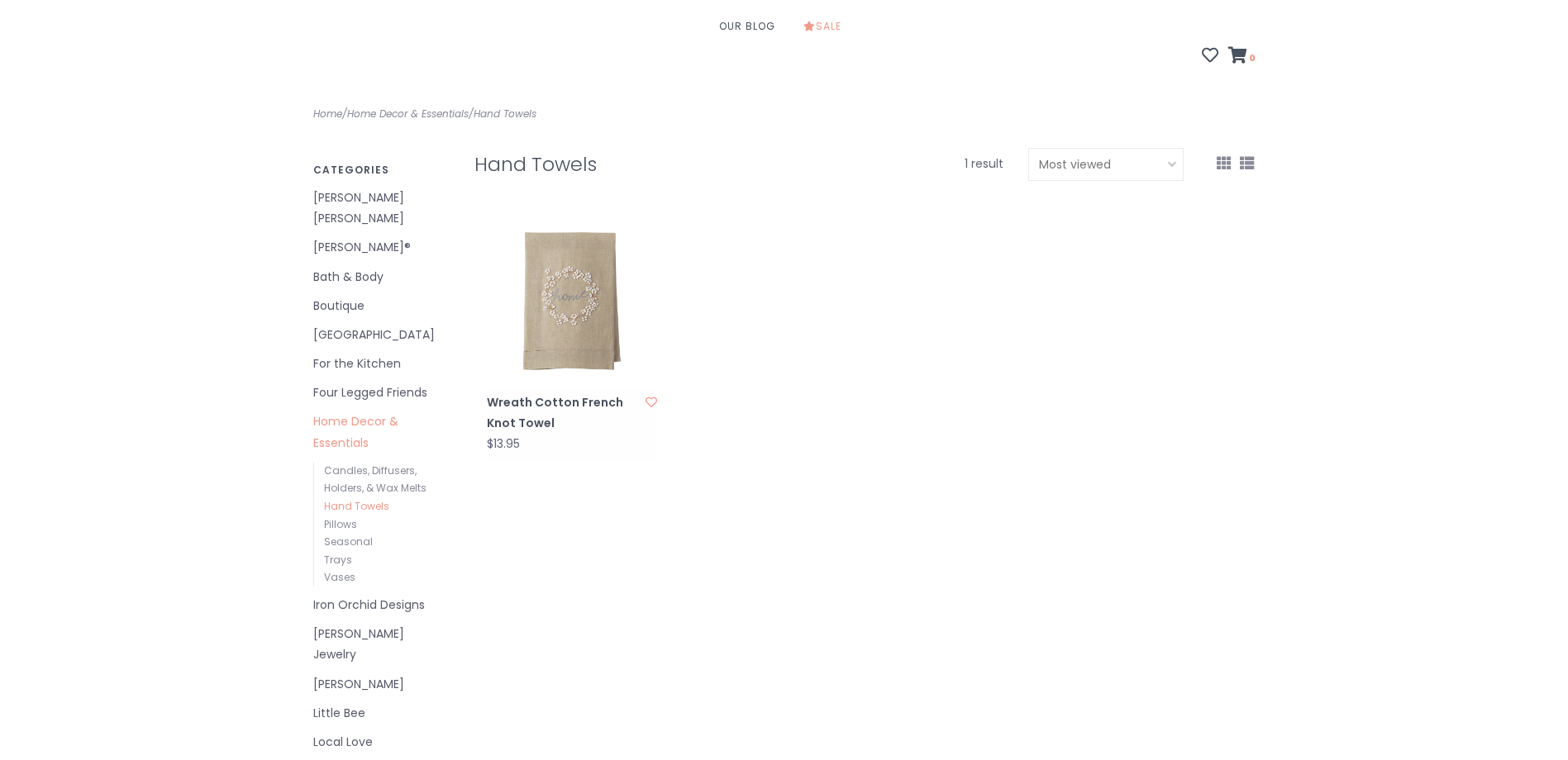
scroll to position [247, 0]
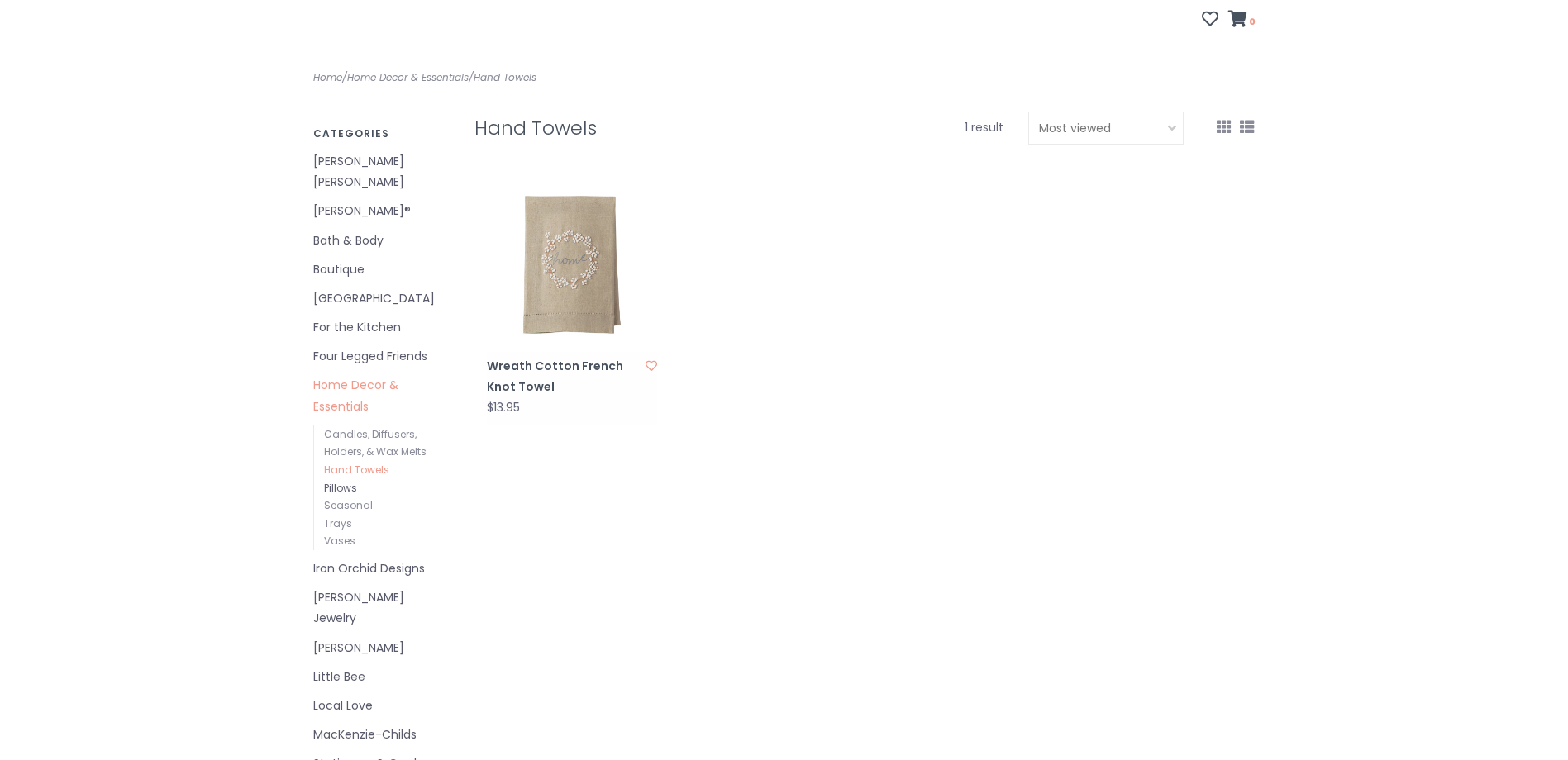
click at [334, 481] on link "Pillows" at bounding box center [340, 488] width 33 height 14
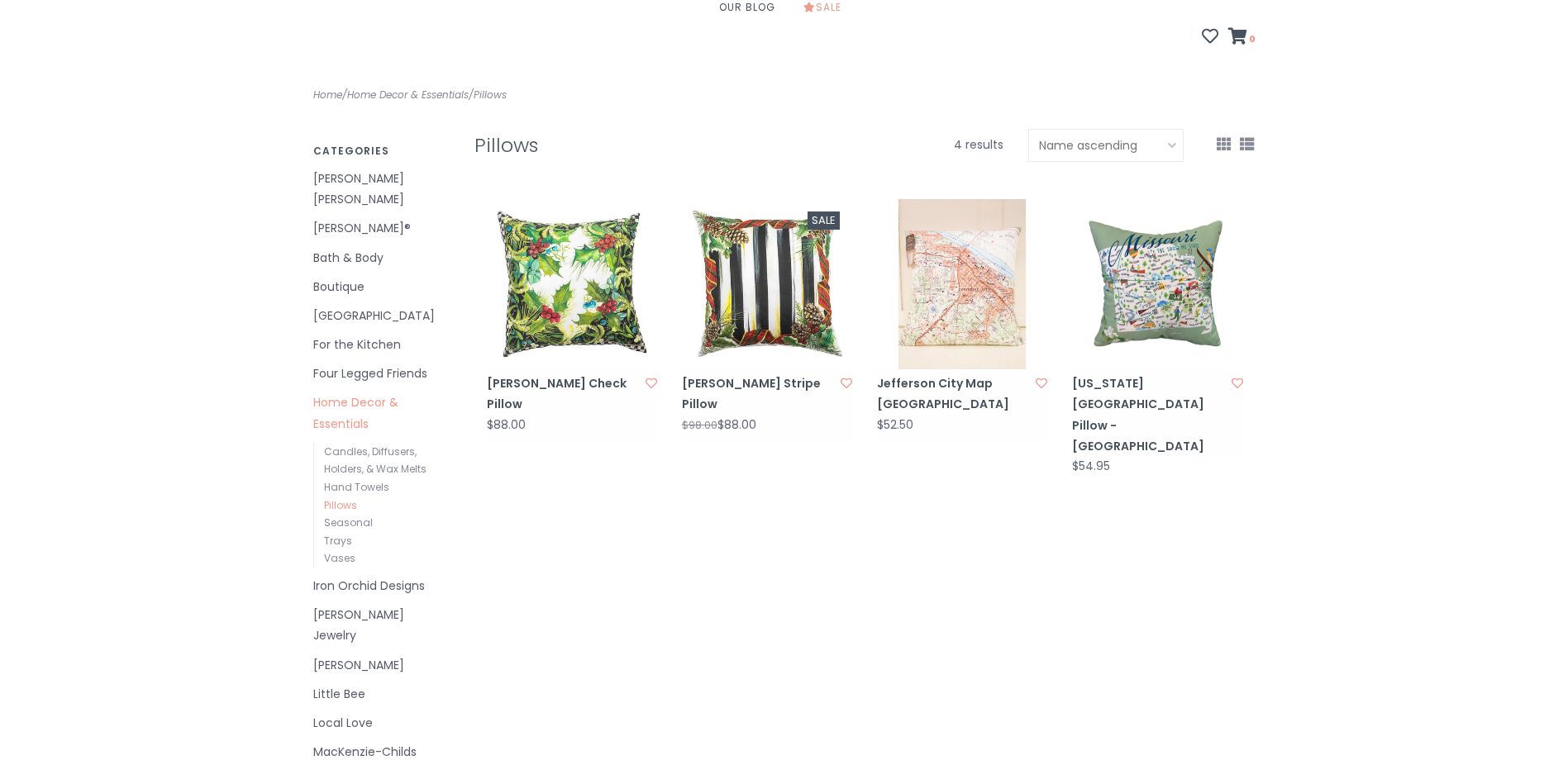
scroll to position [247, 0]
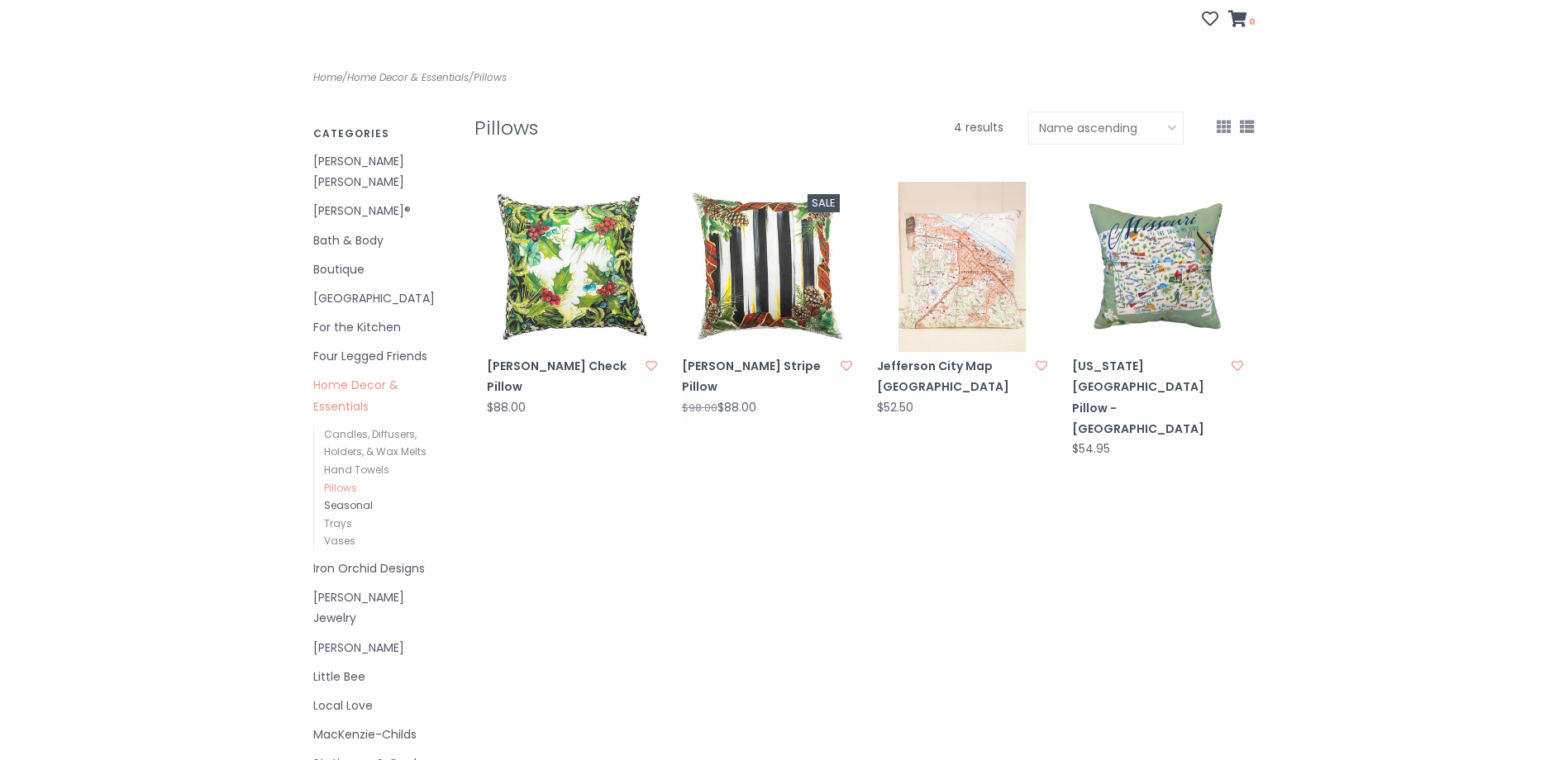
click at [348, 498] on link "Seasonal" at bounding box center [348, 505] width 49 height 14
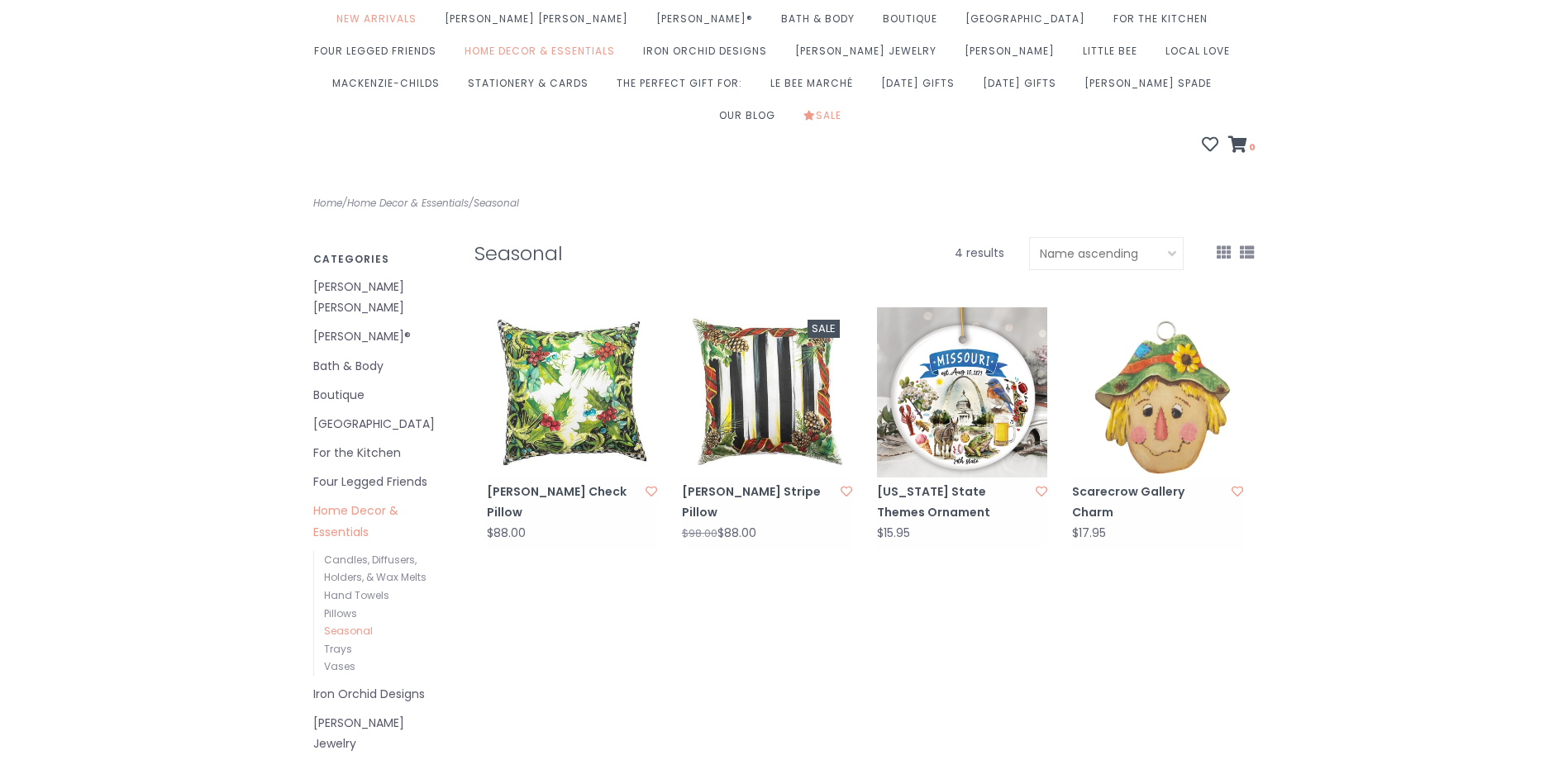
scroll to position [165, 0]
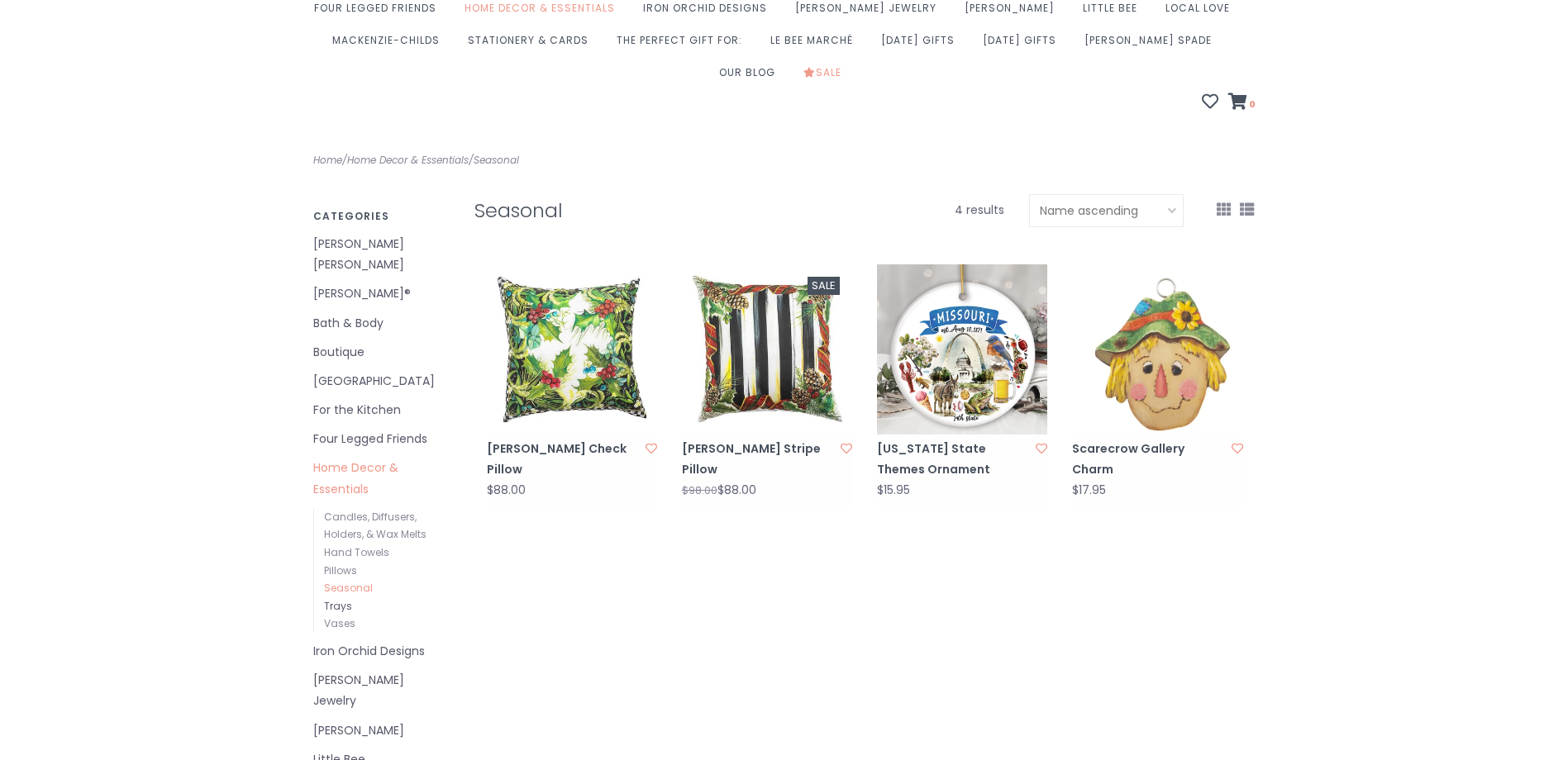
click at [343, 599] on link "Trays" at bounding box center [339, 606] width 28 height 14
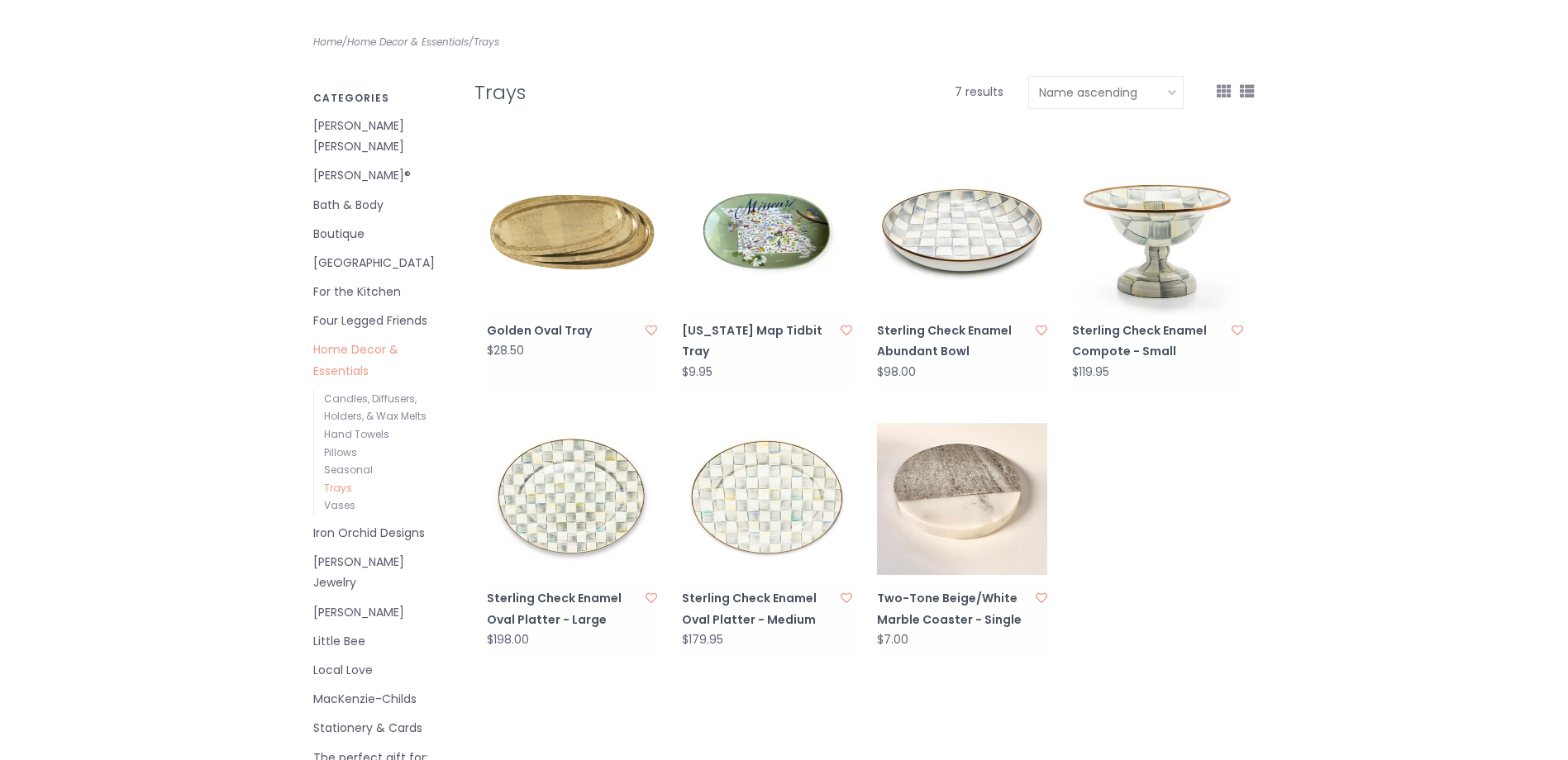
scroll to position [331, 0]
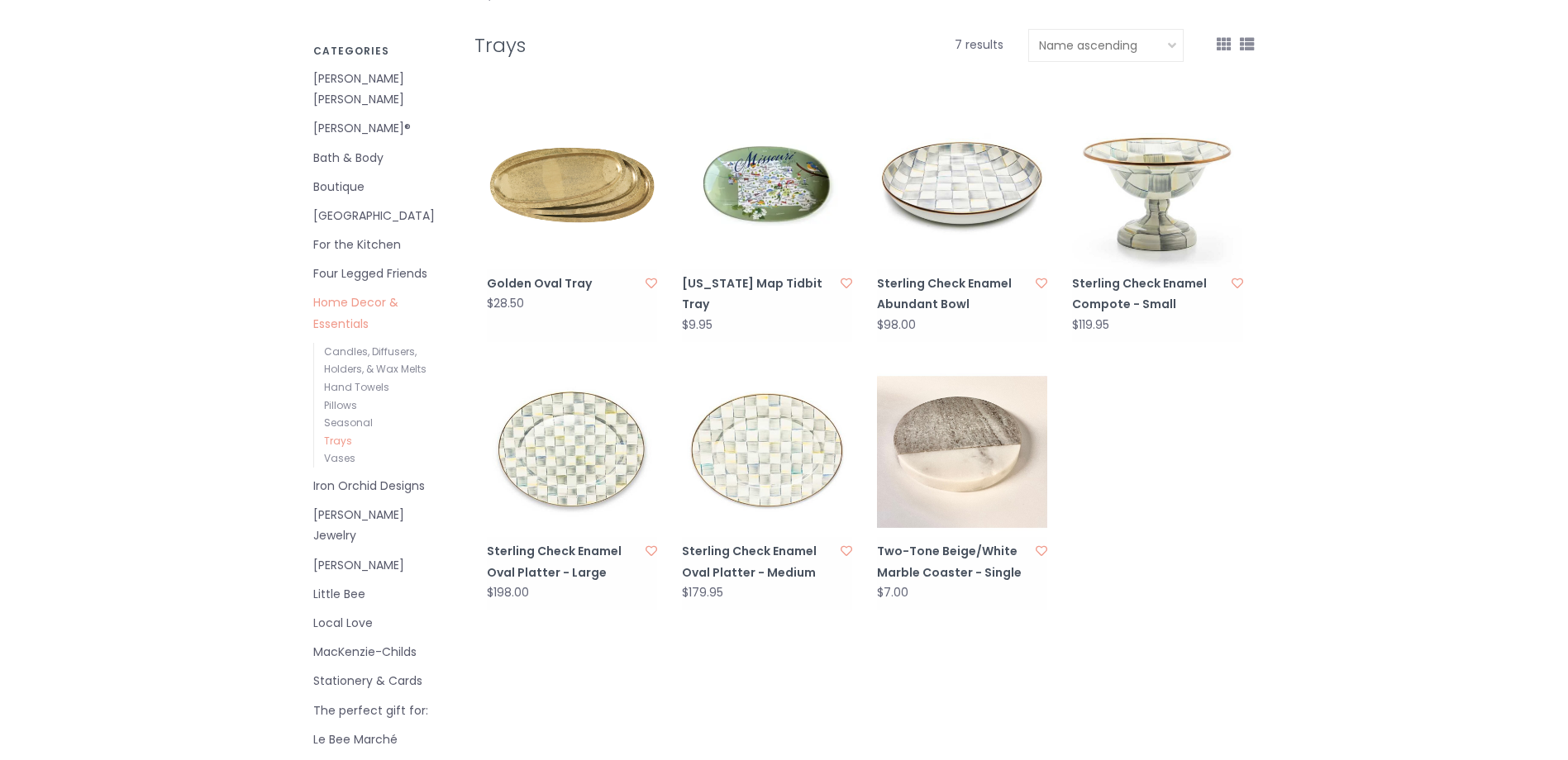
click at [355, 613] on link "Local Love" at bounding box center [381, 623] width 136 height 20
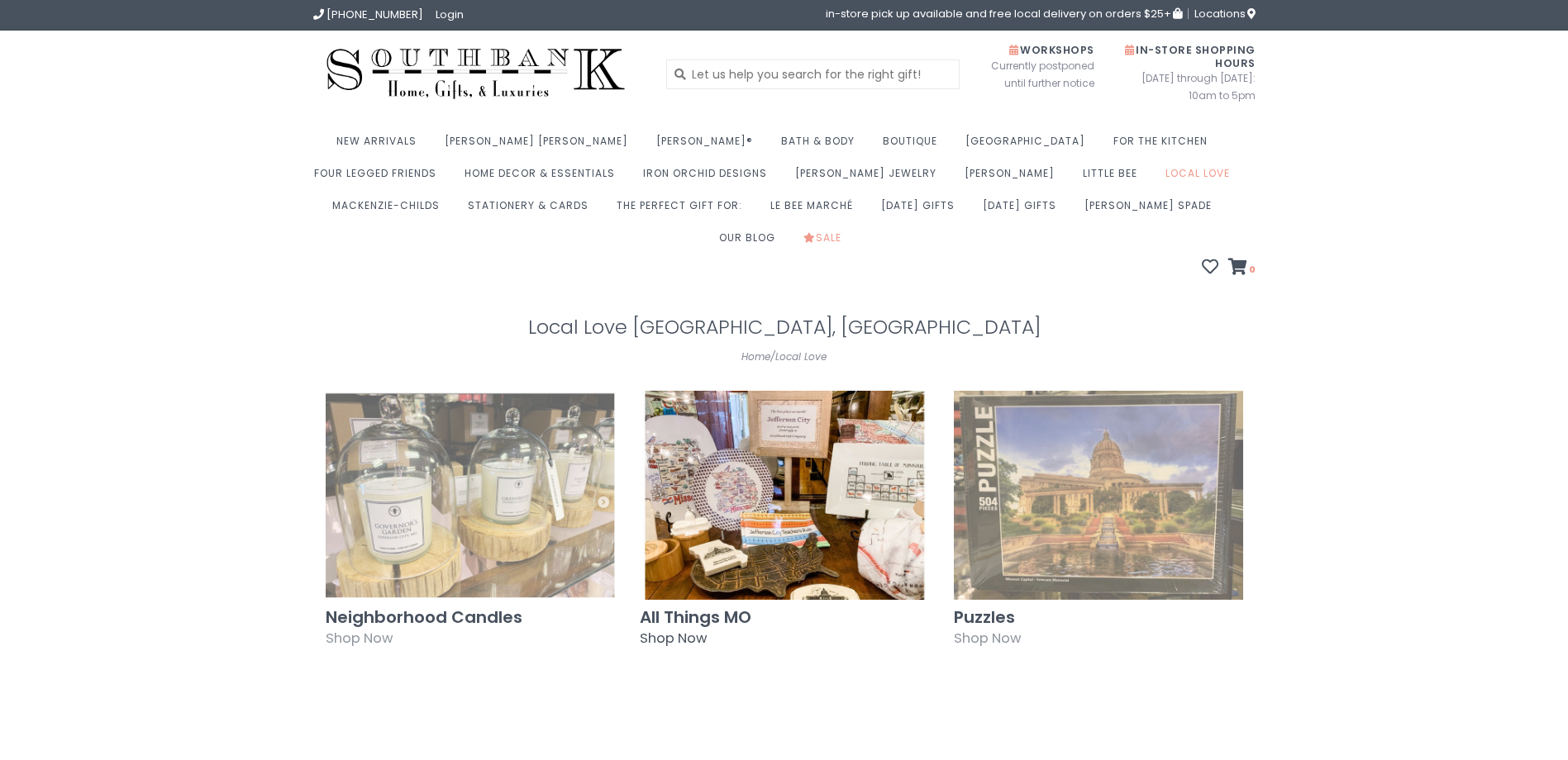
click at [750, 531] on img at bounding box center [784, 495] width 289 height 209
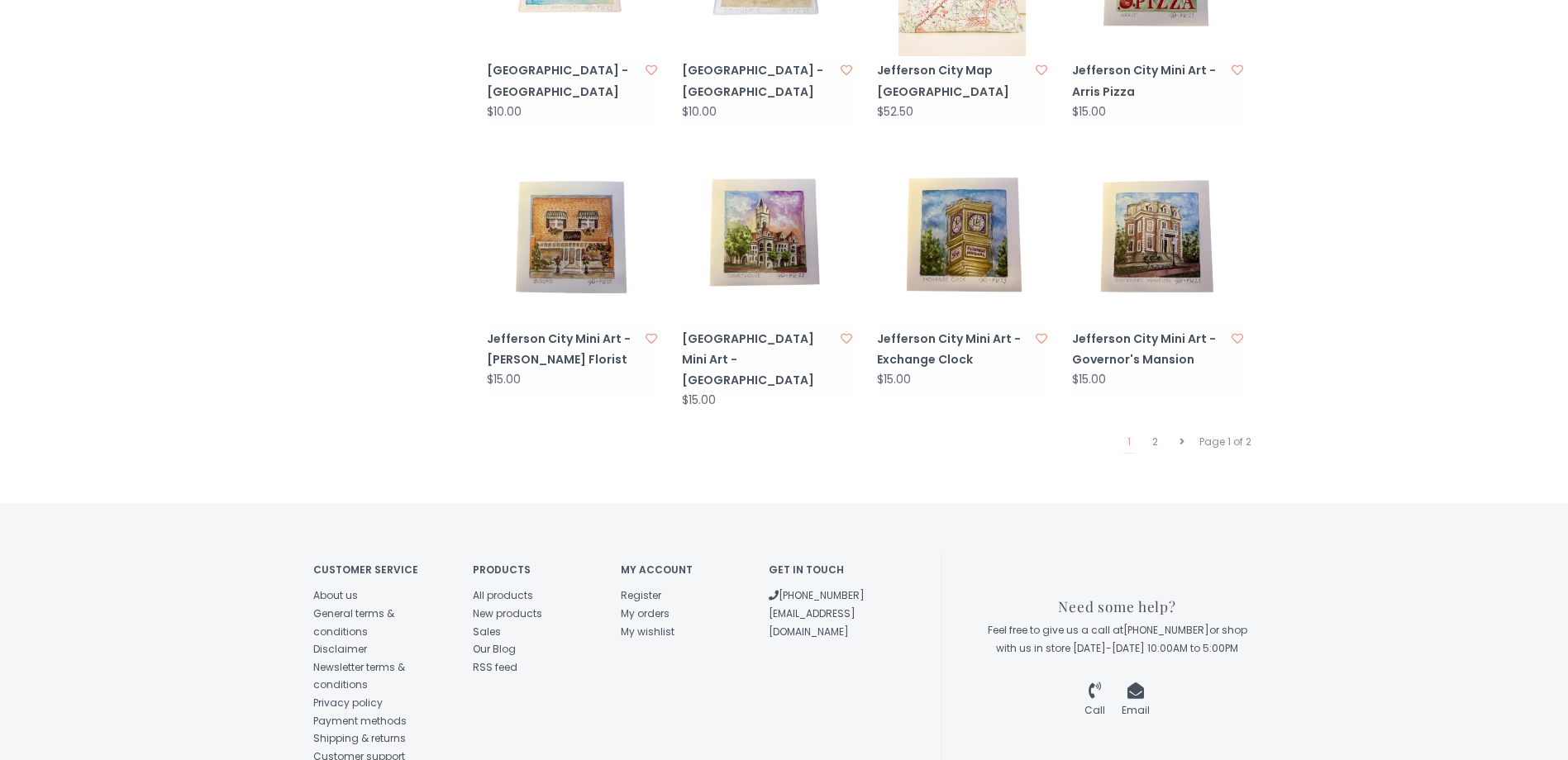
scroll to position [1653, 0]
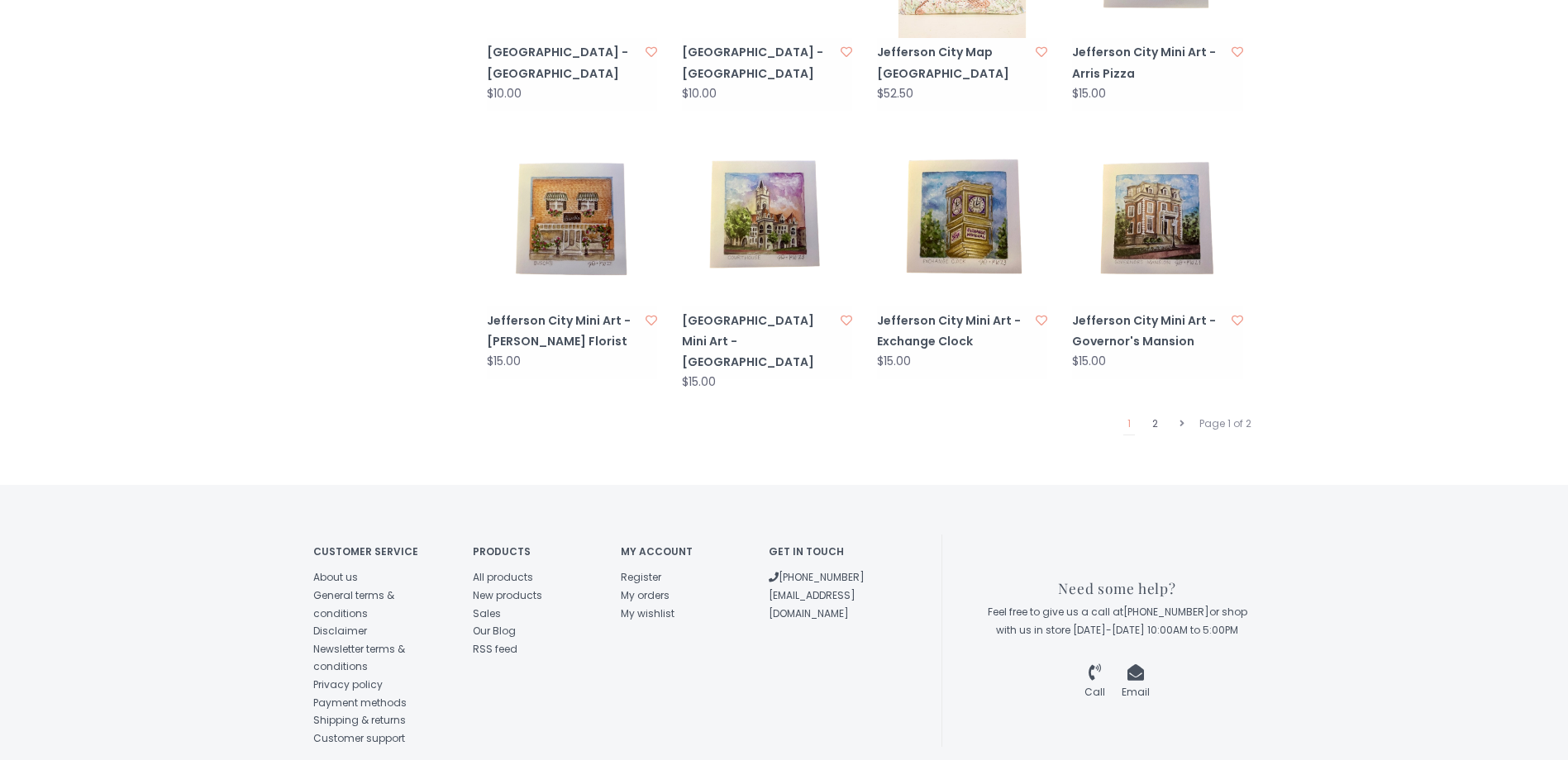
click at [1153, 413] on link "2" at bounding box center [1155, 423] width 14 height 21
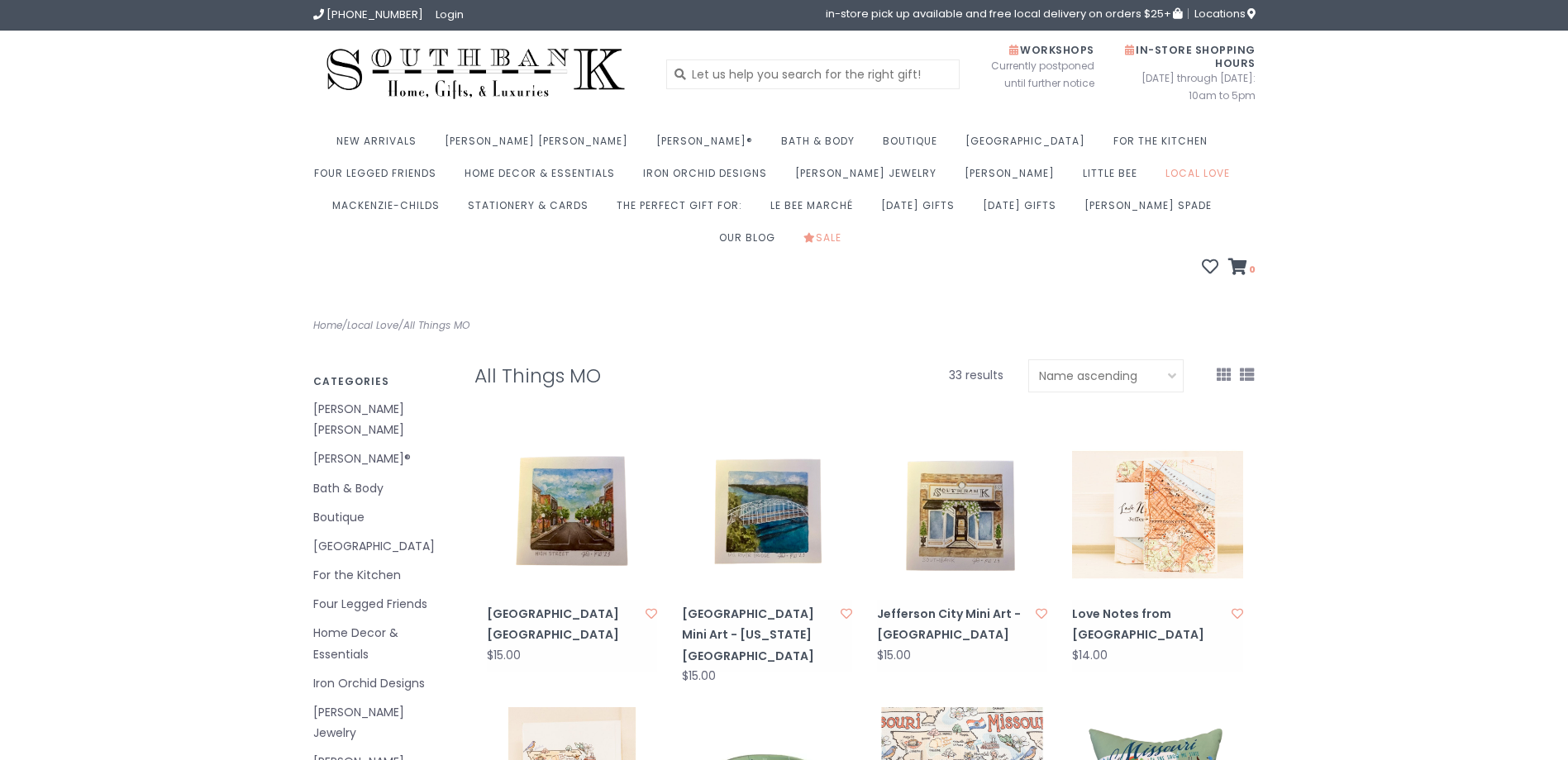
drag, startPoint x: 972, startPoint y: 468, endPoint x: 863, endPoint y: 346, distance: 163.6
click at [863, 360] on div "33 results" at bounding box center [924, 376] width 182 height 33
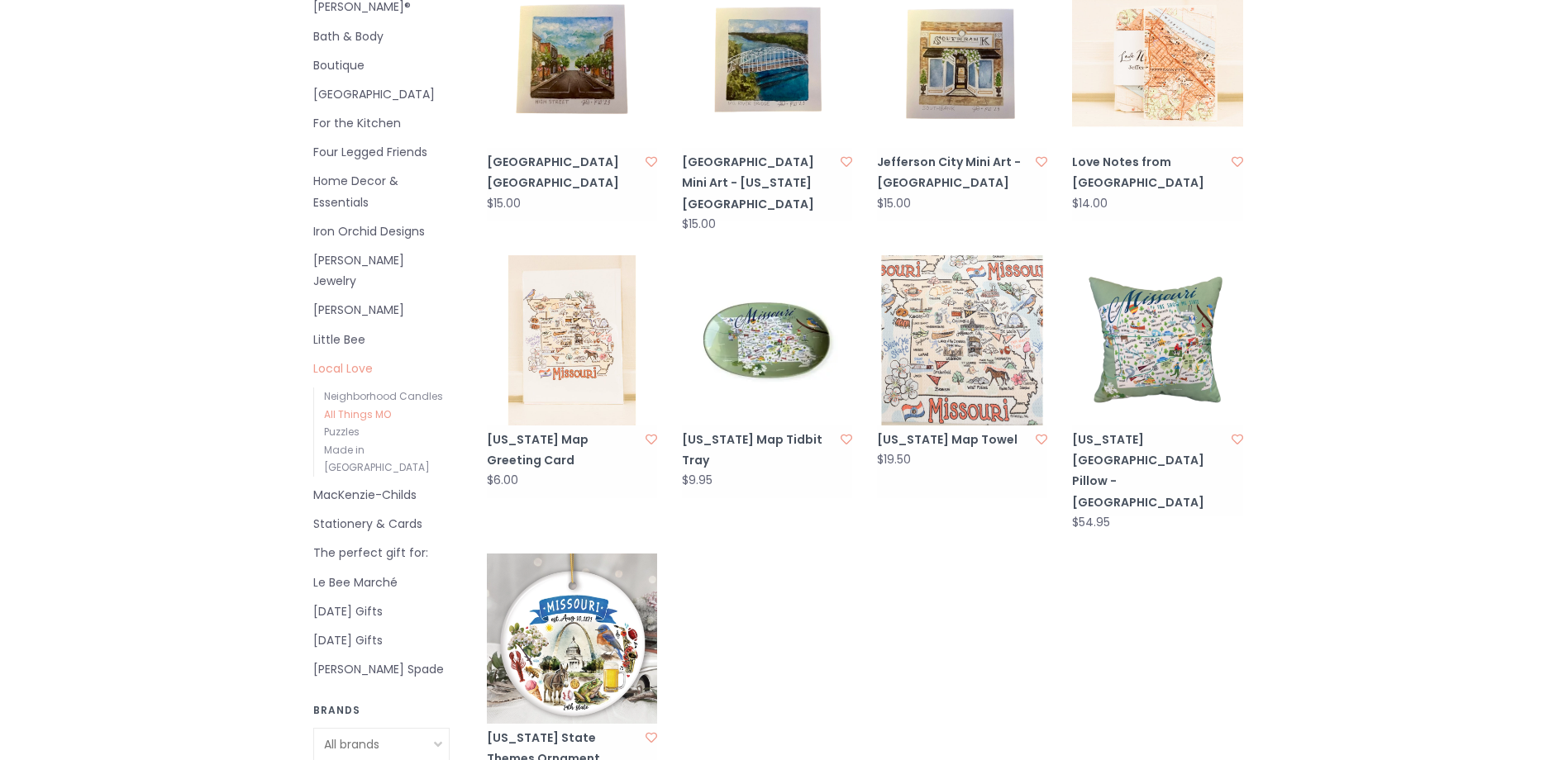
scroll to position [496, 0]
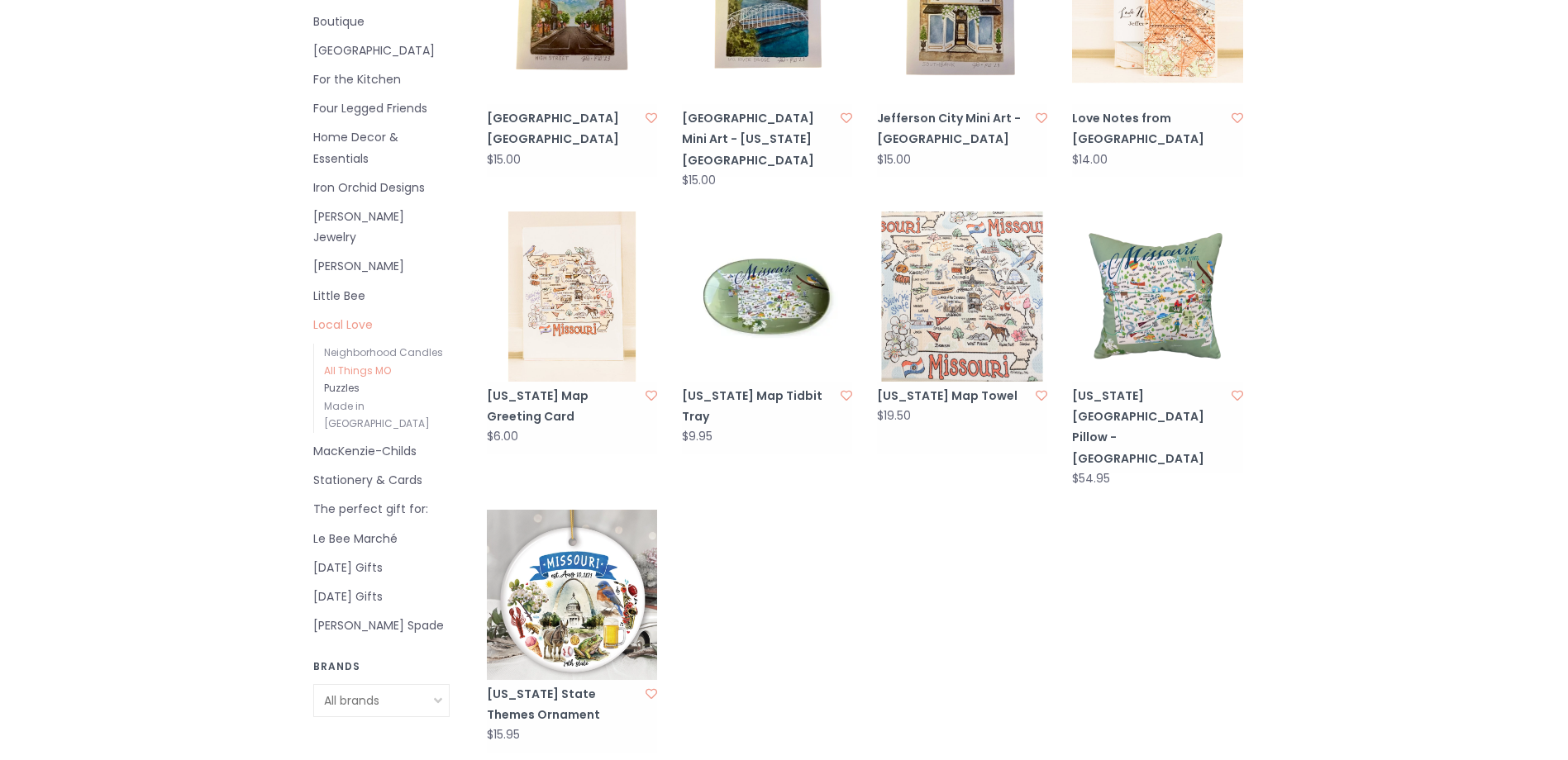
click at [333, 381] on link "Puzzles" at bounding box center [342, 388] width 35 height 14
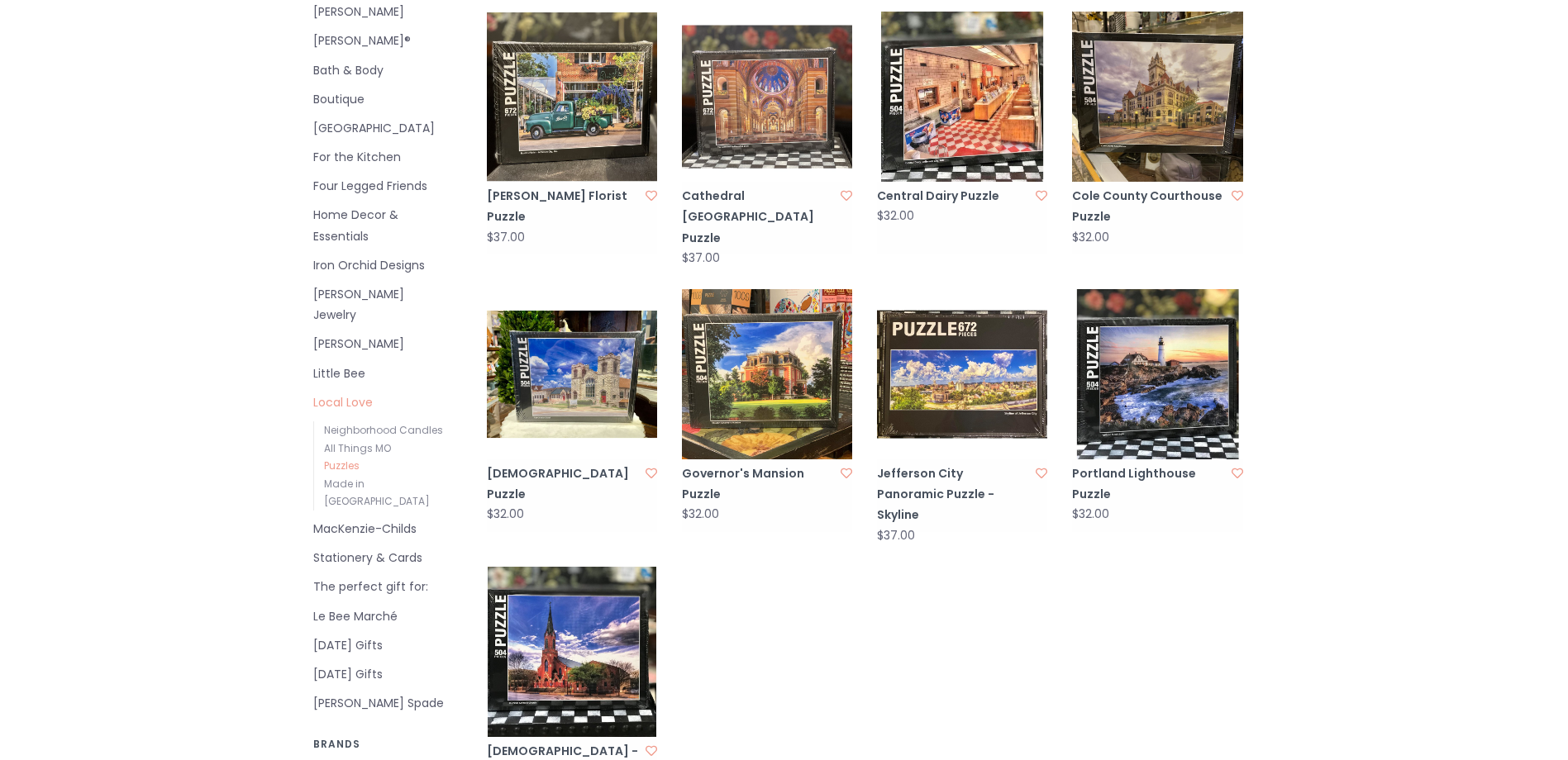
scroll to position [413, 0]
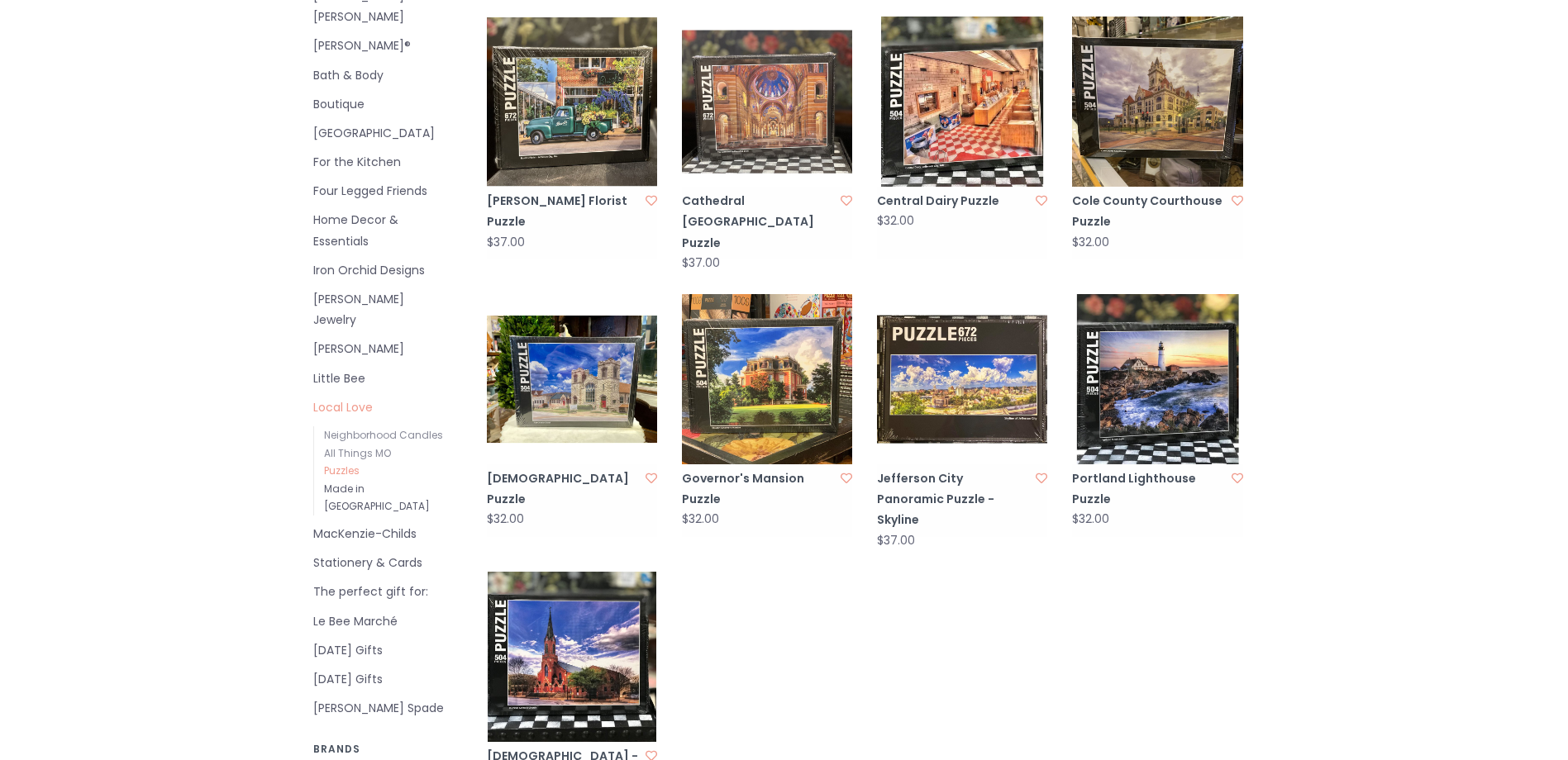
click at [340, 482] on link "Made in [GEOGRAPHIC_DATA]" at bounding box center [377, 498] width 106 height 32
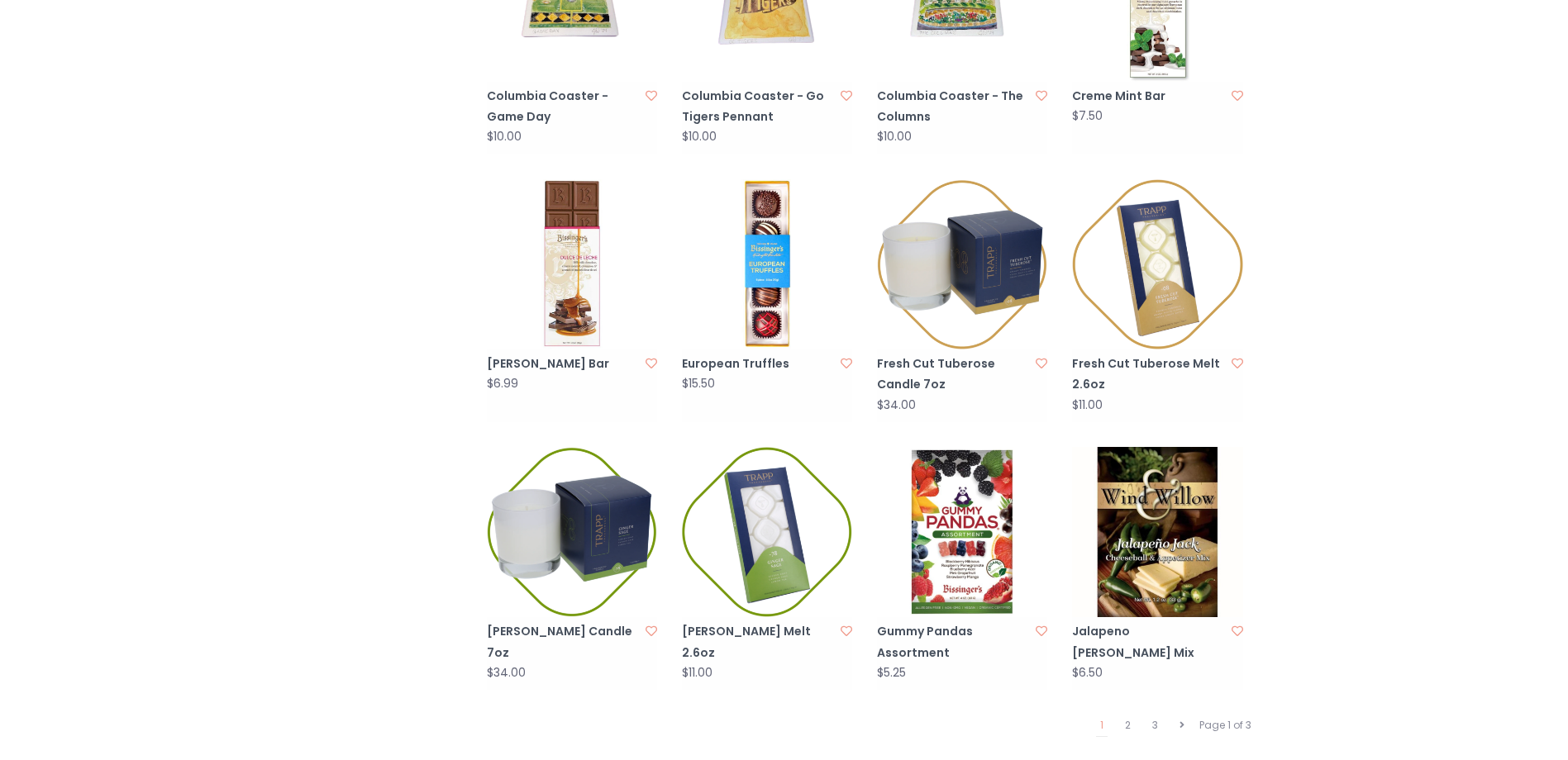
scroll to position [1404, 0]
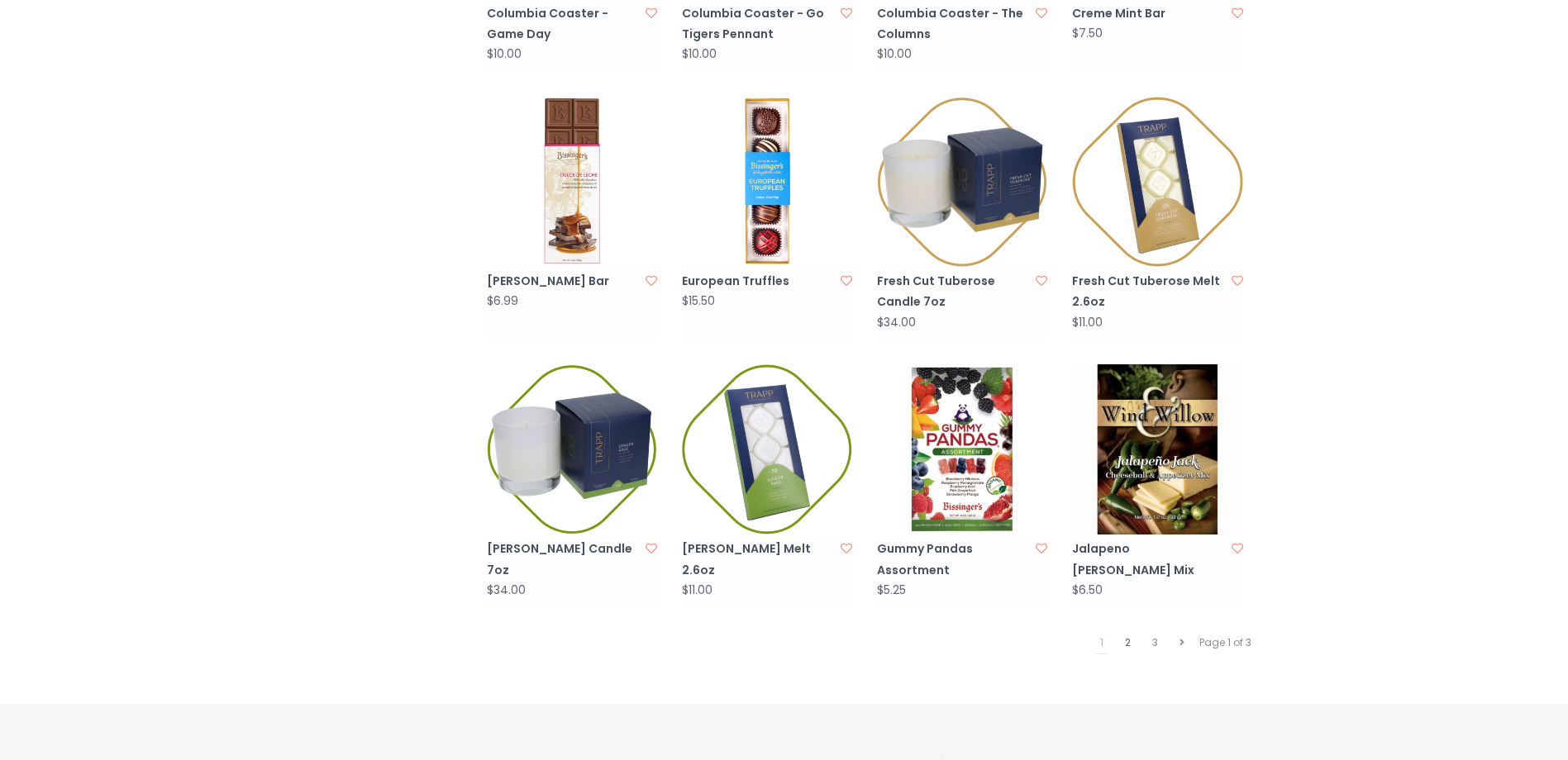
click at [1126, 632] on link "2" at bounding box center [1128, 642] width 14 height 21
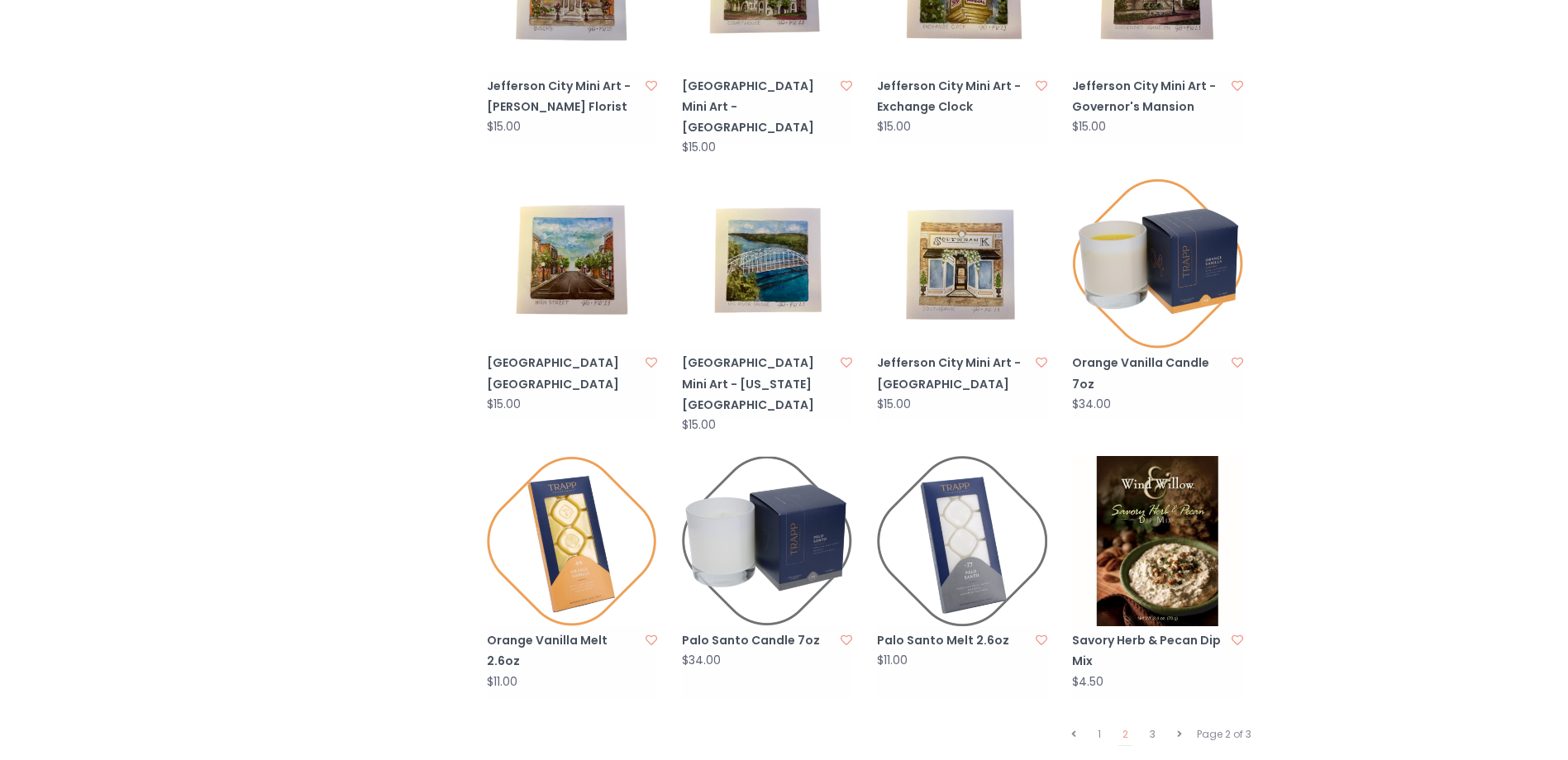
scroll to position [1404, 0]
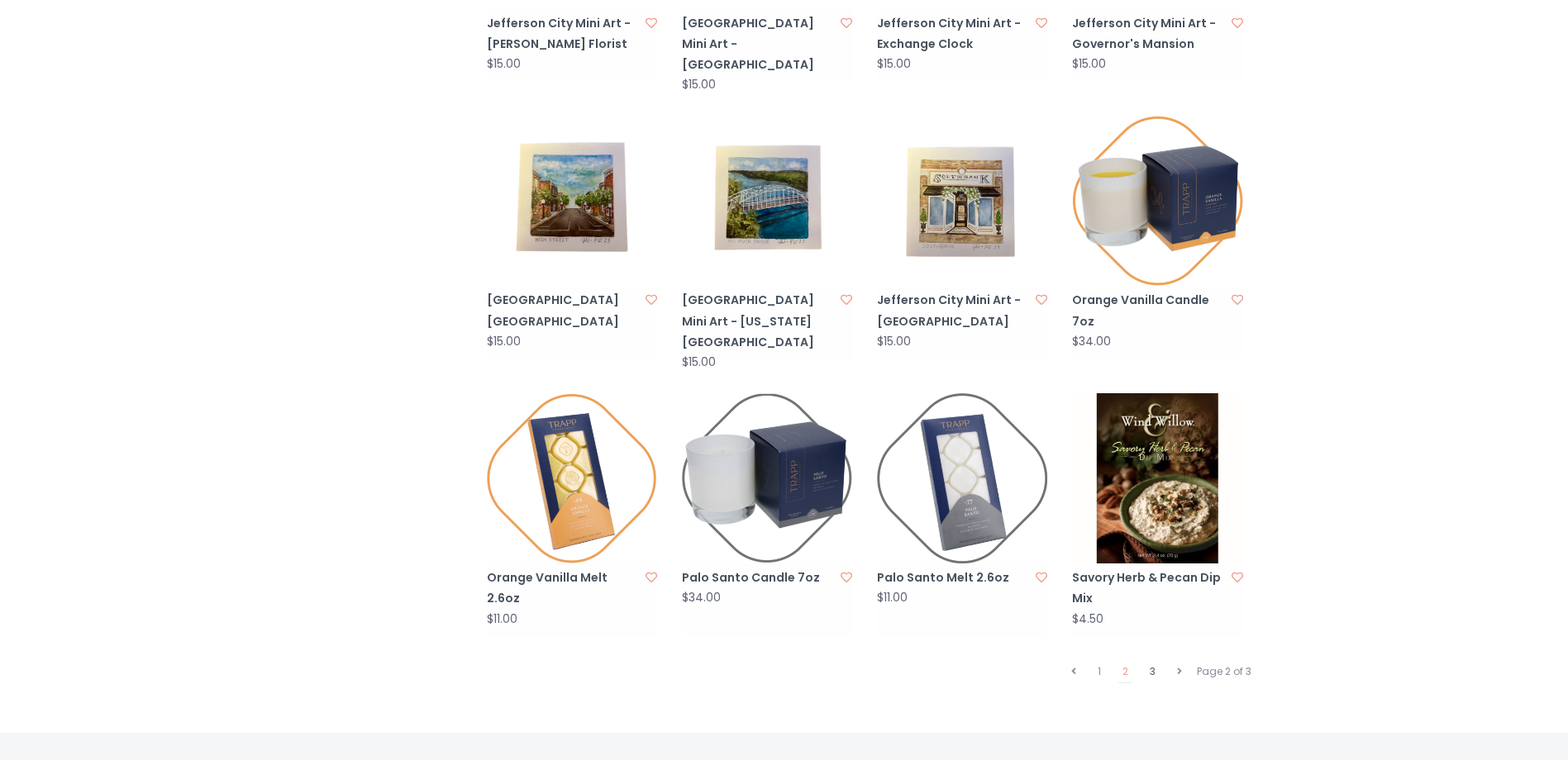
click at [1151, 661] on link "3" at bounding box center [1153, 672] width 14 height 21
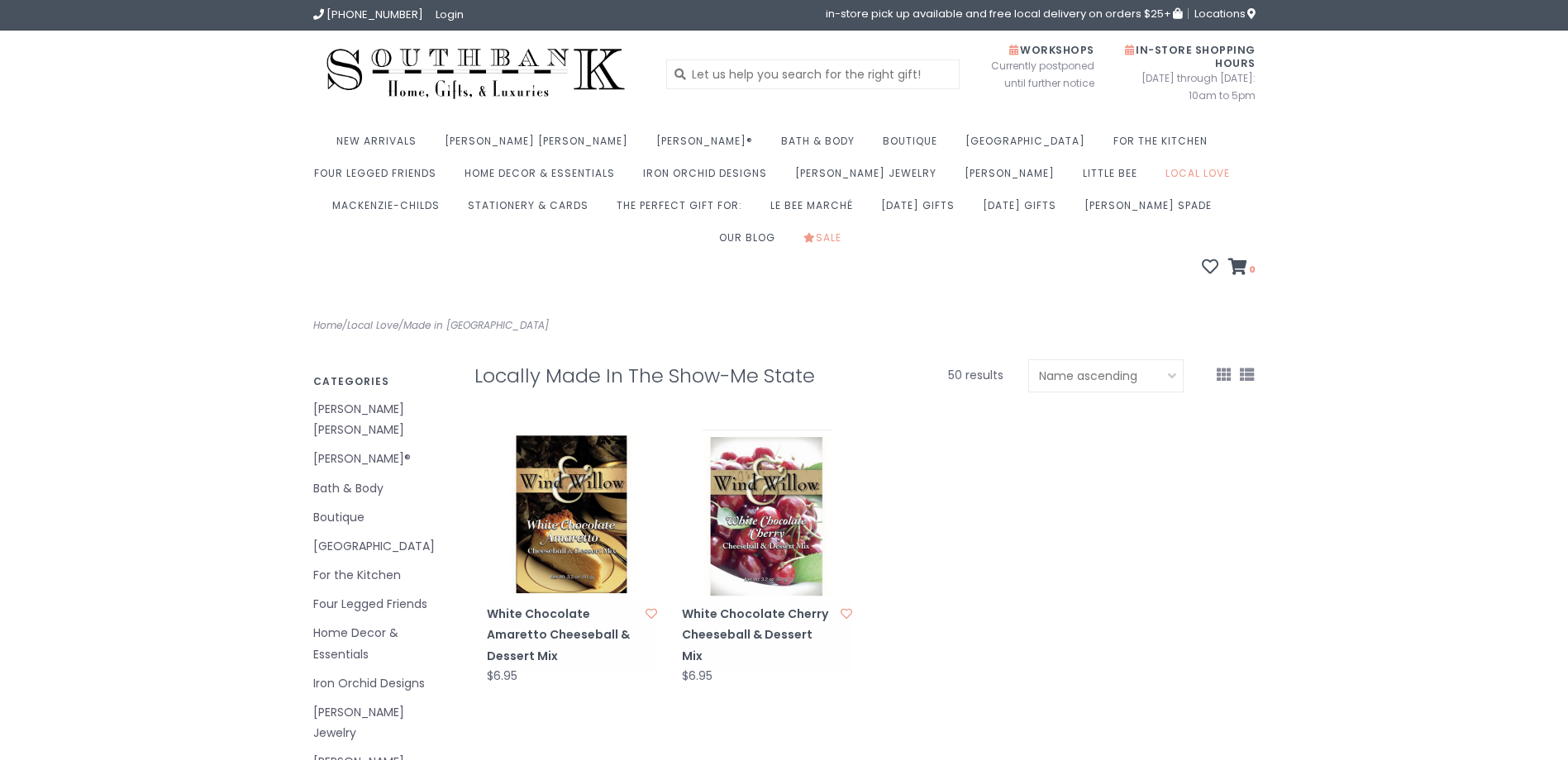
click at [355, 399] on link "[PERSON_NAME] [PERSON_NAME]" at bounding box center [381, 420] width 136 height 42
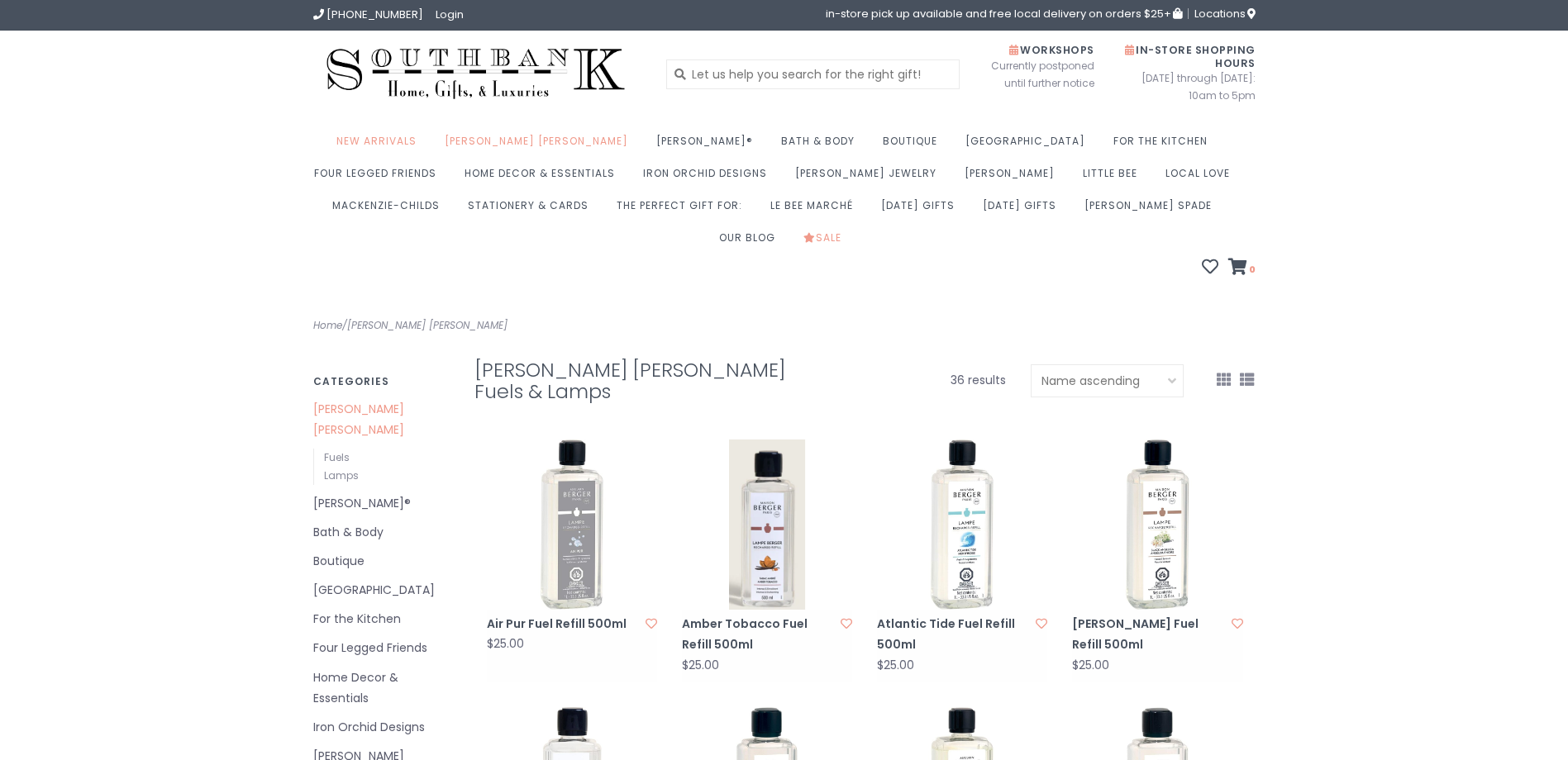
click at [367, 436] on ul "Lampe Berger Fuels Lamps Annie Sloan® Bath & Body Boutique Brighton For the Kit…" at bounding box center [381, 739] width 136 height 680
click at [367, 493] on link "[PERSON_NAME]®" at bounding box center [381, 503] width 136 height 20
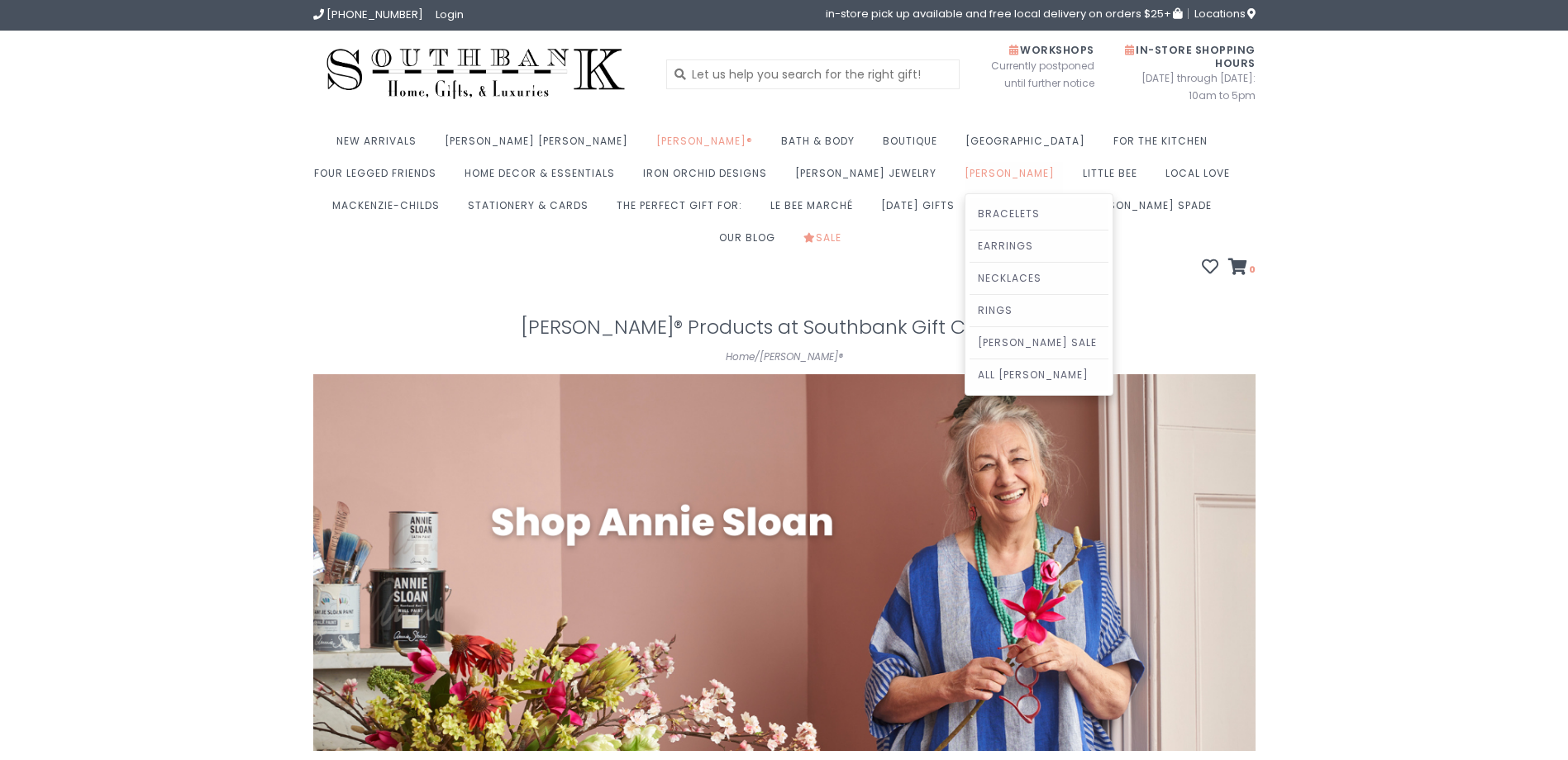
click at [964, 163] on link "[PERSON_NAME]" at bounding box center [1013, 178] width 98 height 32
